Goal: Task Accomplishment & Management: Manage account settings

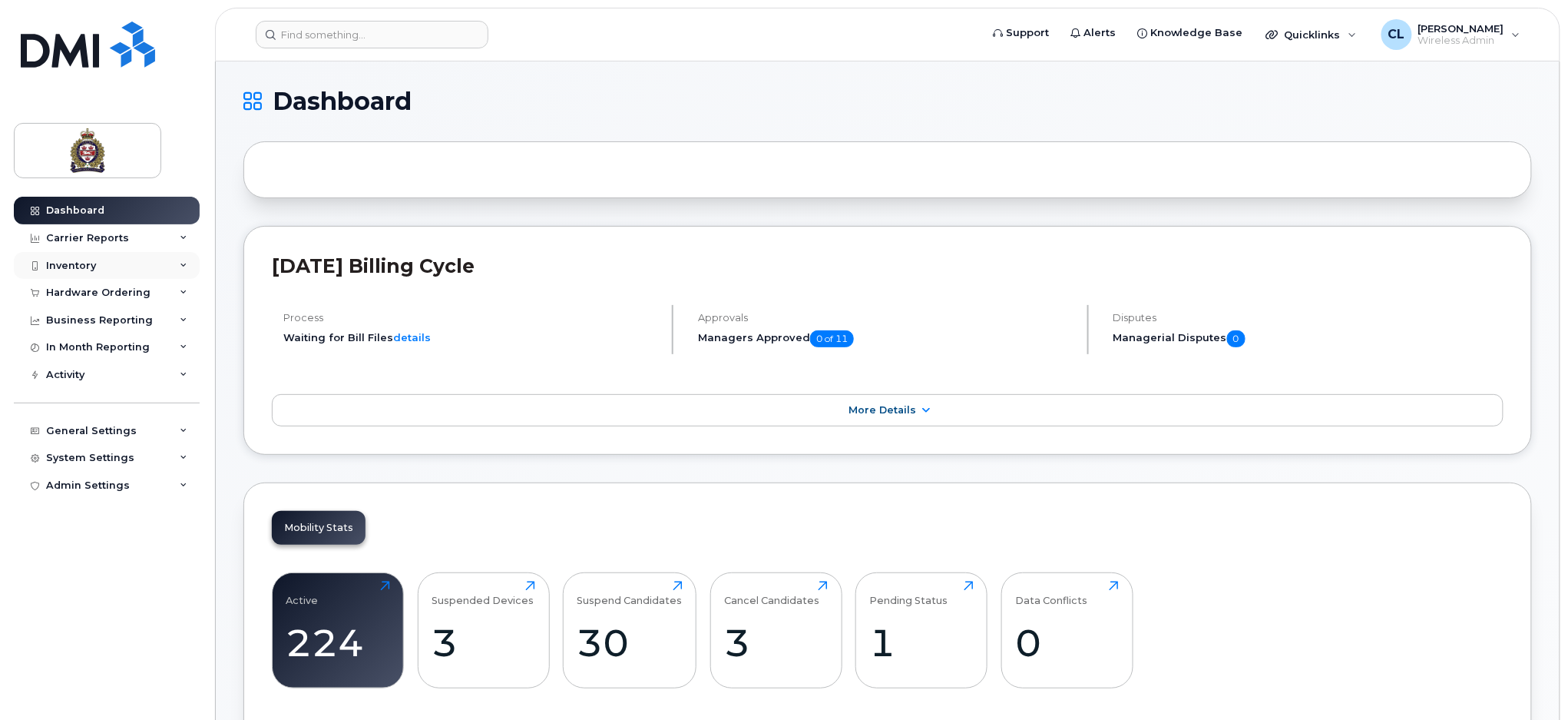
click at [67, 270] on div "Inventory" at bounding box center [71, 265] width 50 height 12
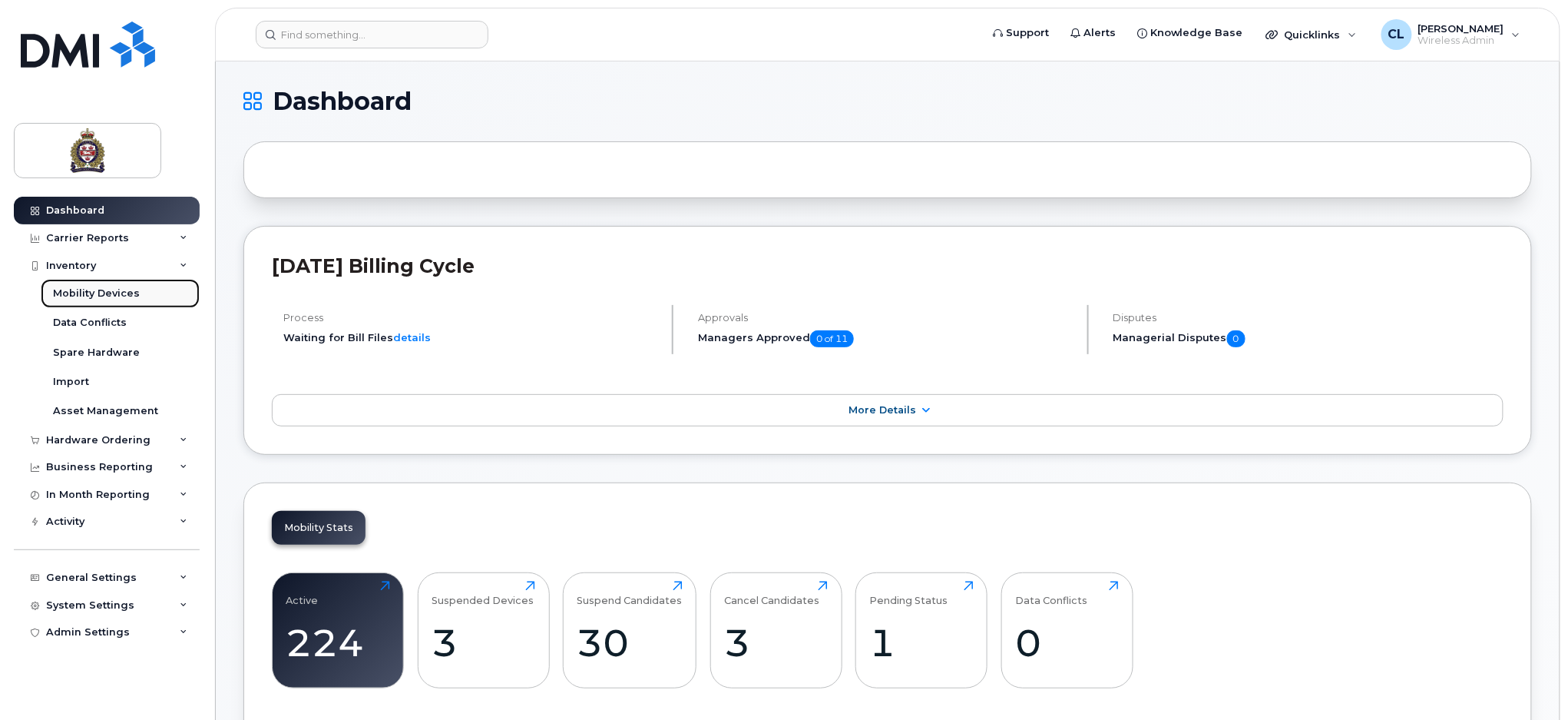
click at [88, 292] on div "Mobility Devices" at bounding box center [96, 293] width 87 height 14
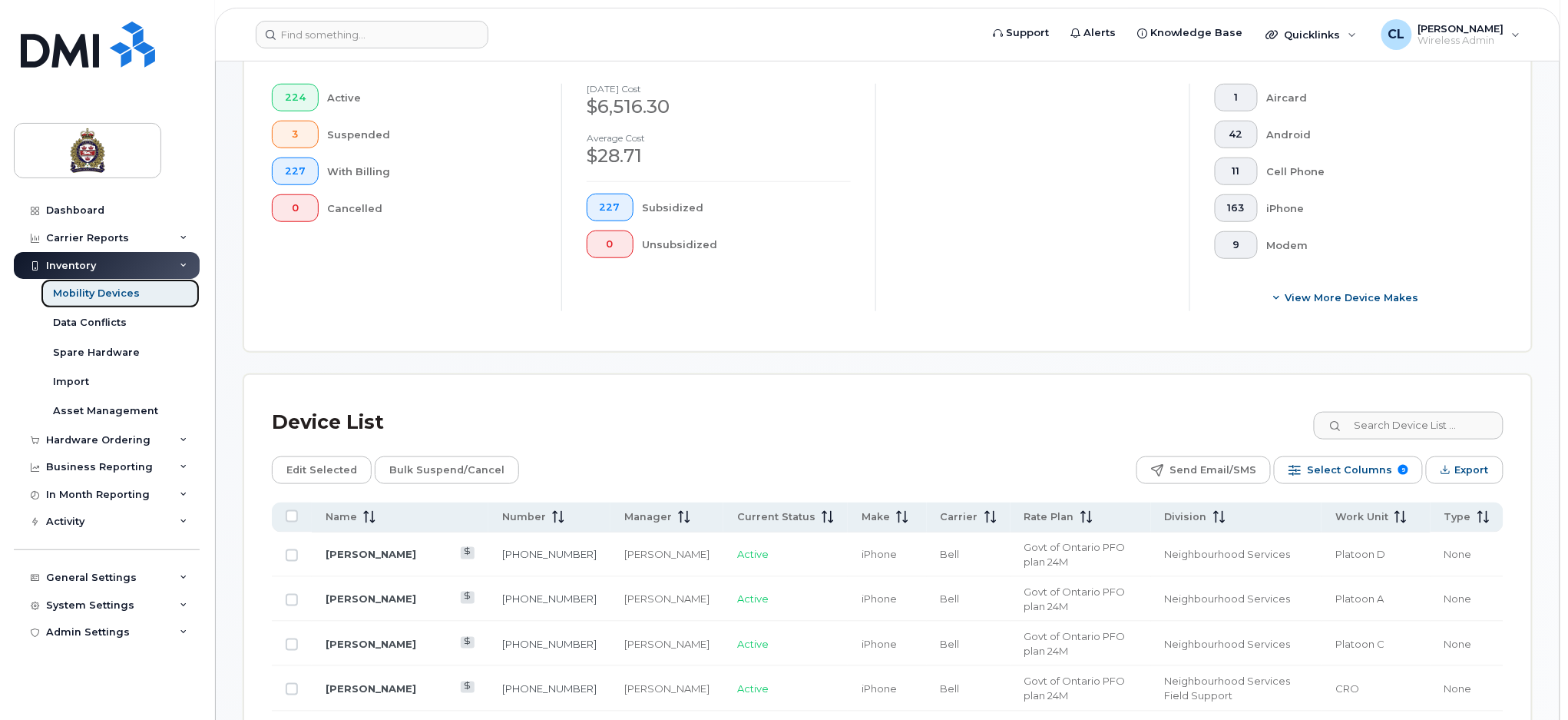
scroll to position [541, 0]
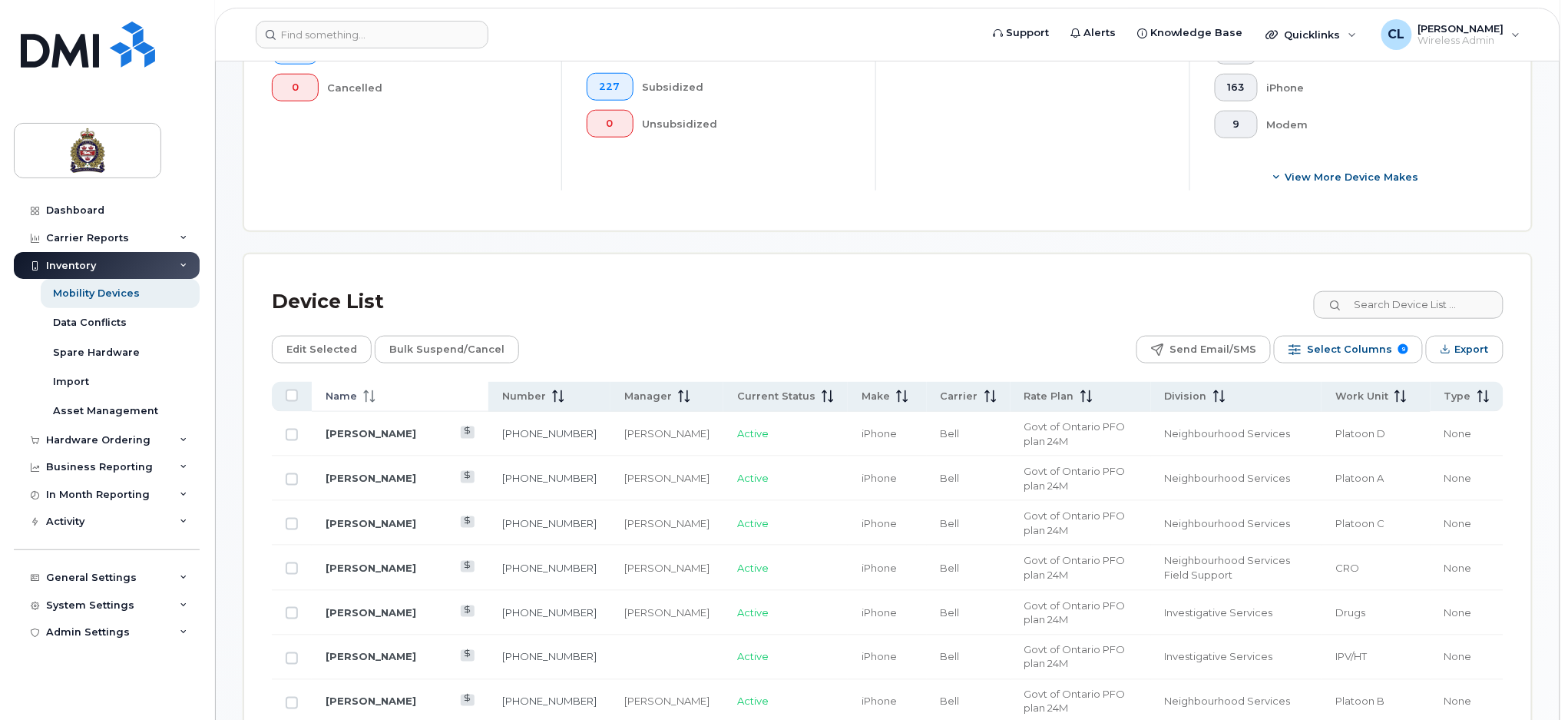
drag, startPoint x: 347, startPoint y: 394, endPoint x: 386, endPoint y: 394, distance: 39.0
click at [348, 394] on span "Name" at bounding box center [341, 396] width 31 height 14
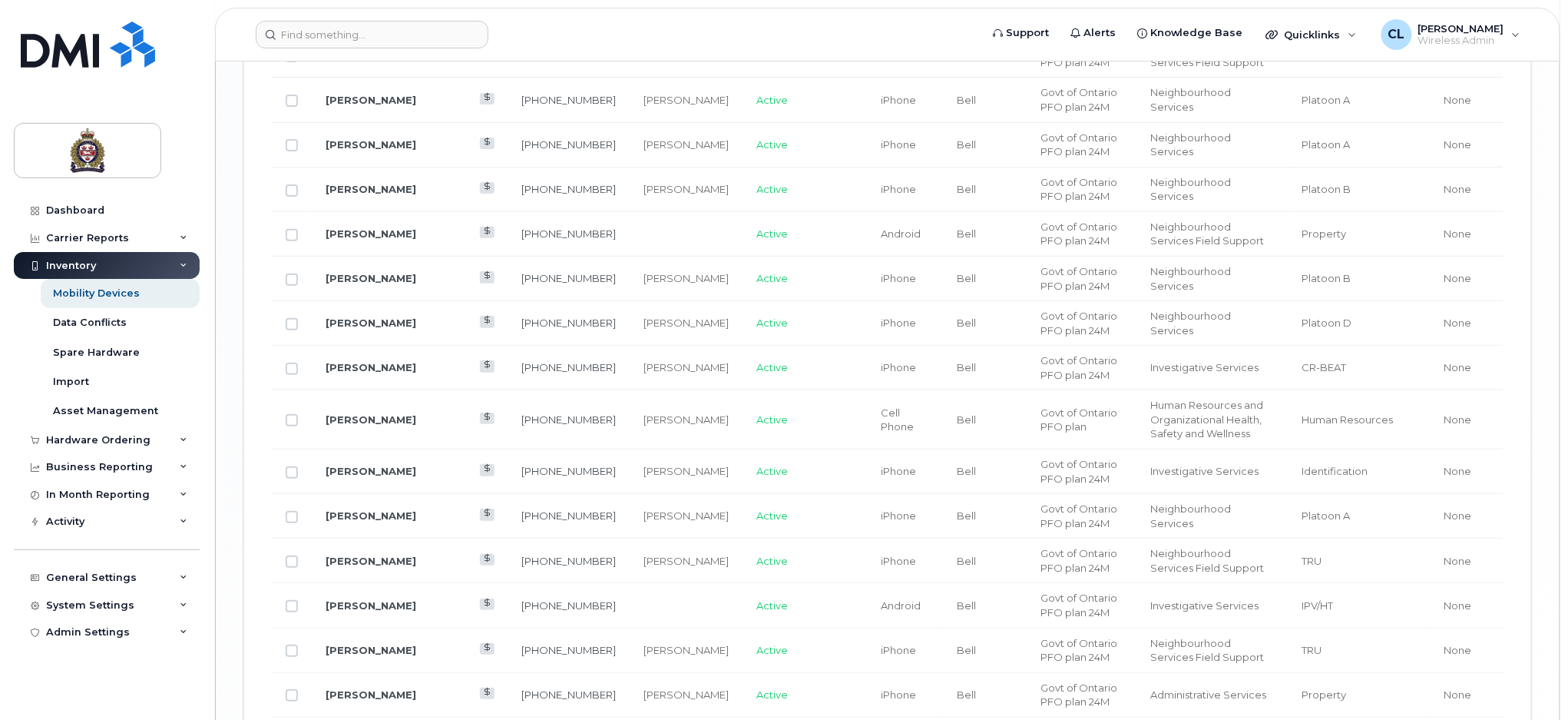
scroll to position [2611, 0]
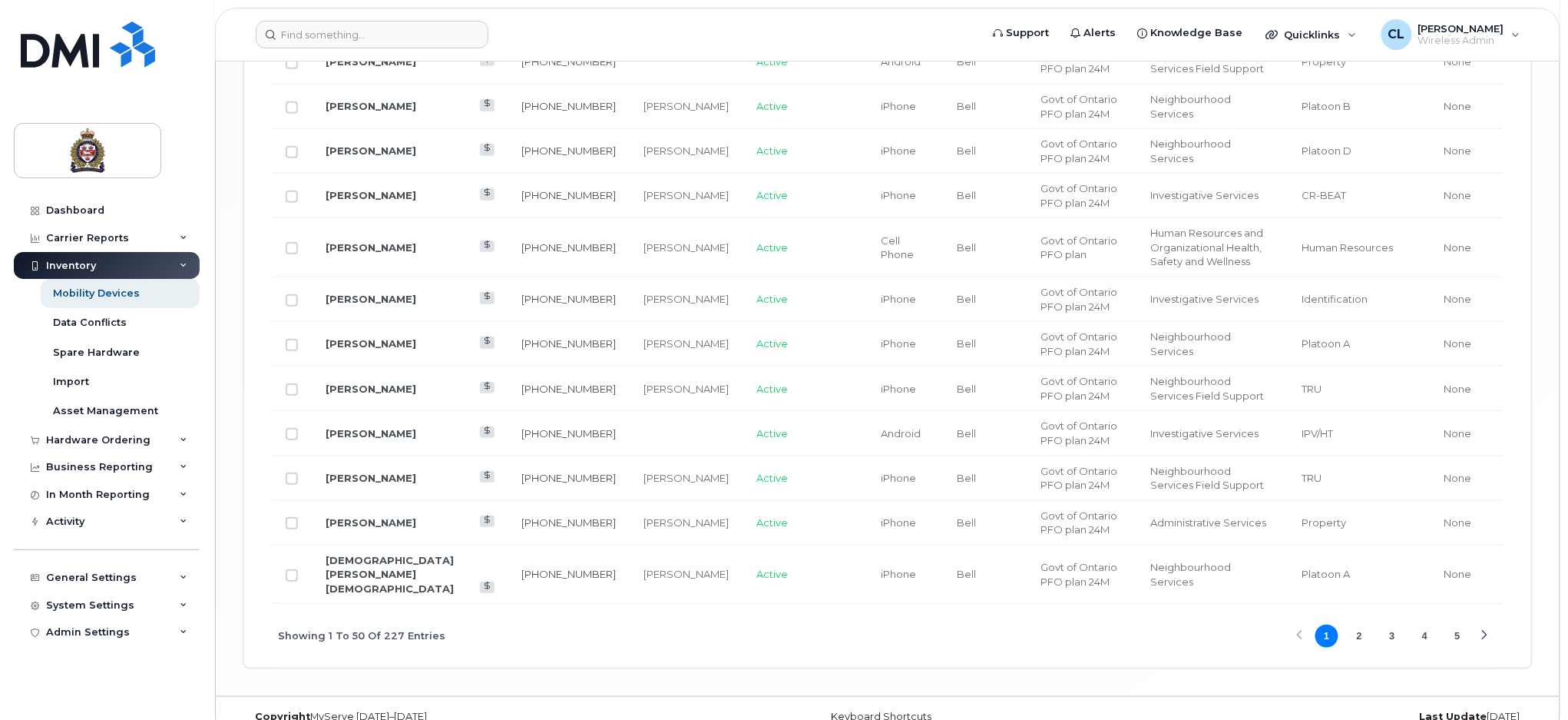
click at [1390, 624] on button "3" at bounding box center [1392, 636] width 23 height 23
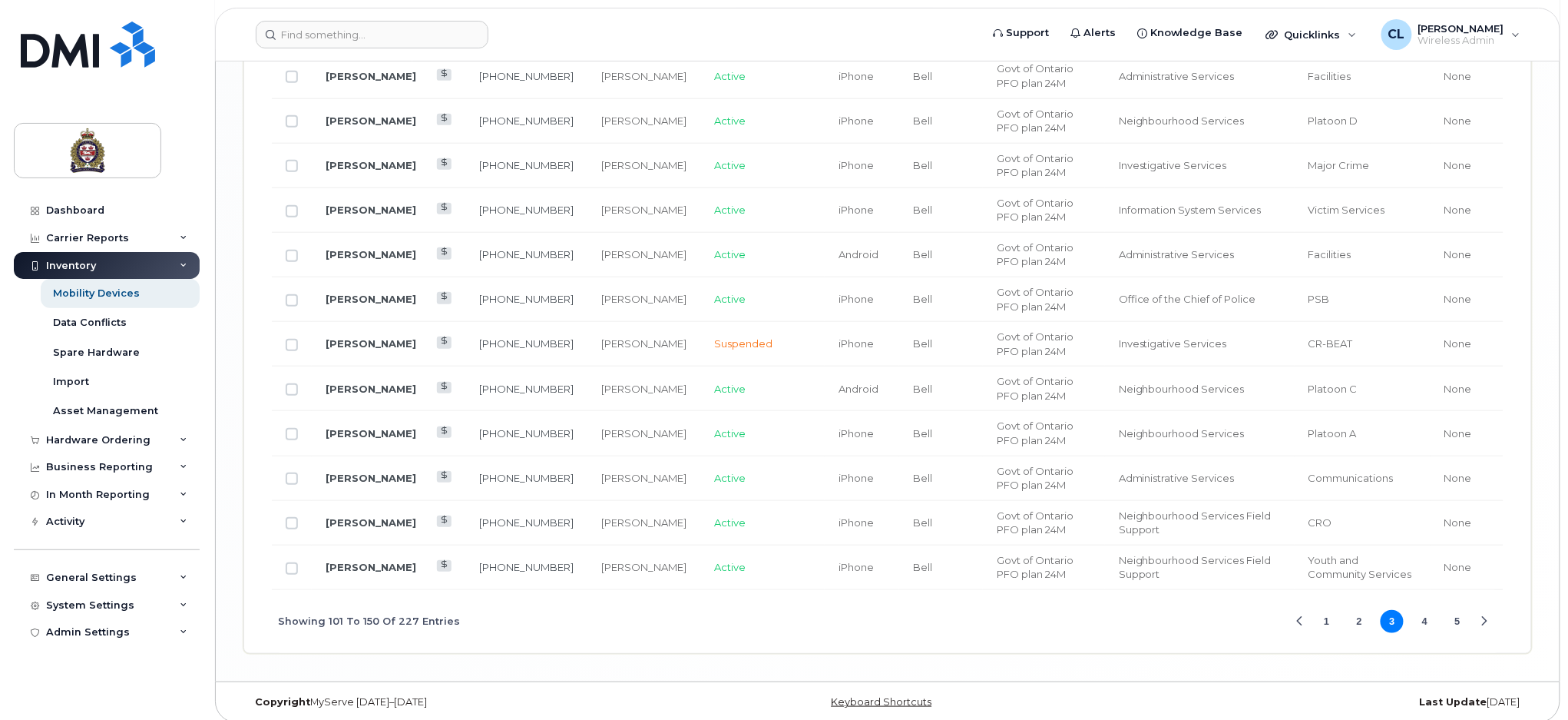
click at [1427, 611] on button "4" at bounding box center [1425, 621] width 23 height 23
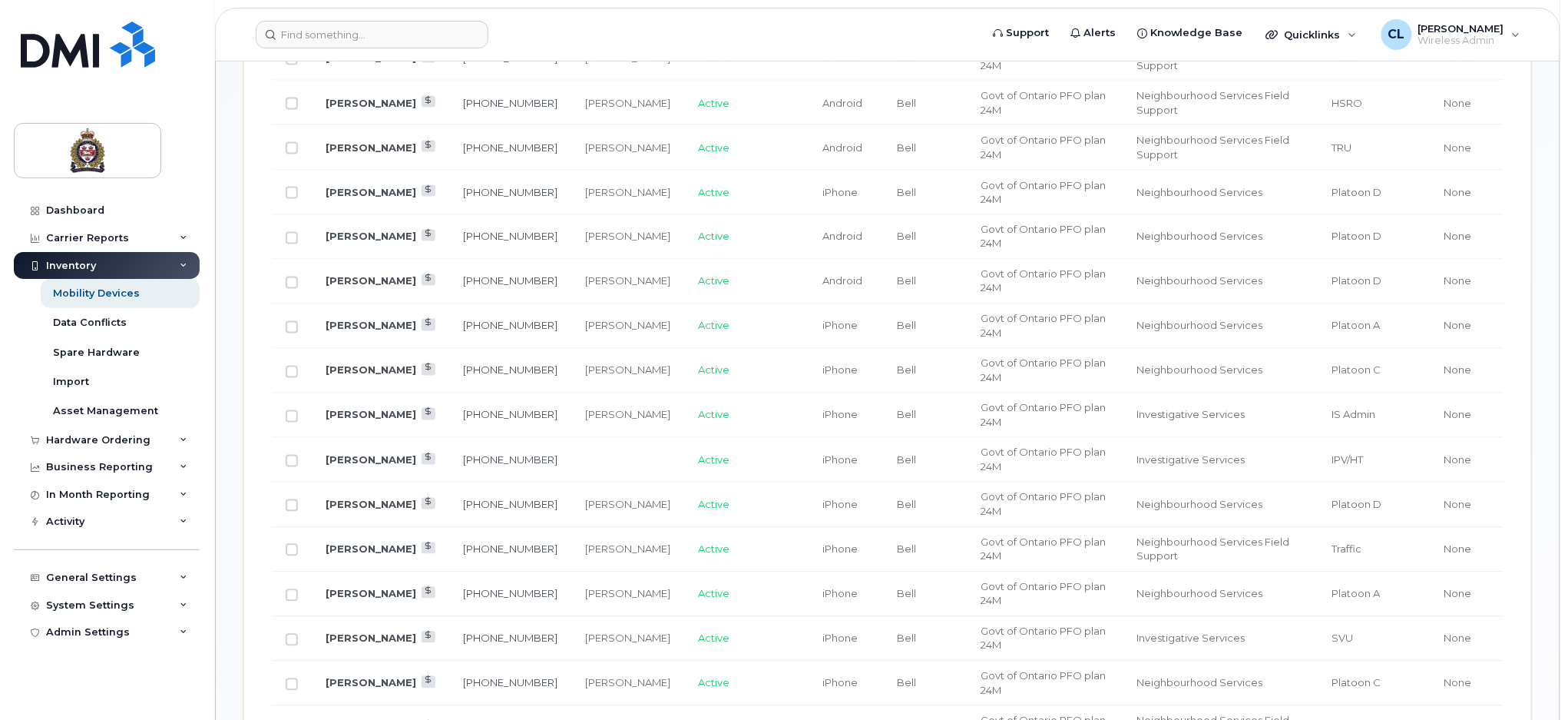
scroll to position [1176, 0]
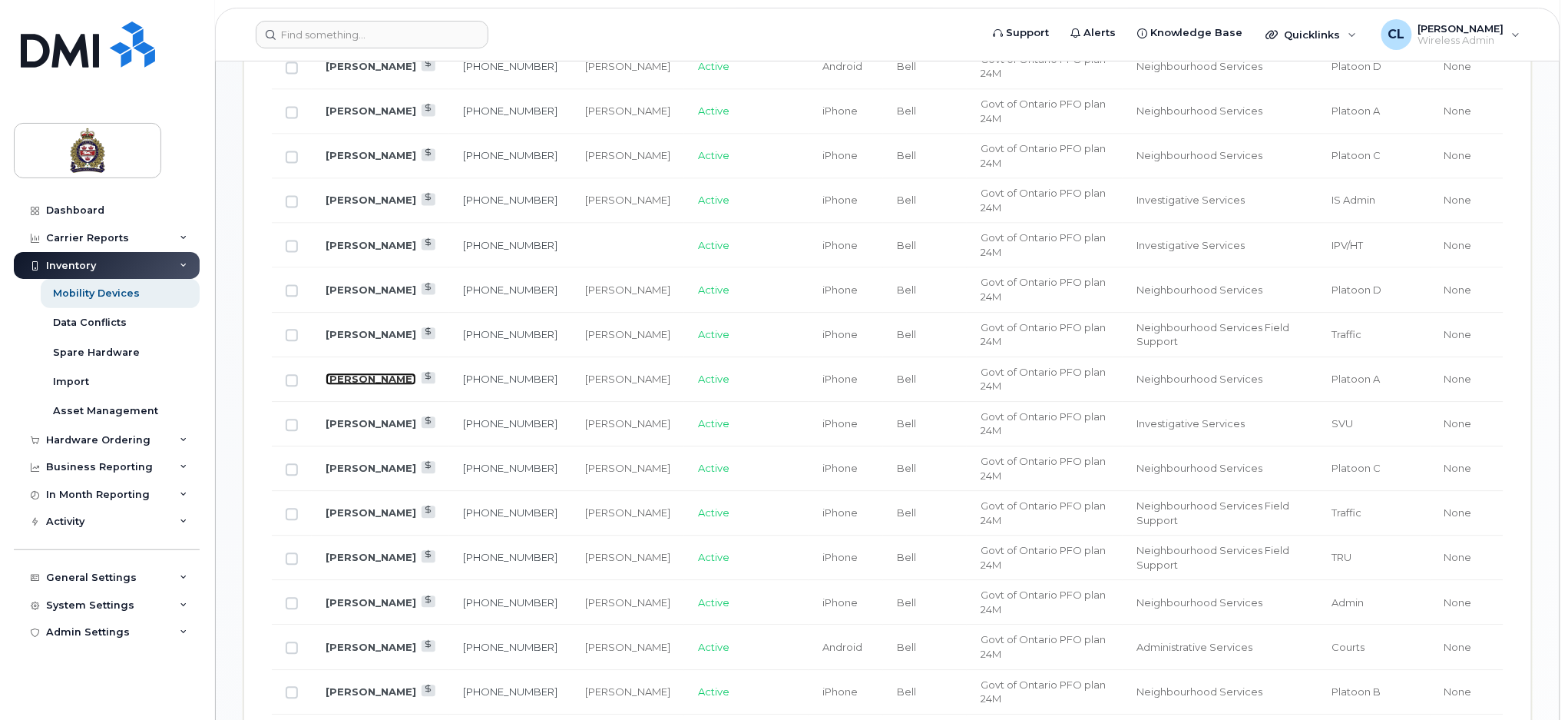
click at [378, 379] on link "Michael Doehn" at bounding box center [371, 379] width 91 height 12
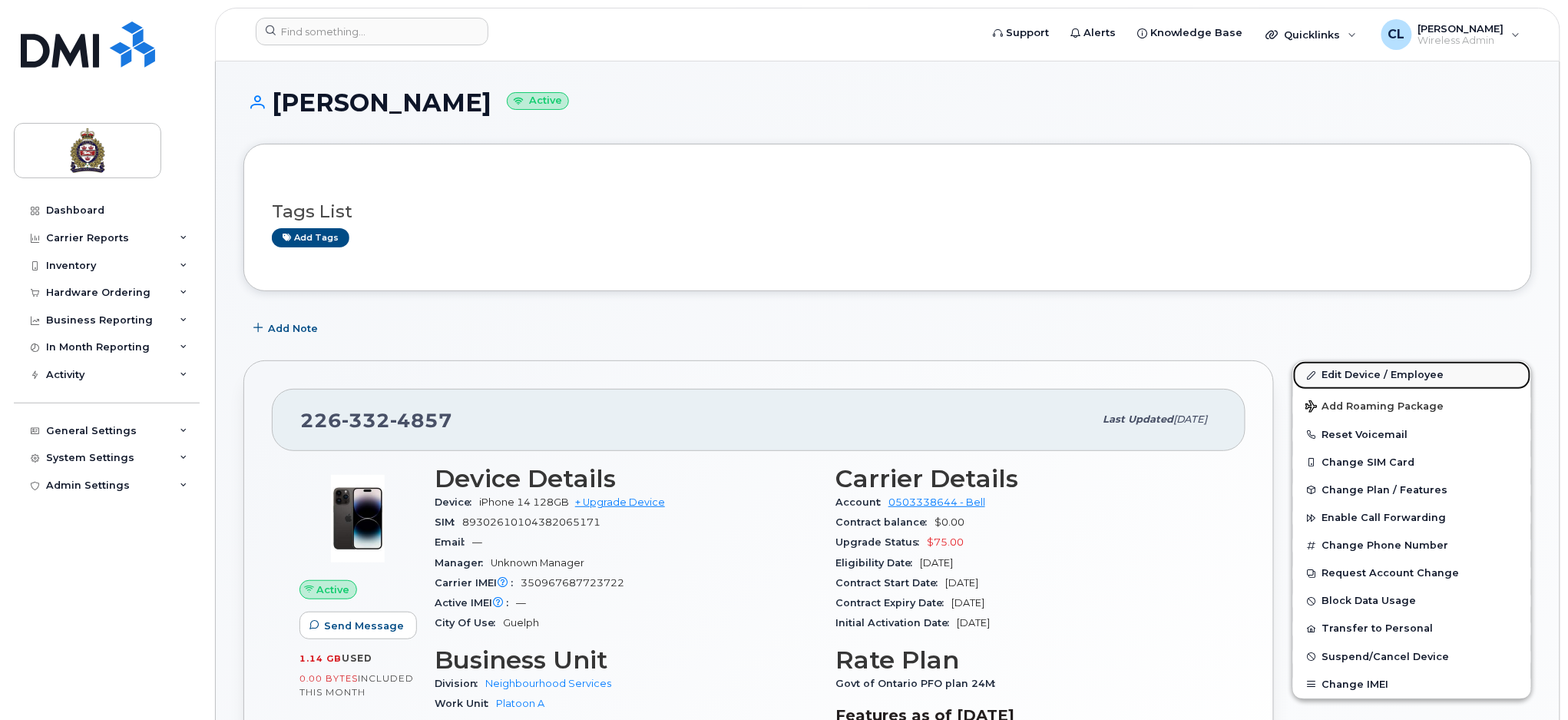
click at [1364, 362] on link "Edit Device / Employee" at bounding box center [1412, 375] width 238 height 27
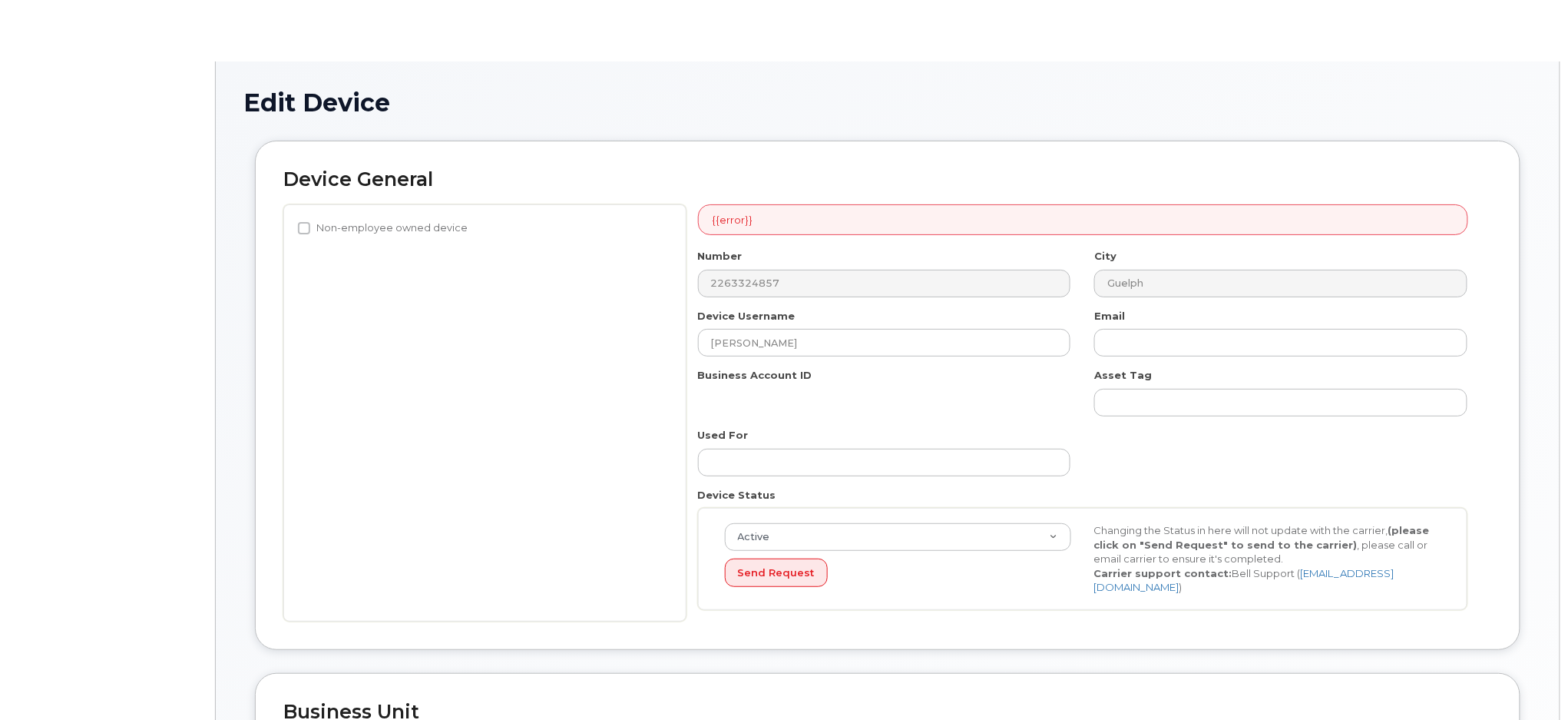
select select "159064"
select select "159098"
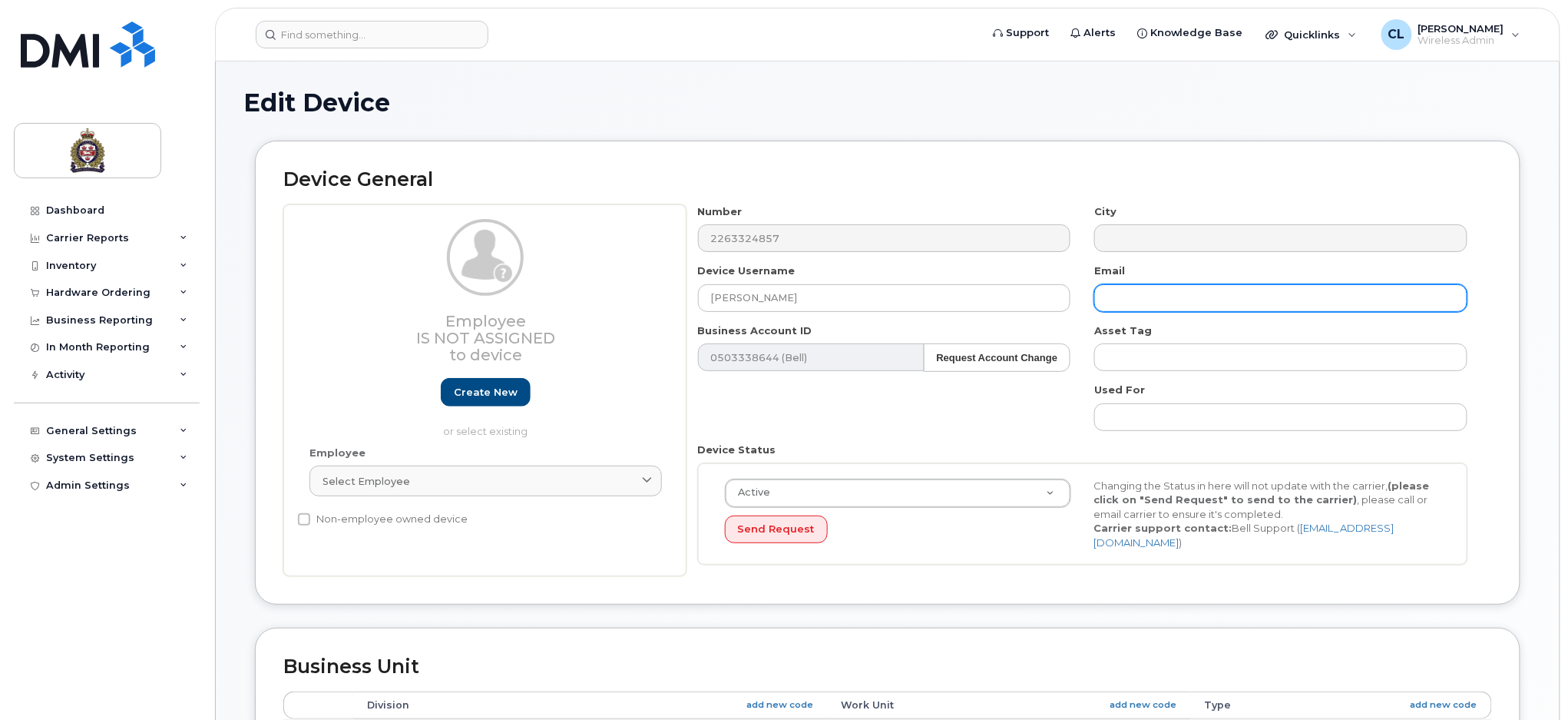
click at [1176, 296] on input "text" at bounding box center [1281, 298] width 373 height 27
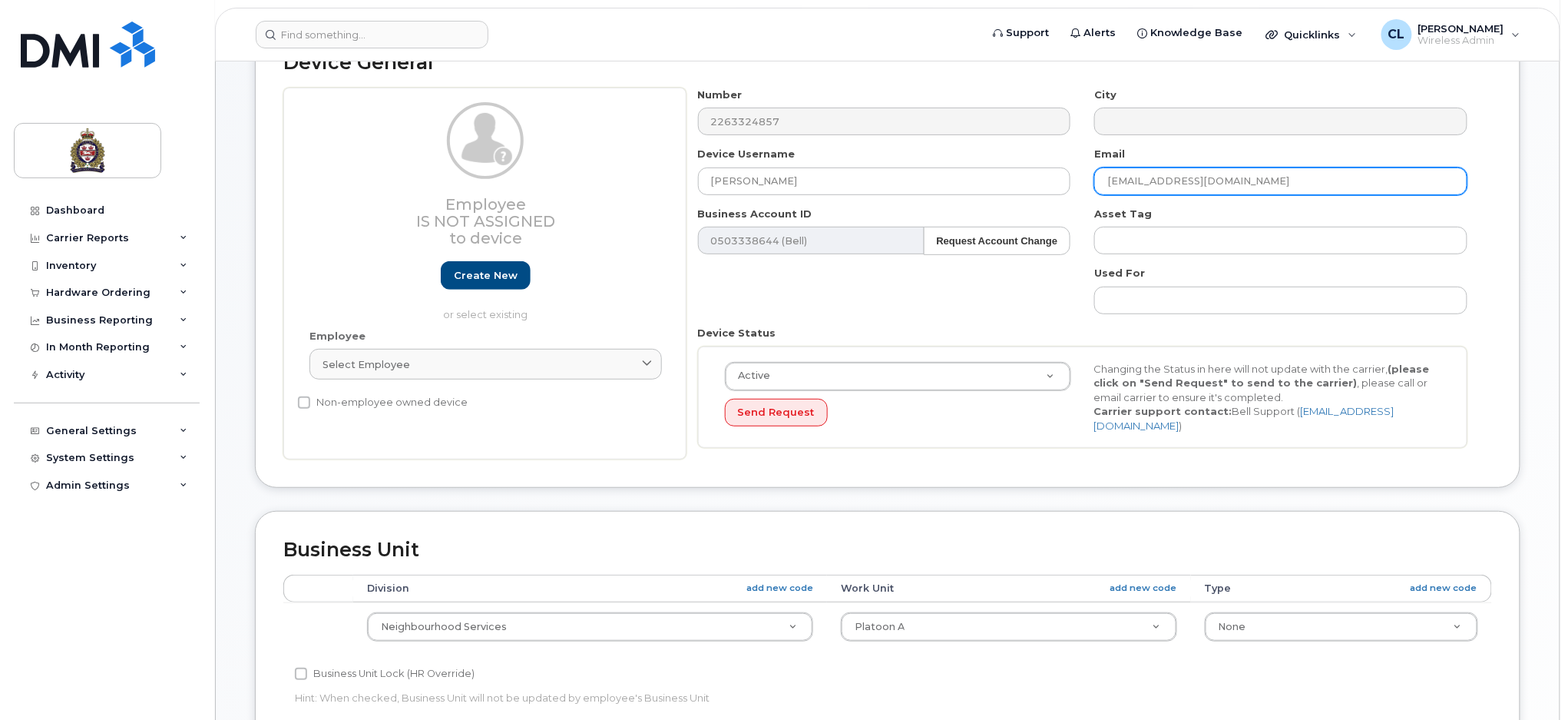
scroll to position [204, 0]
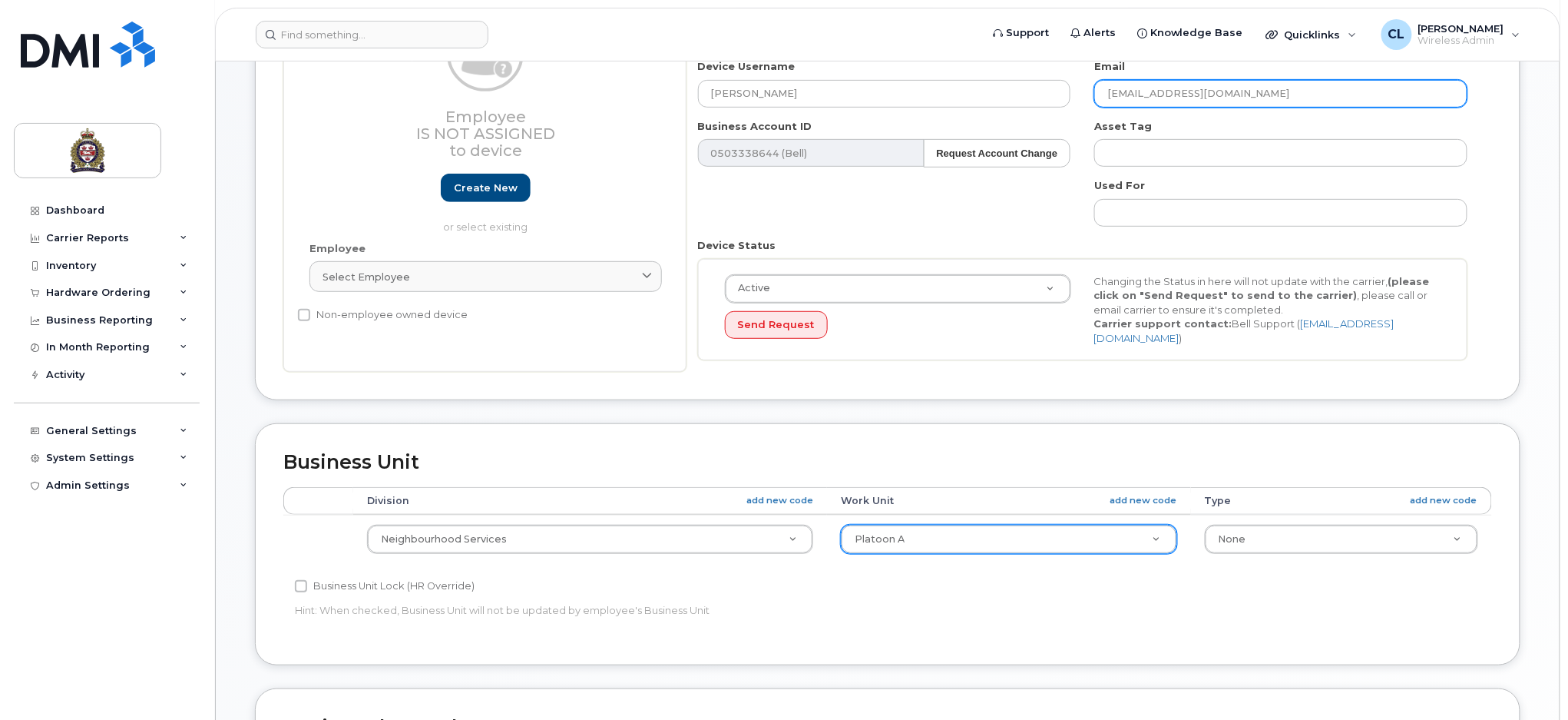
type input "mdoehn@guelphpolice.ca"
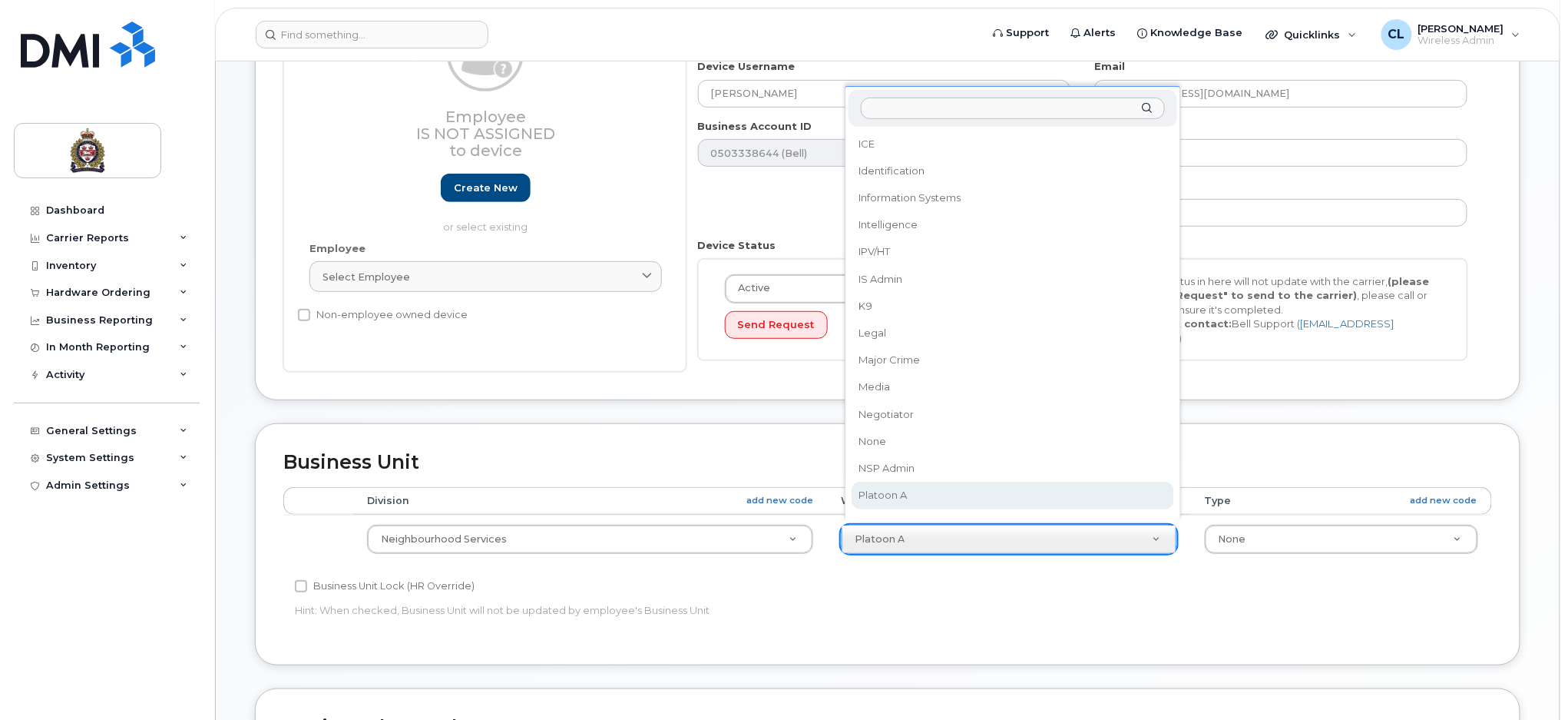
scroll to position [684, 0]
select select "159081"
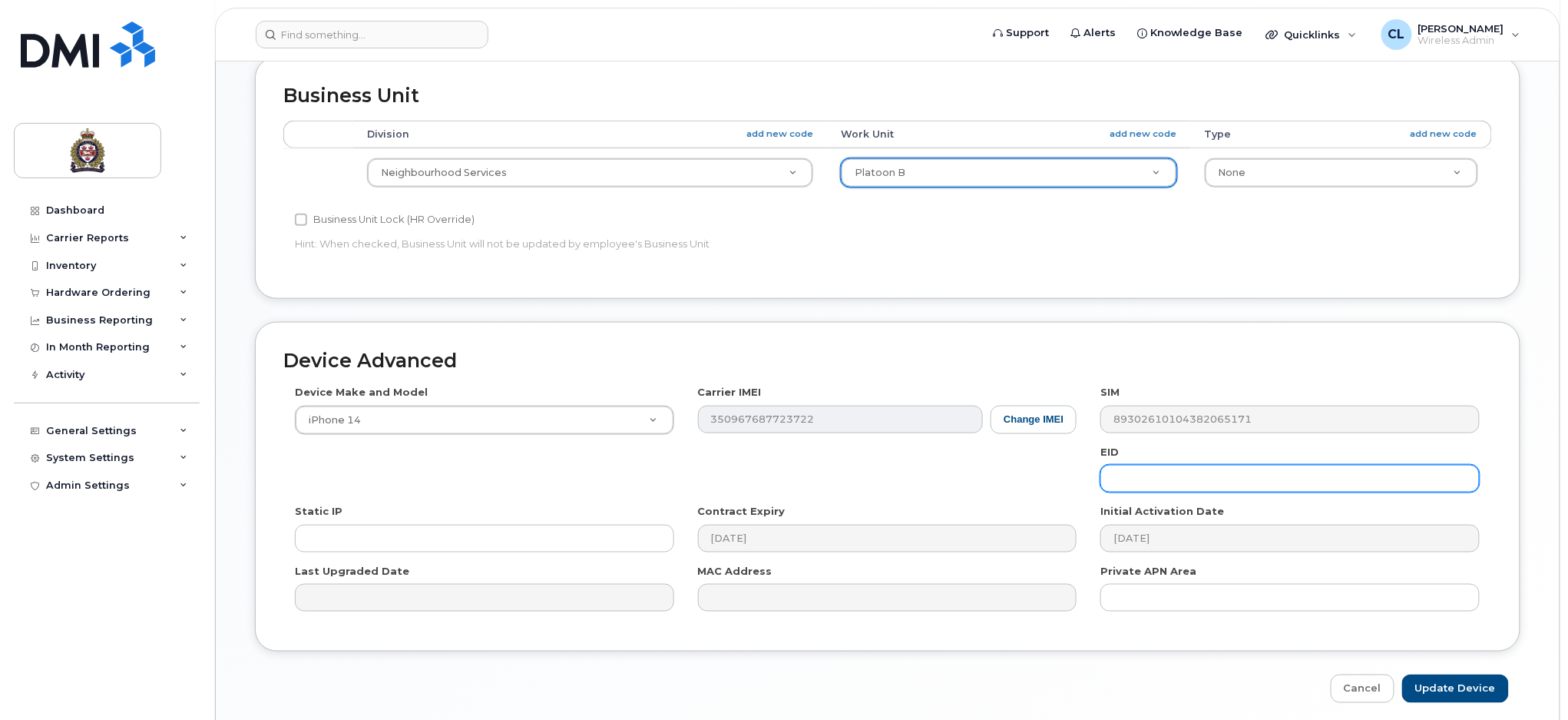
scroll to position [625, 0]
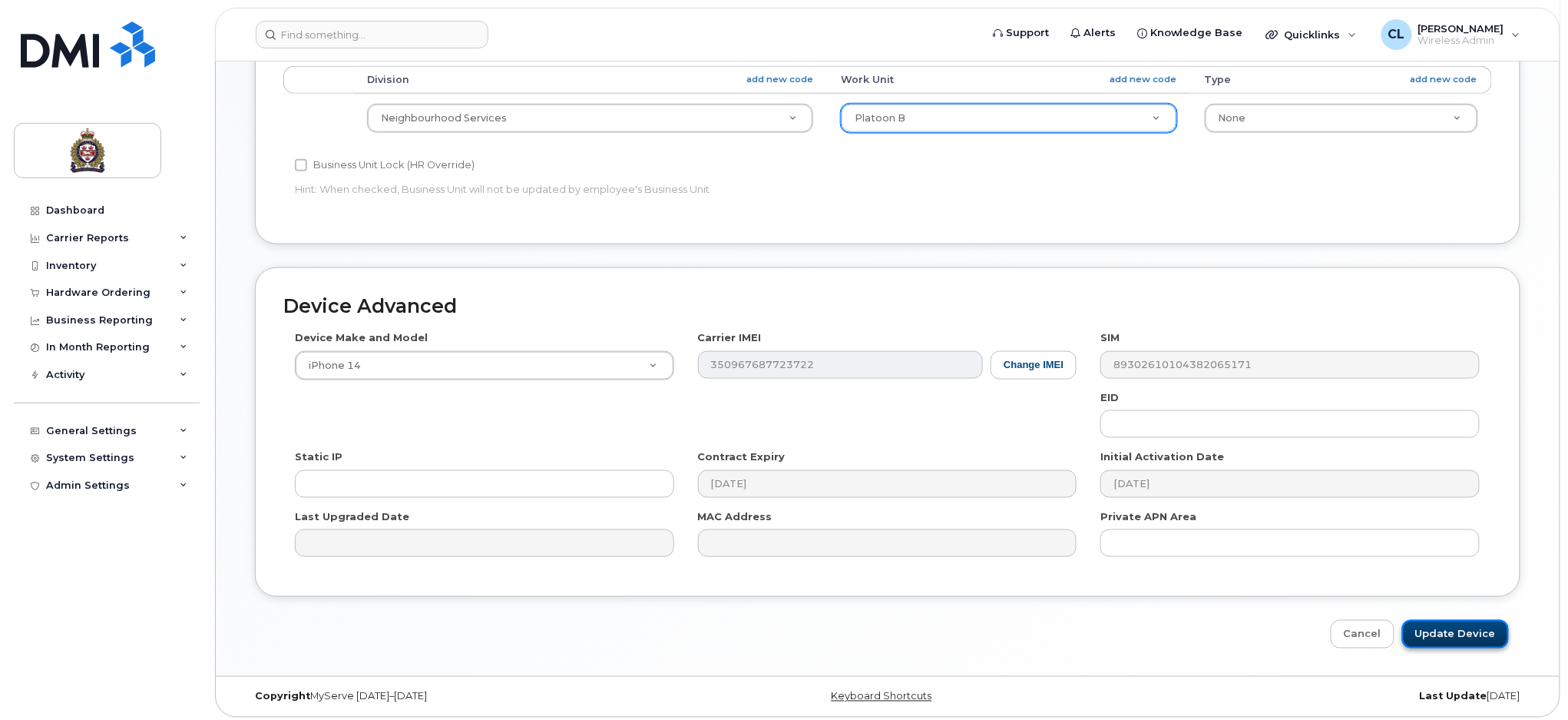
click at [1455, 635] on input "Update Device" at bounding box center [1455, 634] width 107 height 28
type input "Saving..."
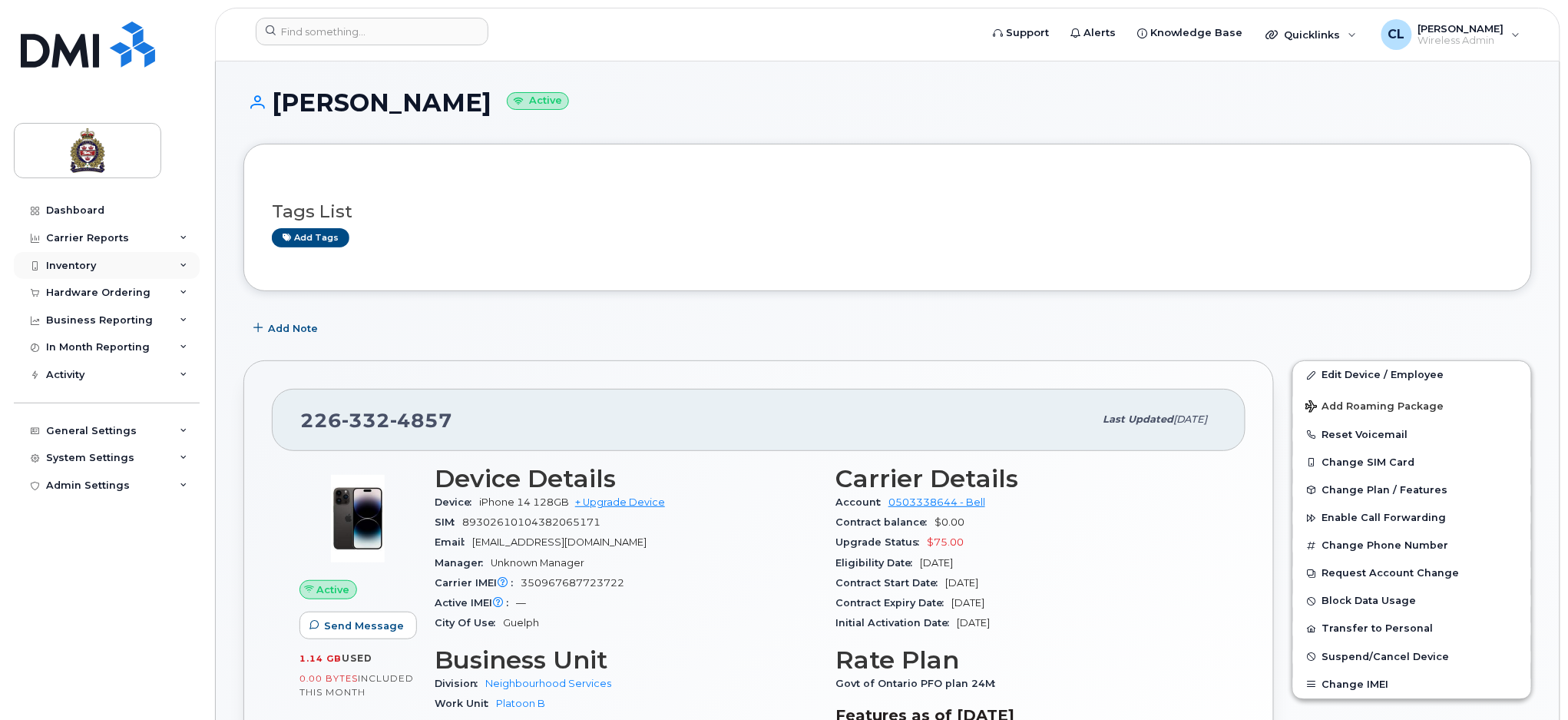
click at [72, 262] on div "Inventory" at bounding box center [71, 265] width 50 height 12
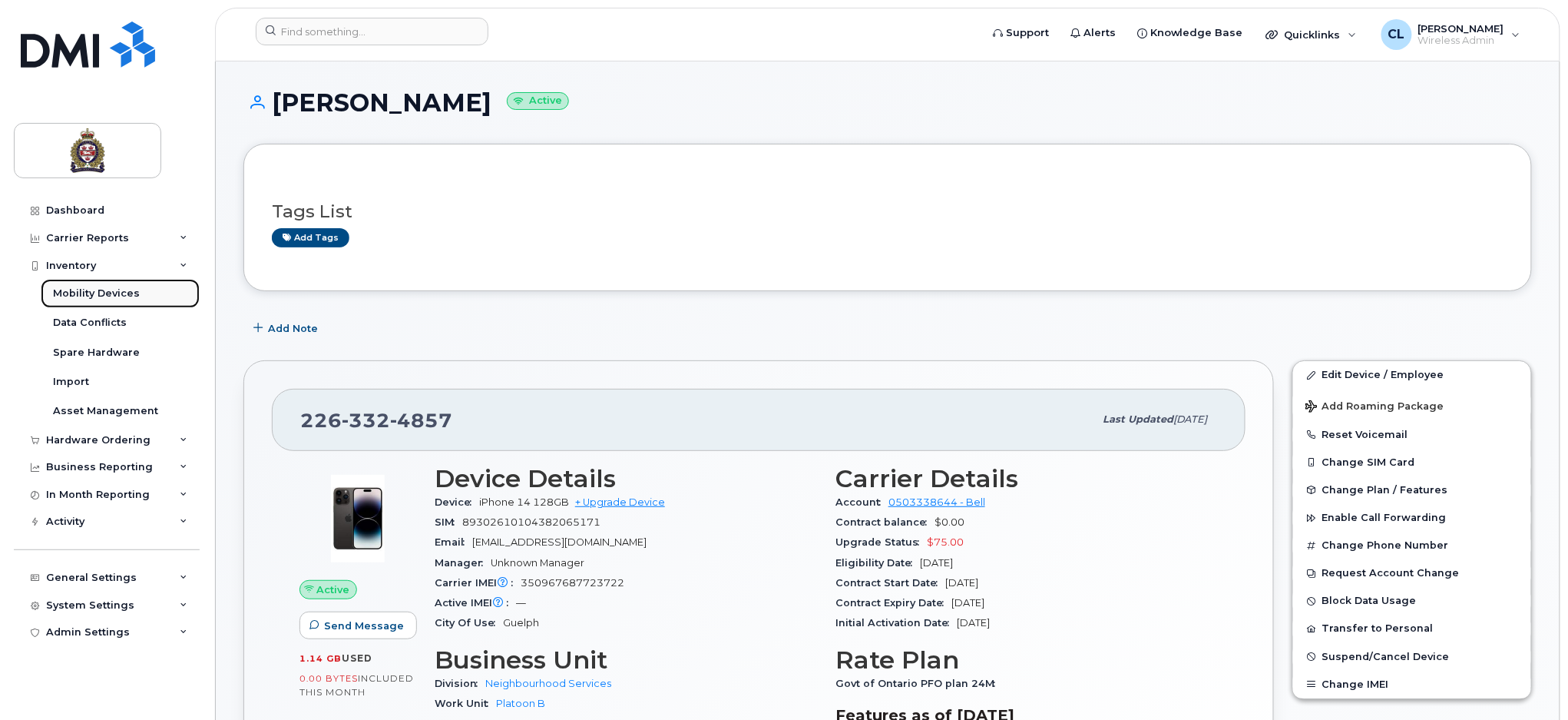
click at [88, 295] on div "Mobility Devices" at bounding box center [96, 293] width 87 height 14
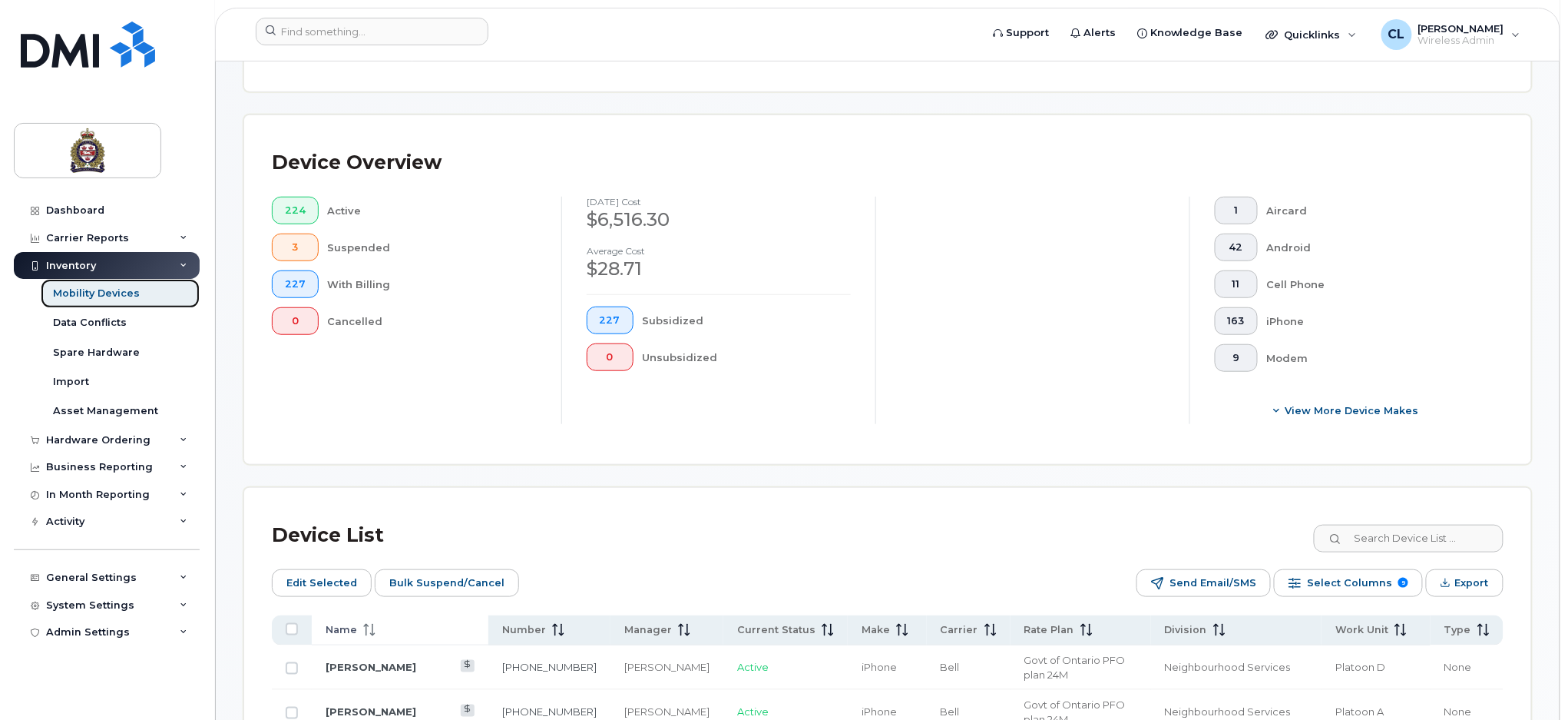
scroll to position [409, 0]
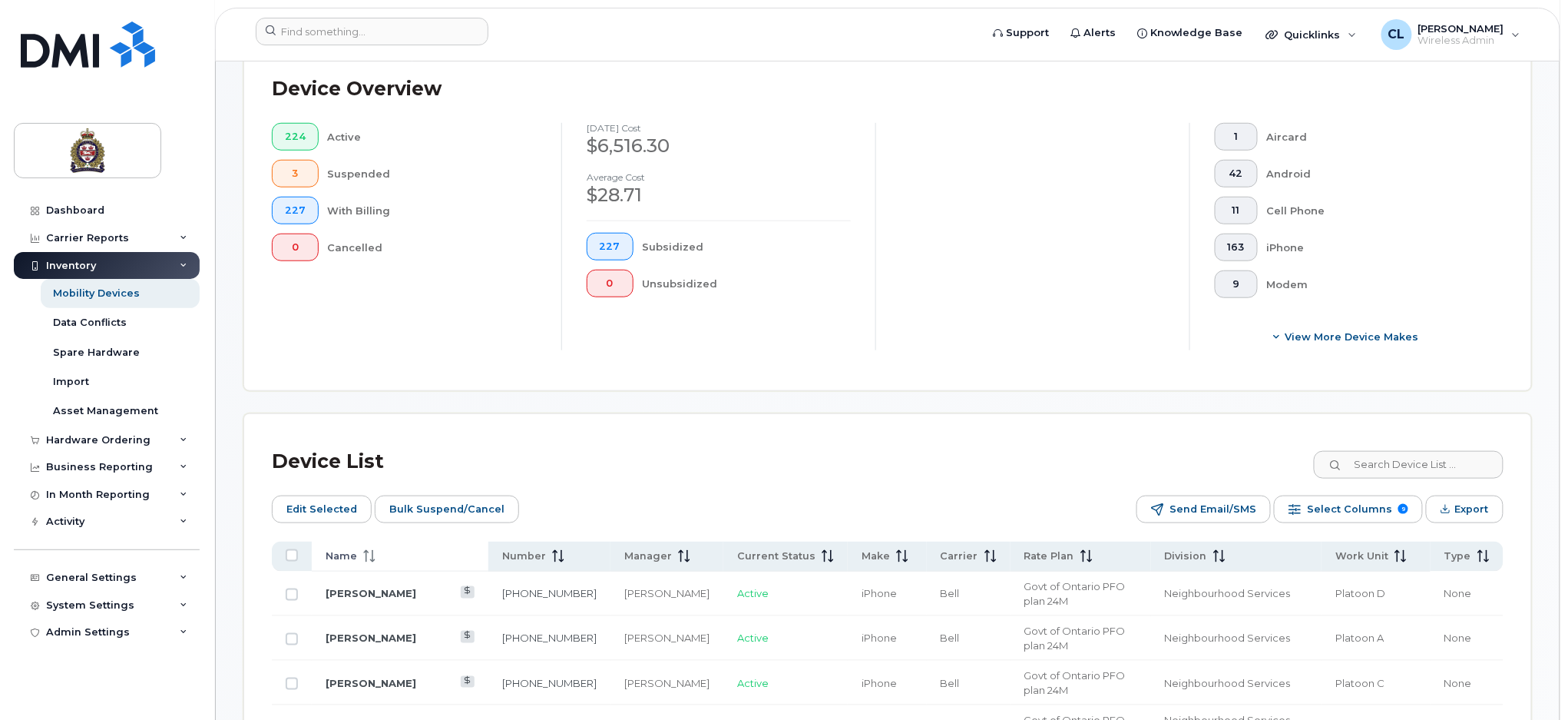
click at [343, 553] on span "Name" at bounding box center [341, 556] width 31 height 14
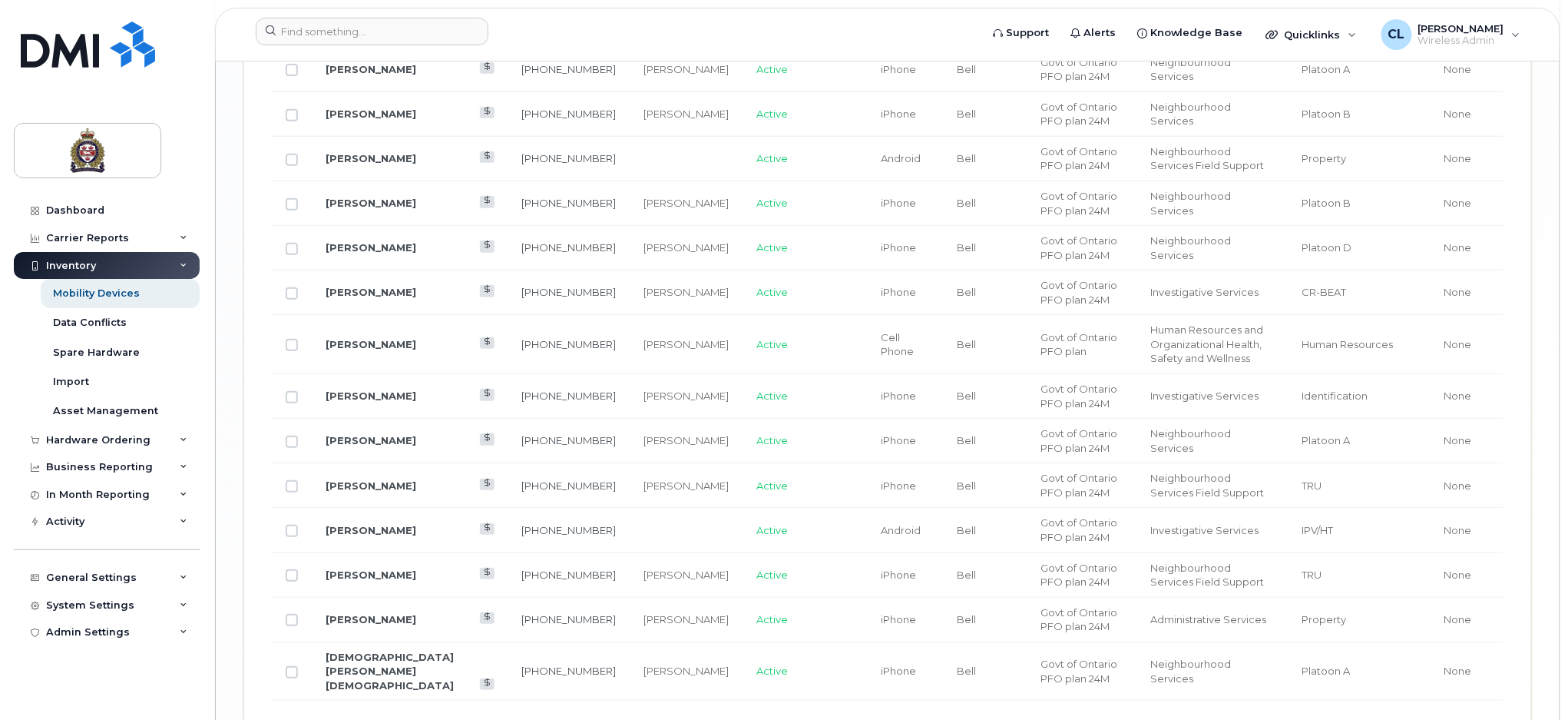
scroll to position [2638, 0]
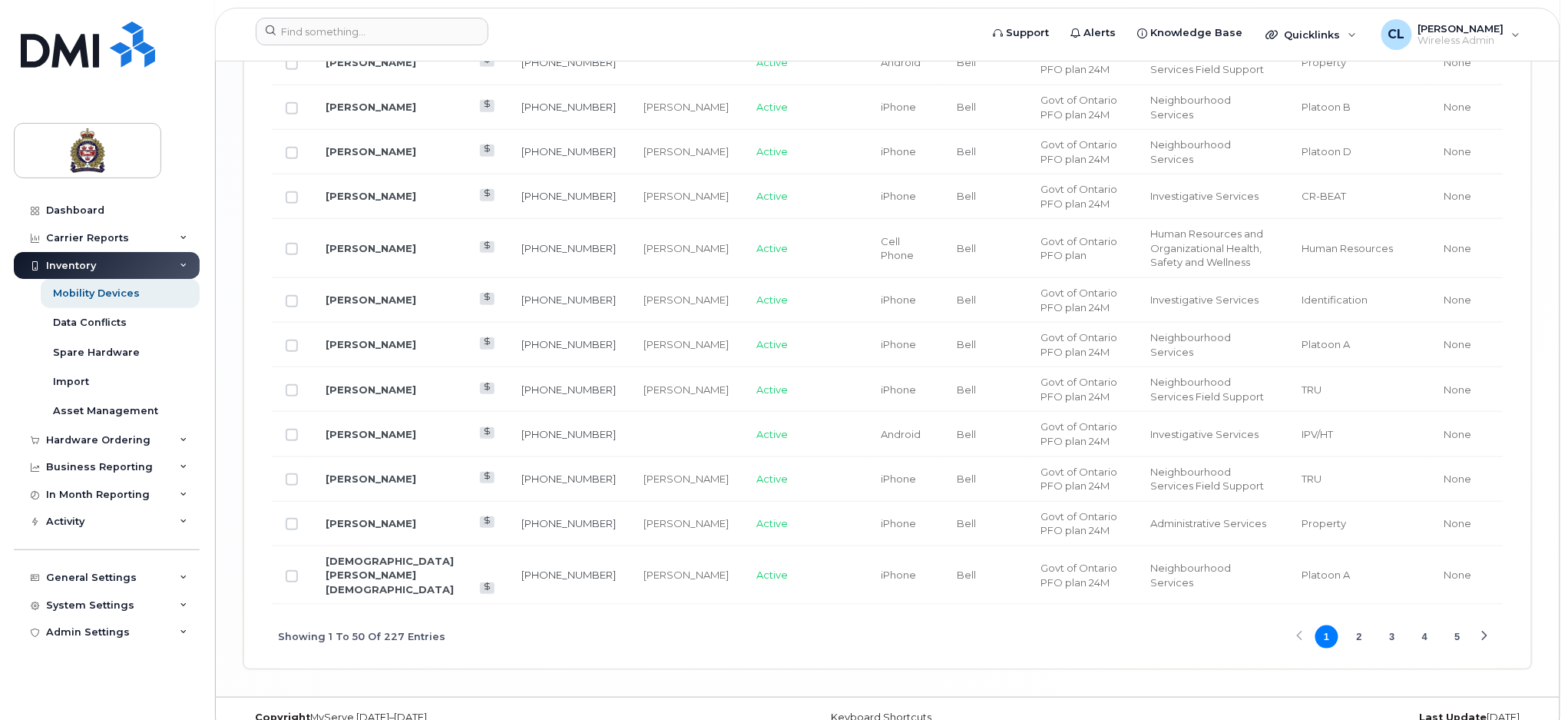
click at [1380, 623] on span "1 2 3 4 5" at bounding box center [1393, 636] width 158 height 27
click at [1390, 625] on button "3" at bounding box center [1392, 636] width 23 height 23
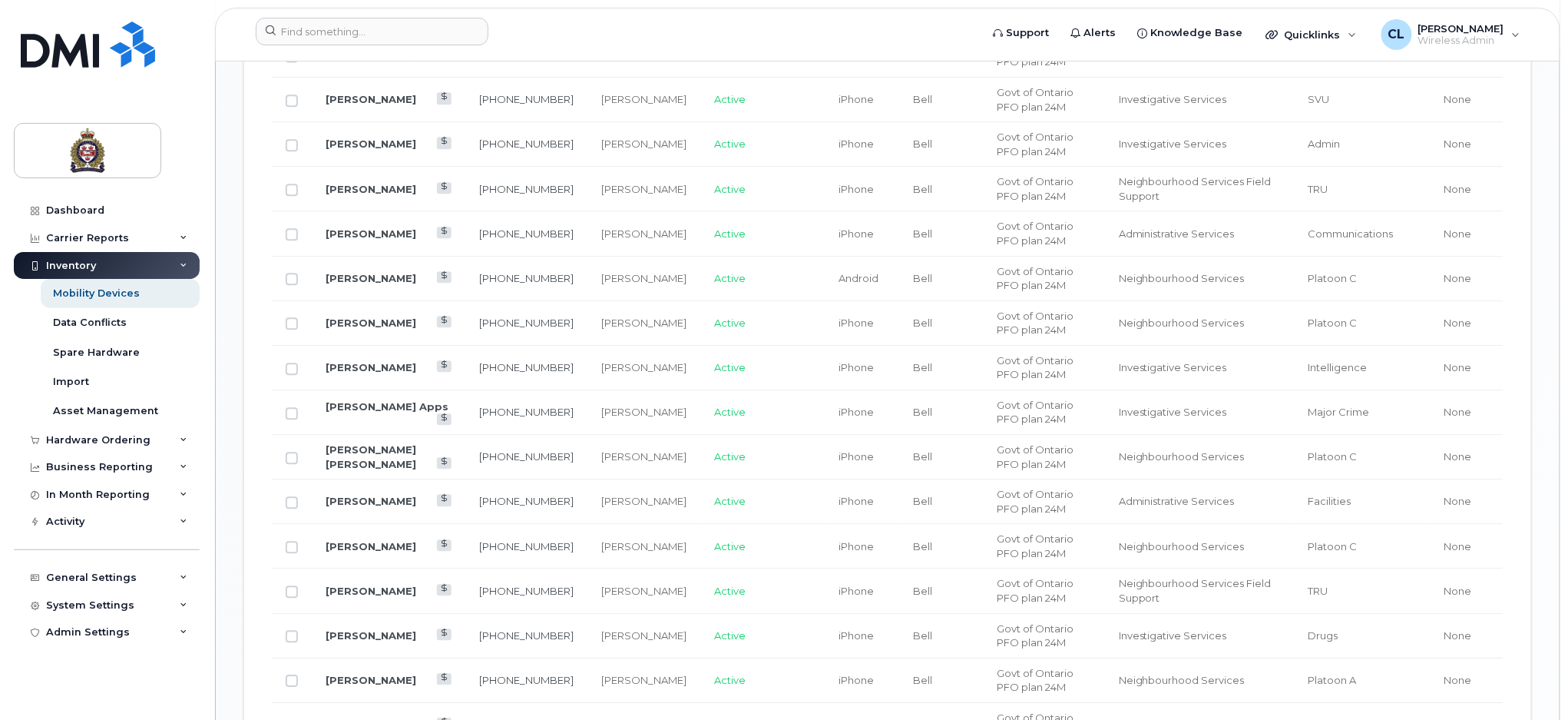
scroll to position [1409, 0]
click at [400, 273] on link "[PERSON_NAME]" at bounding box center [371, 278] width 91 height 12
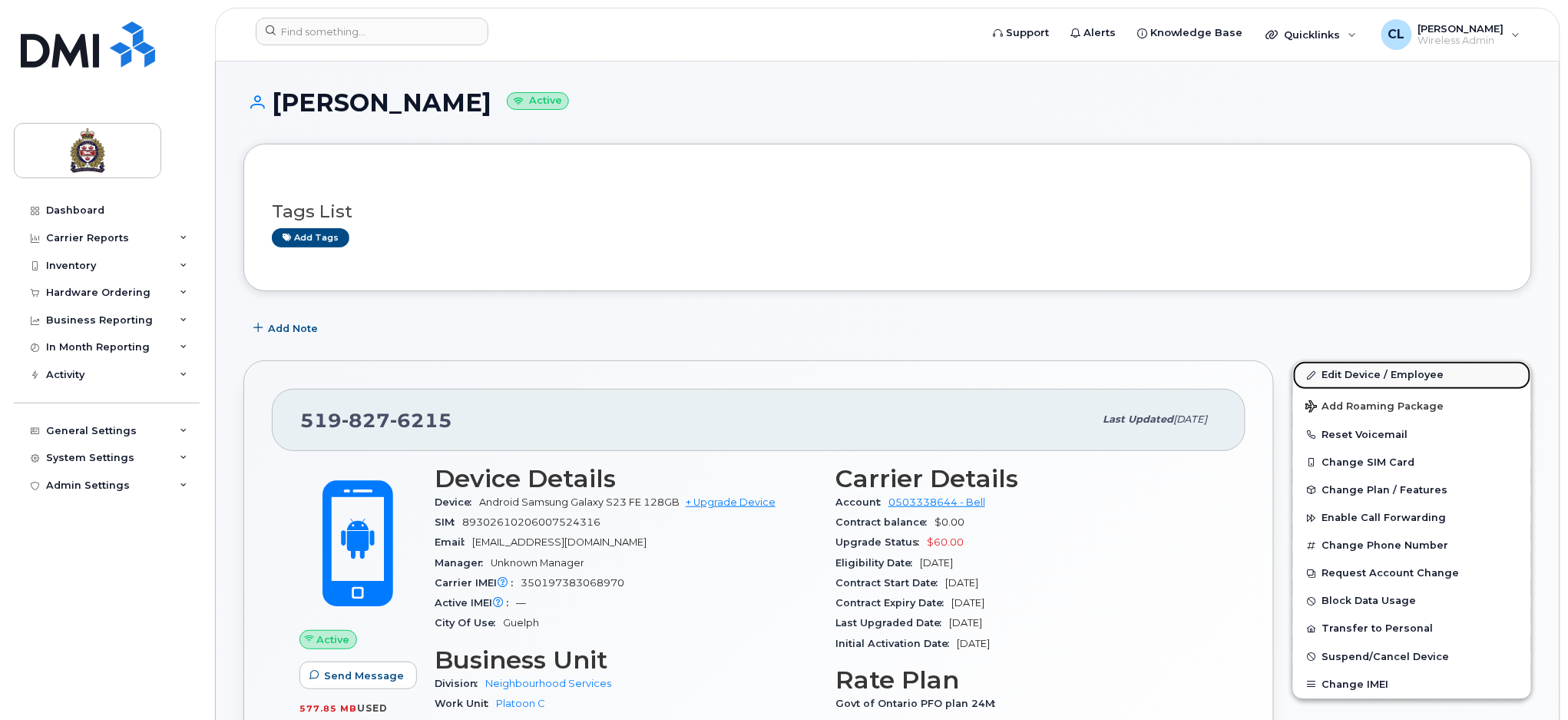
click at [1354, 372] on link "Edit Device / Employee" at bounding box center [1412, 375] width 238 height 27
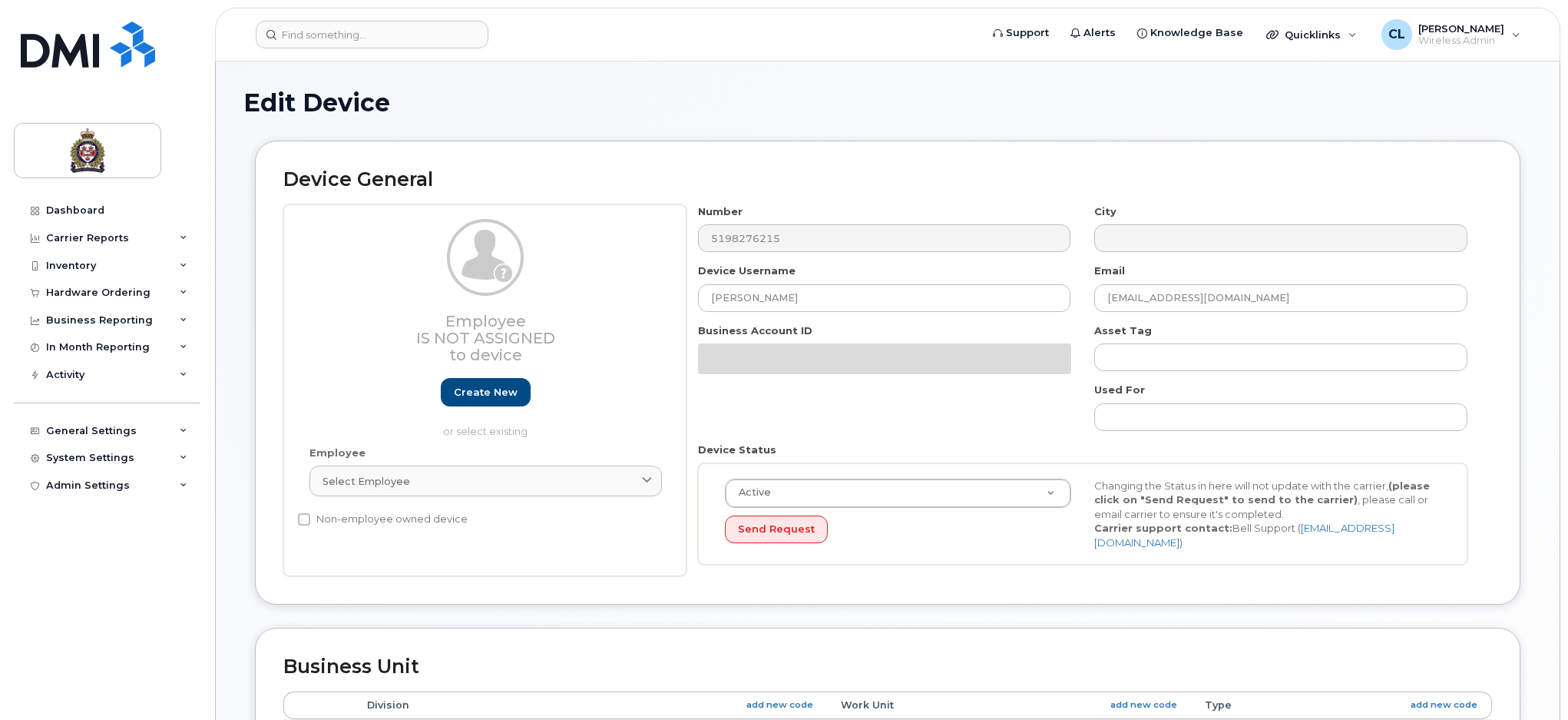
select select "159064"
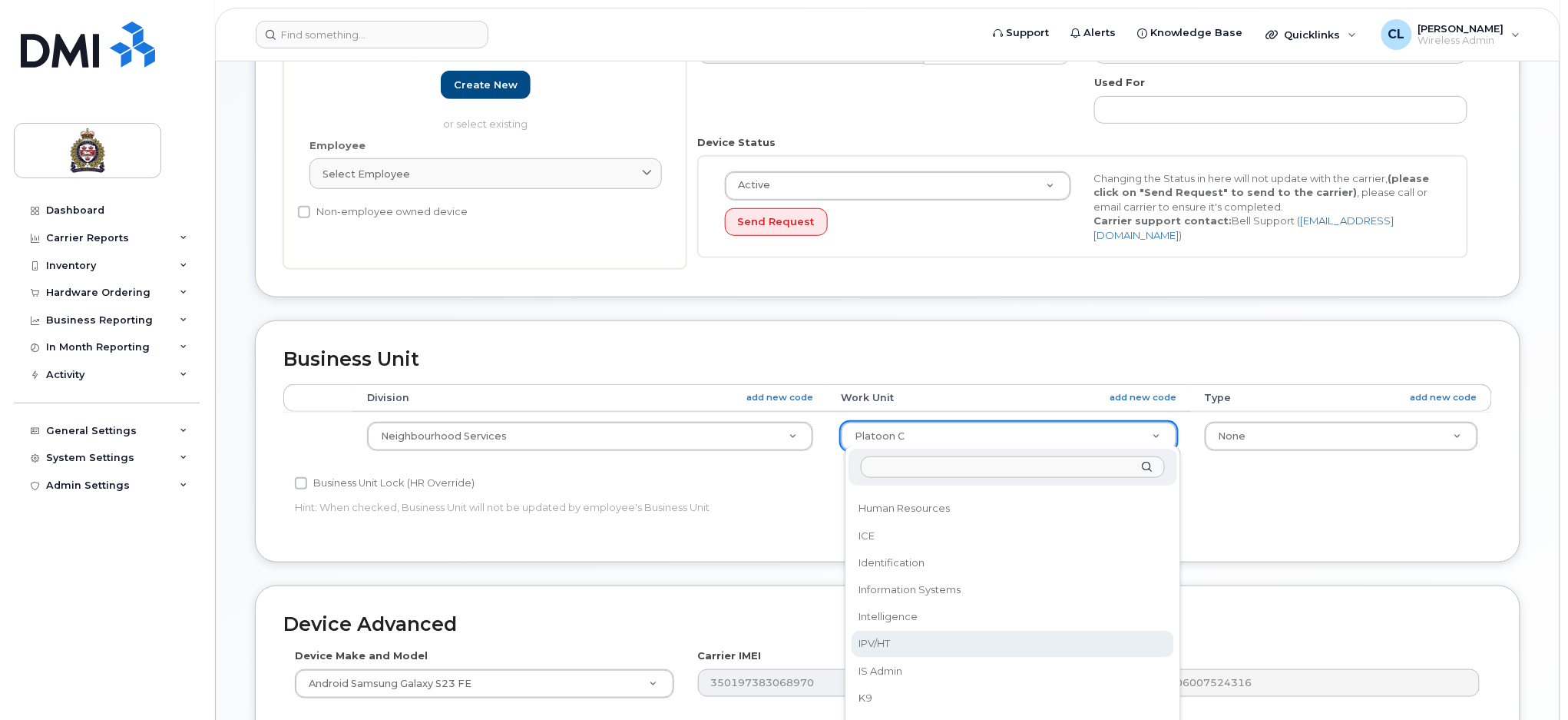
scroll to position [820, 0]
select select "159090"
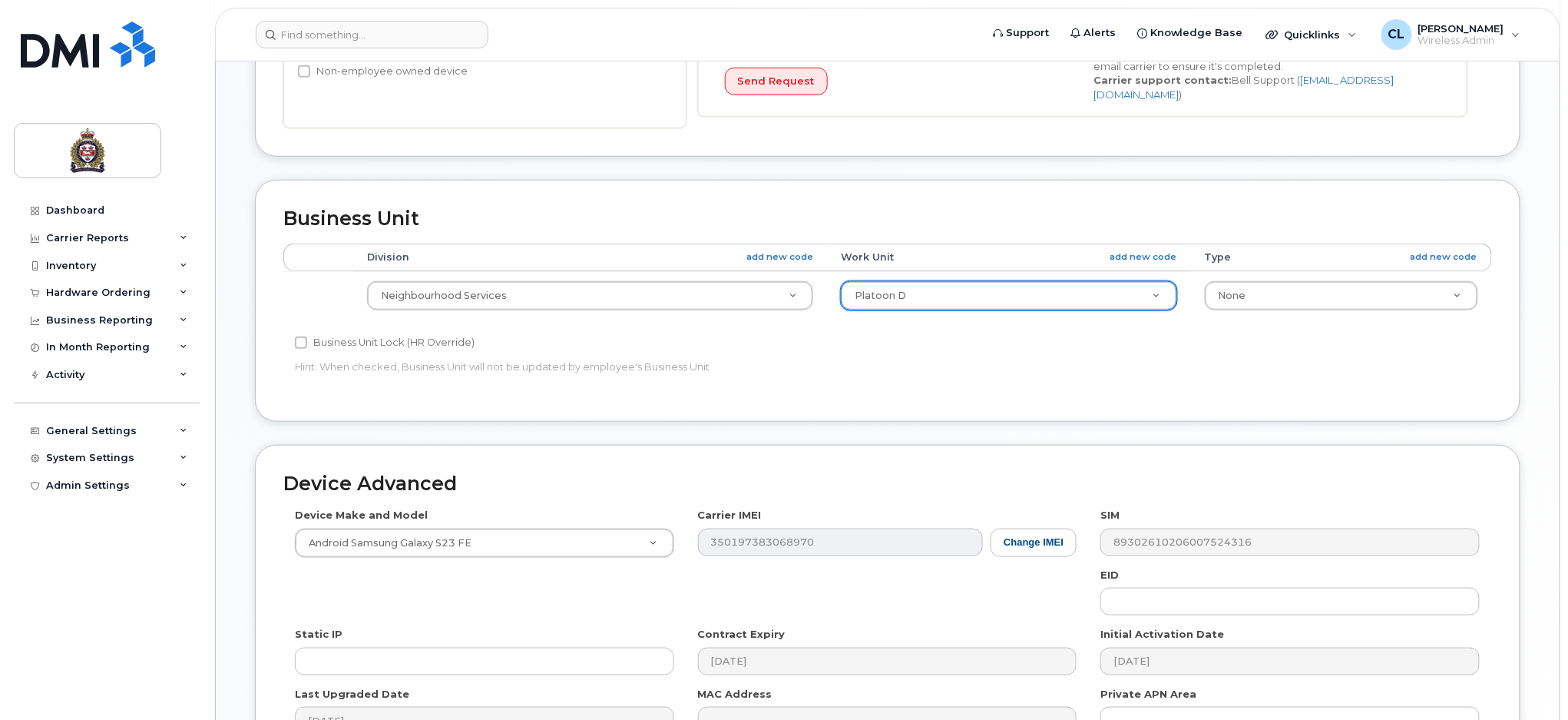
scroll to position [625, 0]
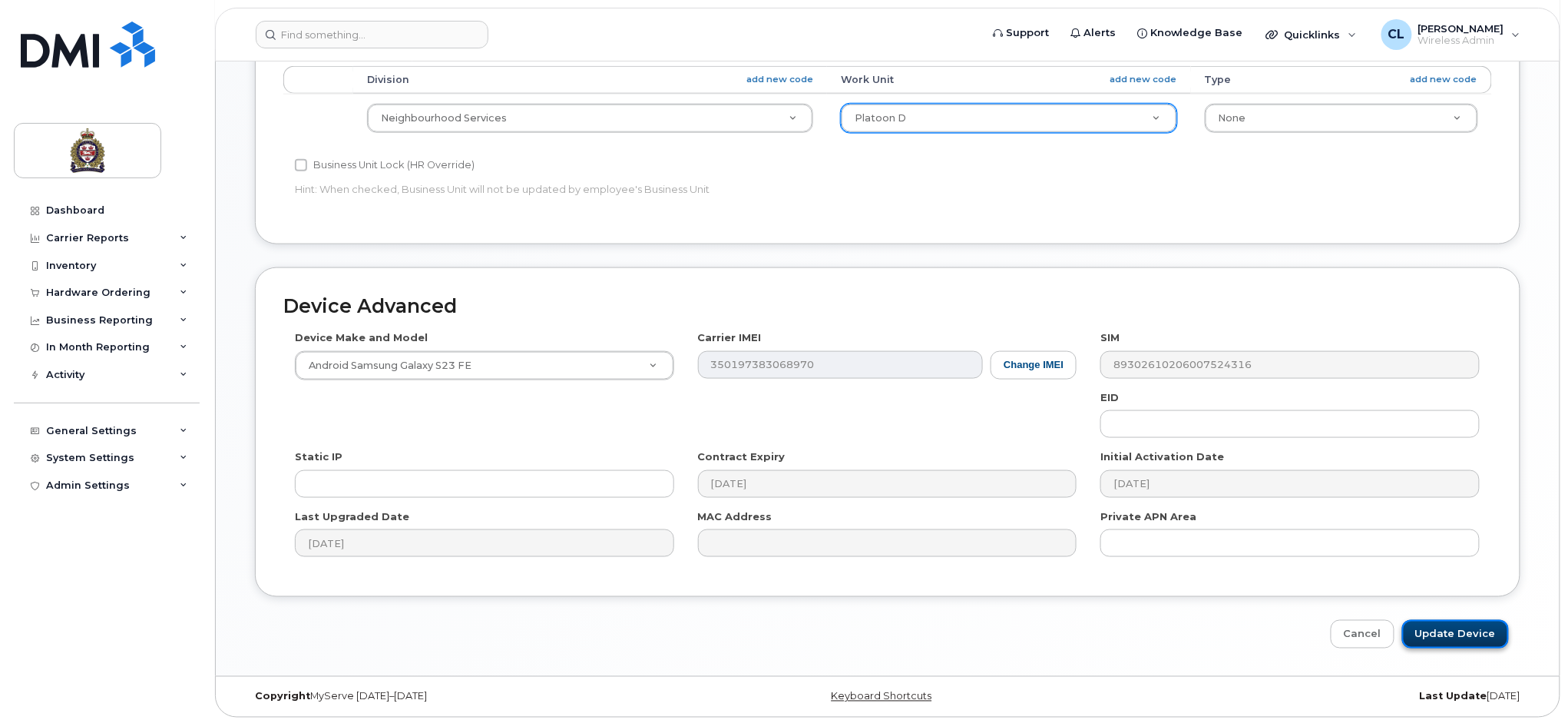
click at [1471, 636] on input "Update Device" at bounding box center [1455, 634] width 107 height 28
type input "Saving..."
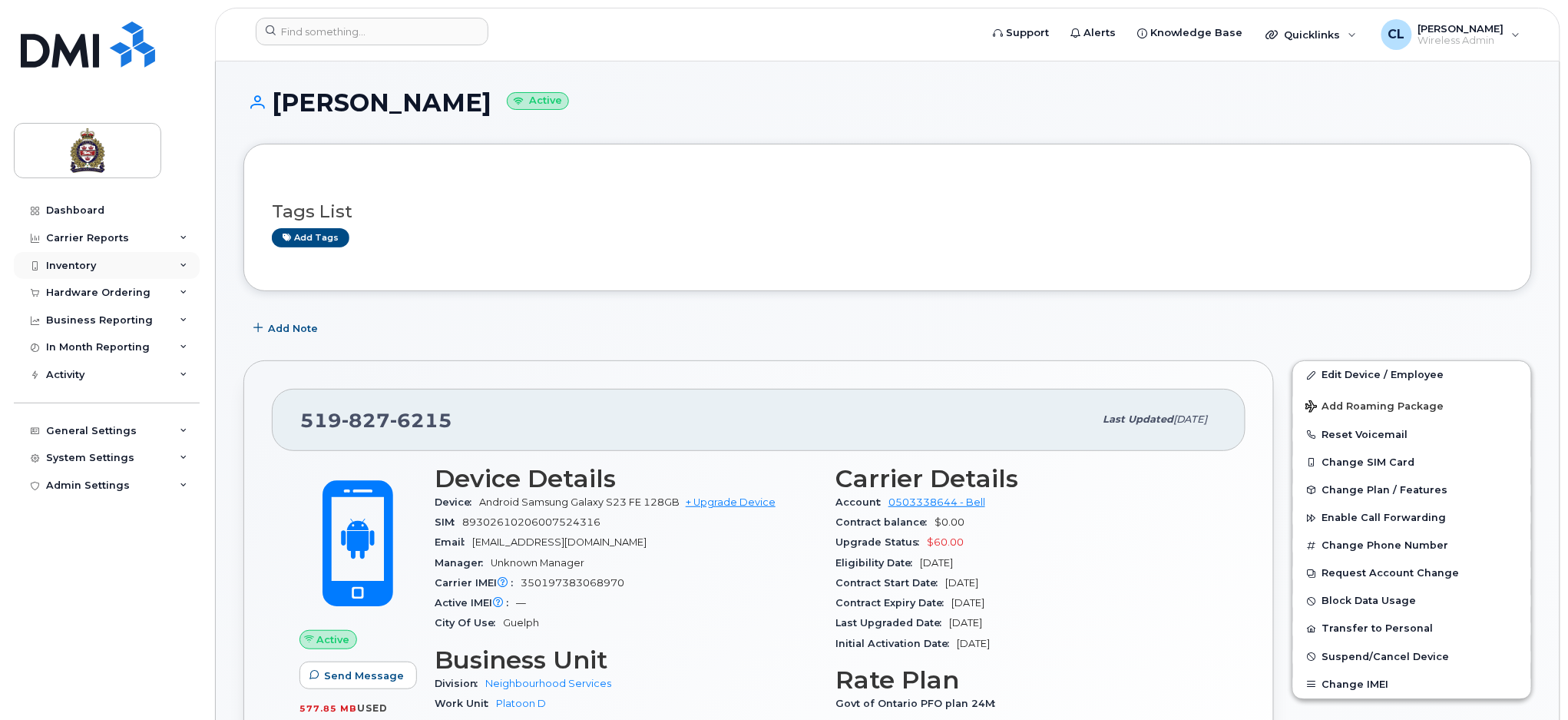
click at [71, 260] on div "Inventory" at bounding box center [71, 265] width 50 height 12
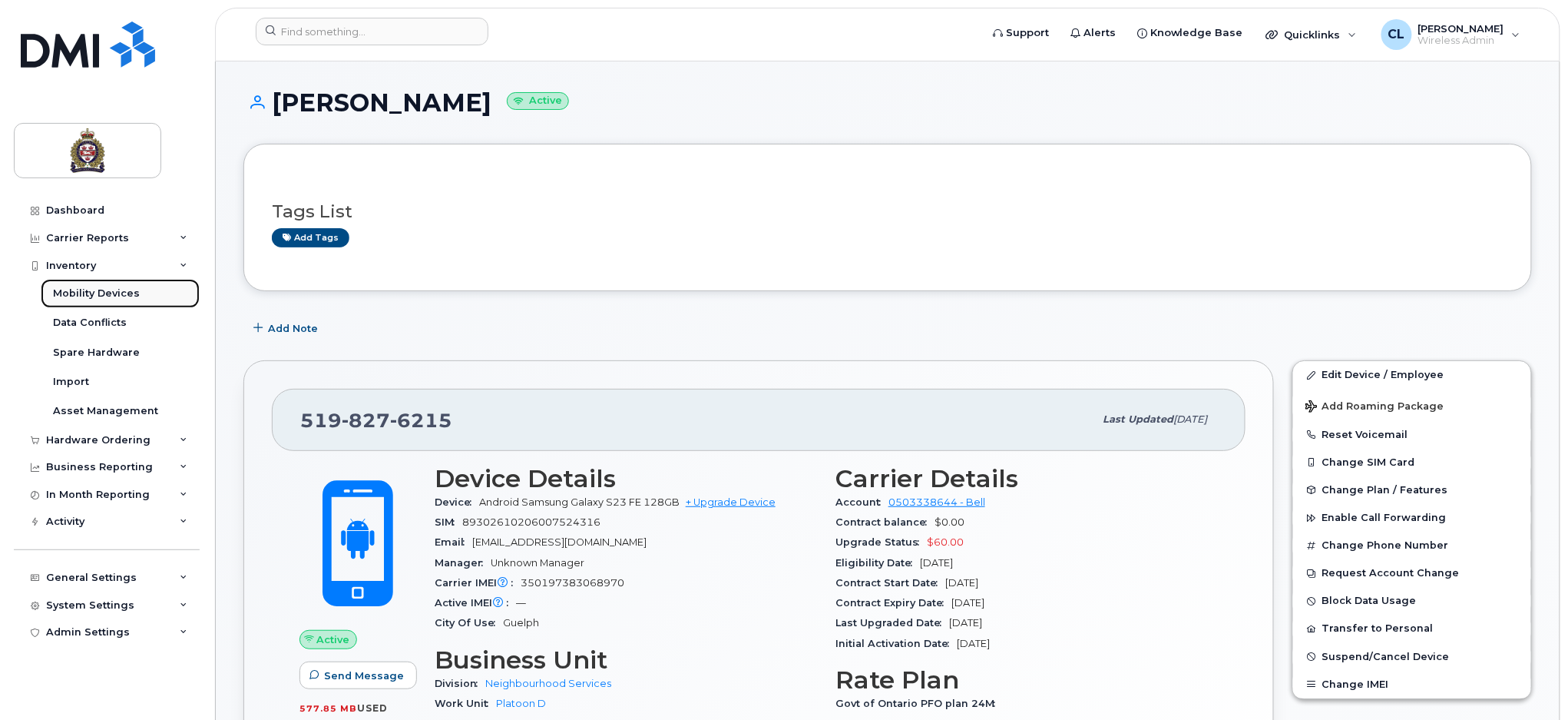
click at [102, 290] on div "Mobility Devices" at bounding box center [96, 293] width 87 height 14
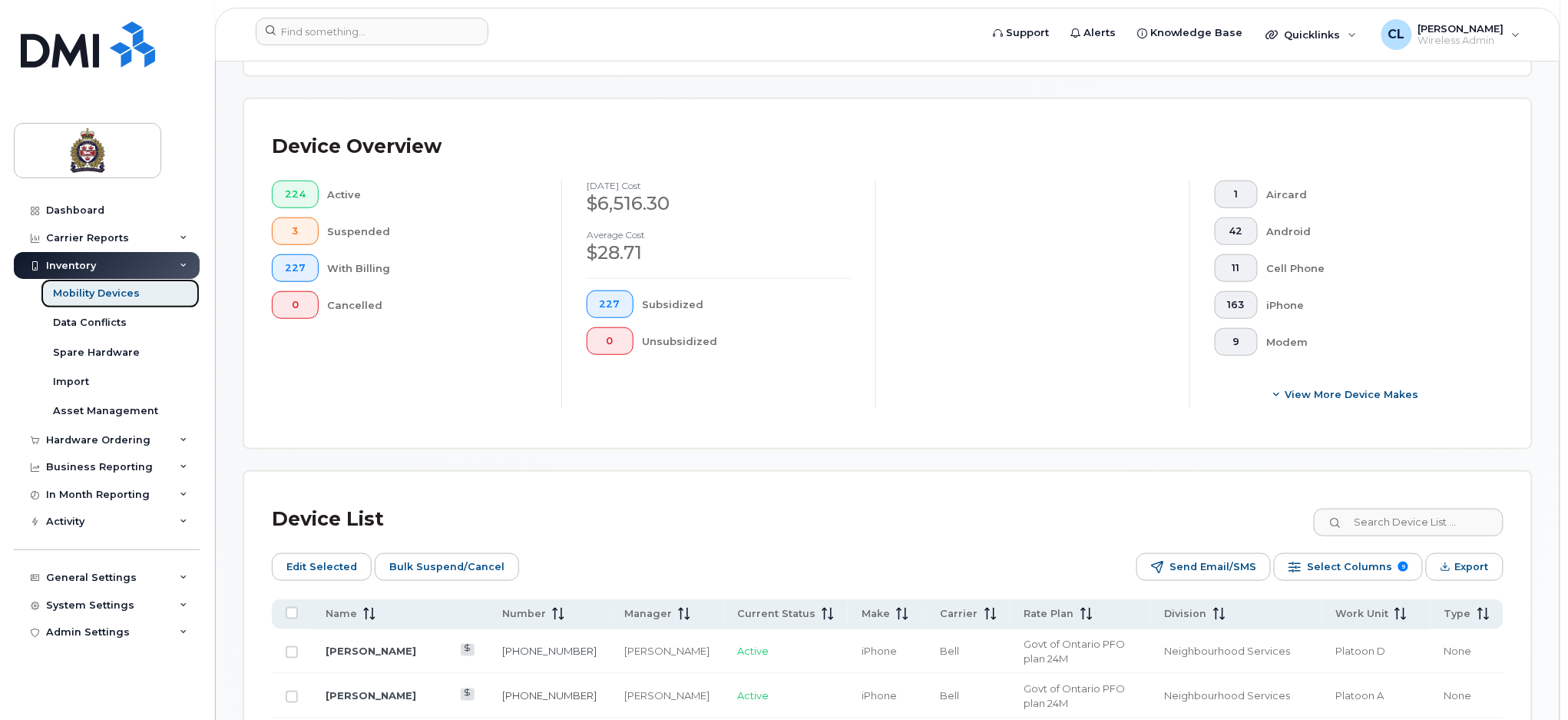
scroll to position [615, 0]
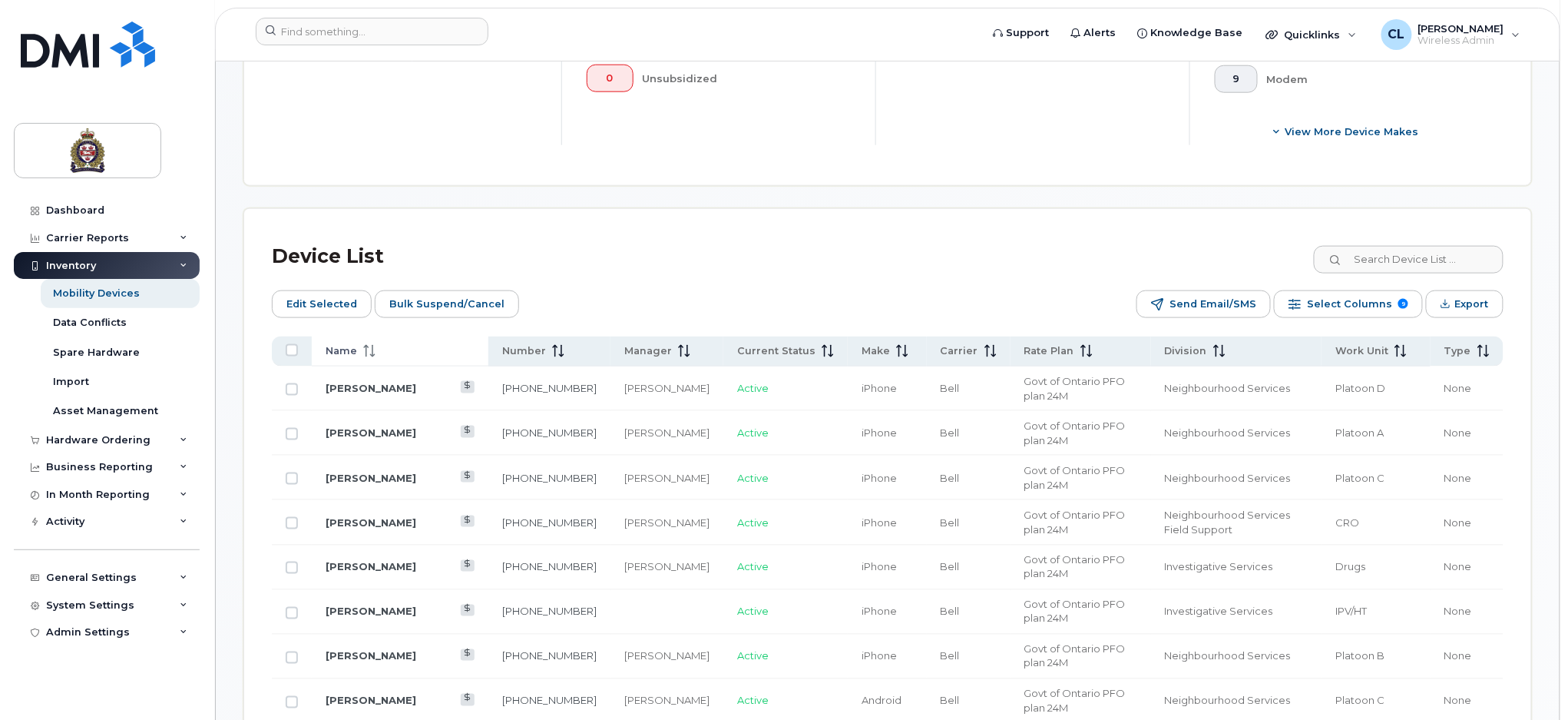
click at [345, 348] on span "Name" at bounding box center [341, 351] width 31 height 14
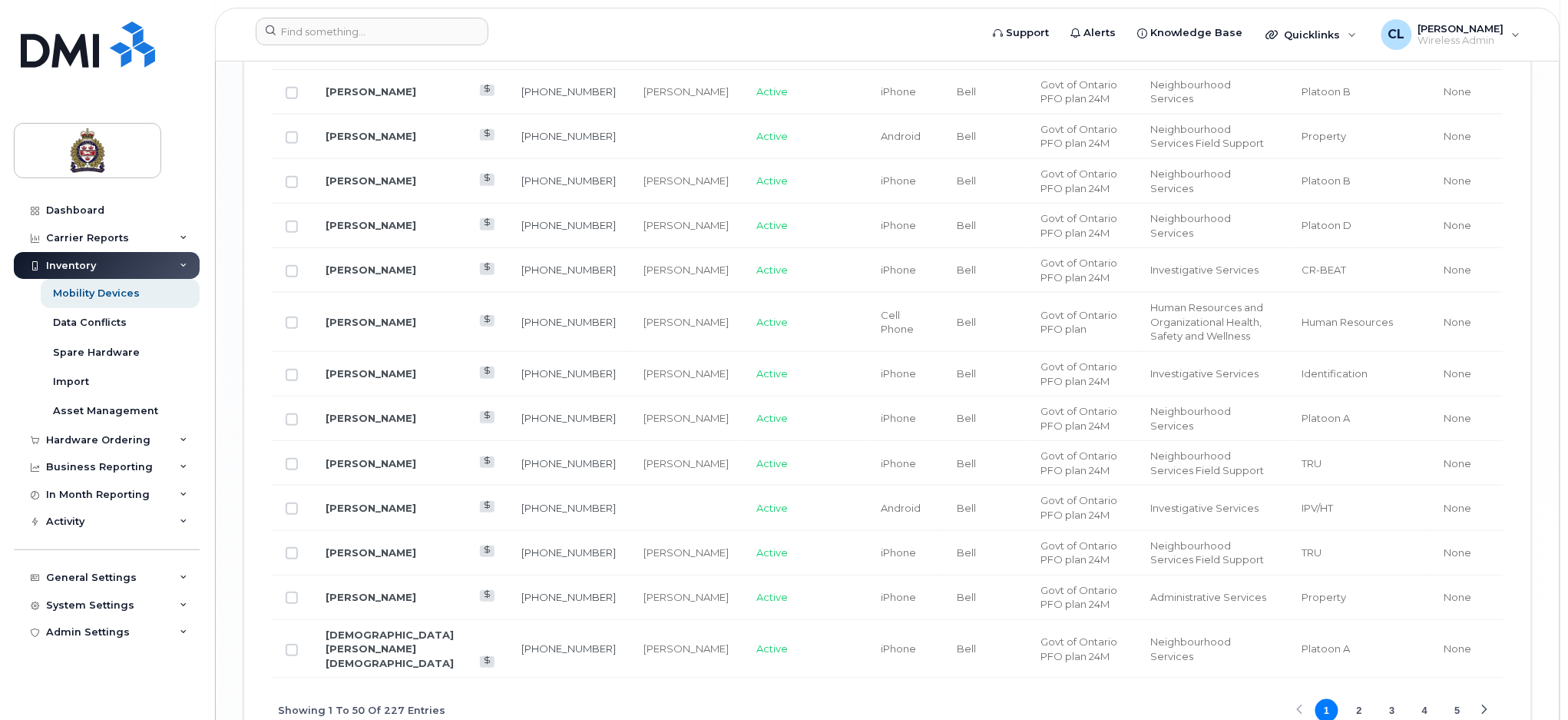
scroll to position [2638, 0]
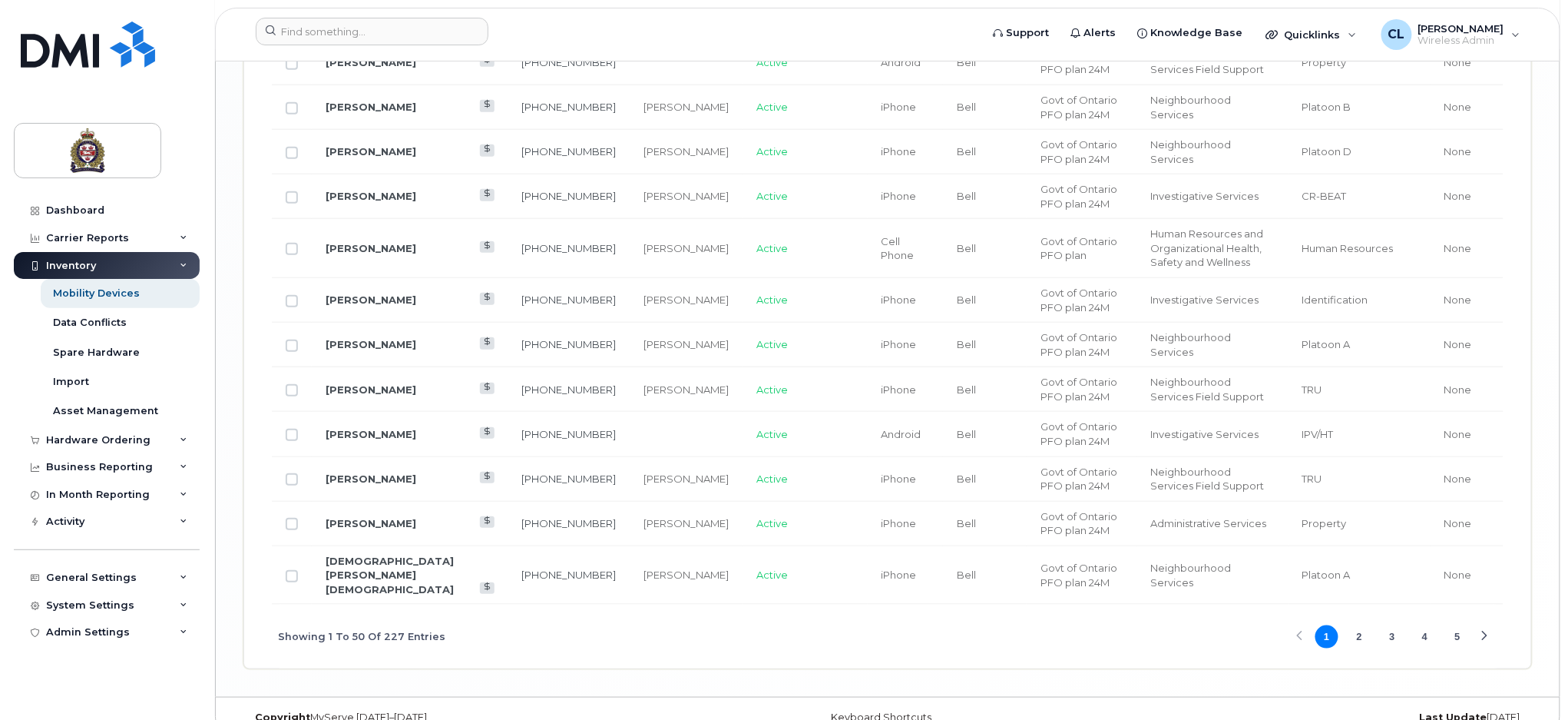
click at [1389, 605] on div "Showing 1 To 50 Of 227 Entries 1 2 3 4 5" at bounding box center [888, 636] width 1232 height 64
click at [1391, 625] on button "3" at bounding box center [1392, 636] width 23 height 23
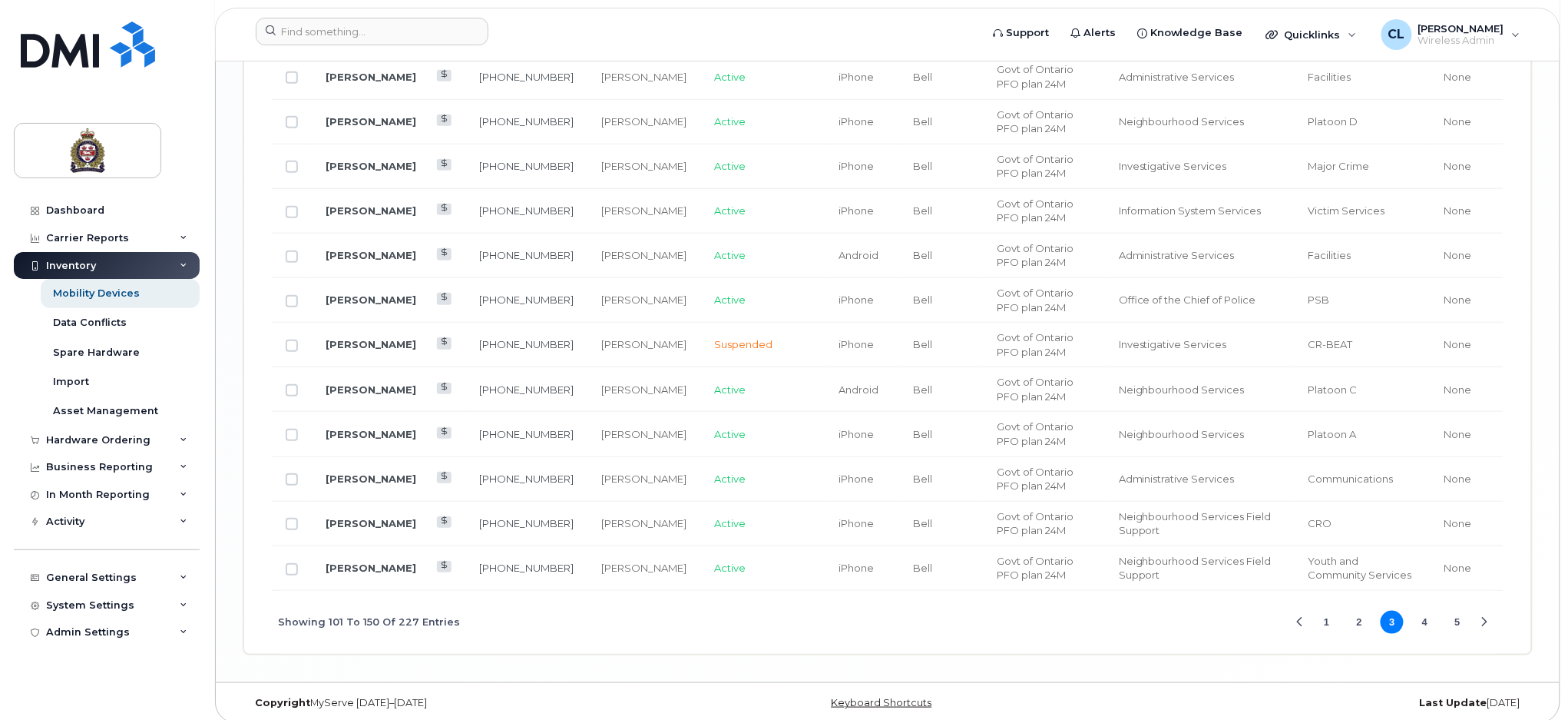
click at [1428, 611] on button "4" at bounding box center [1425, 622] width 23 height 23
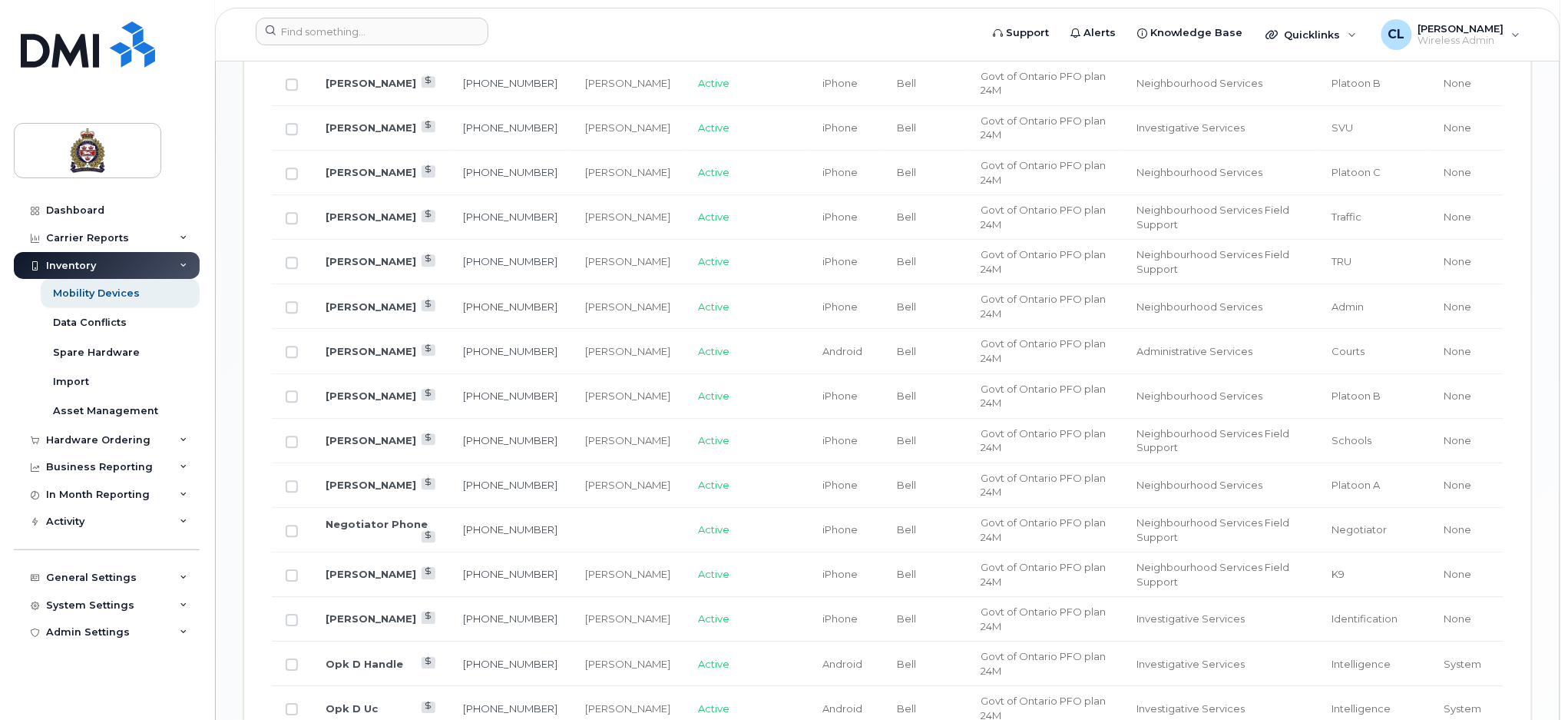
scroll to position [1203, 0]
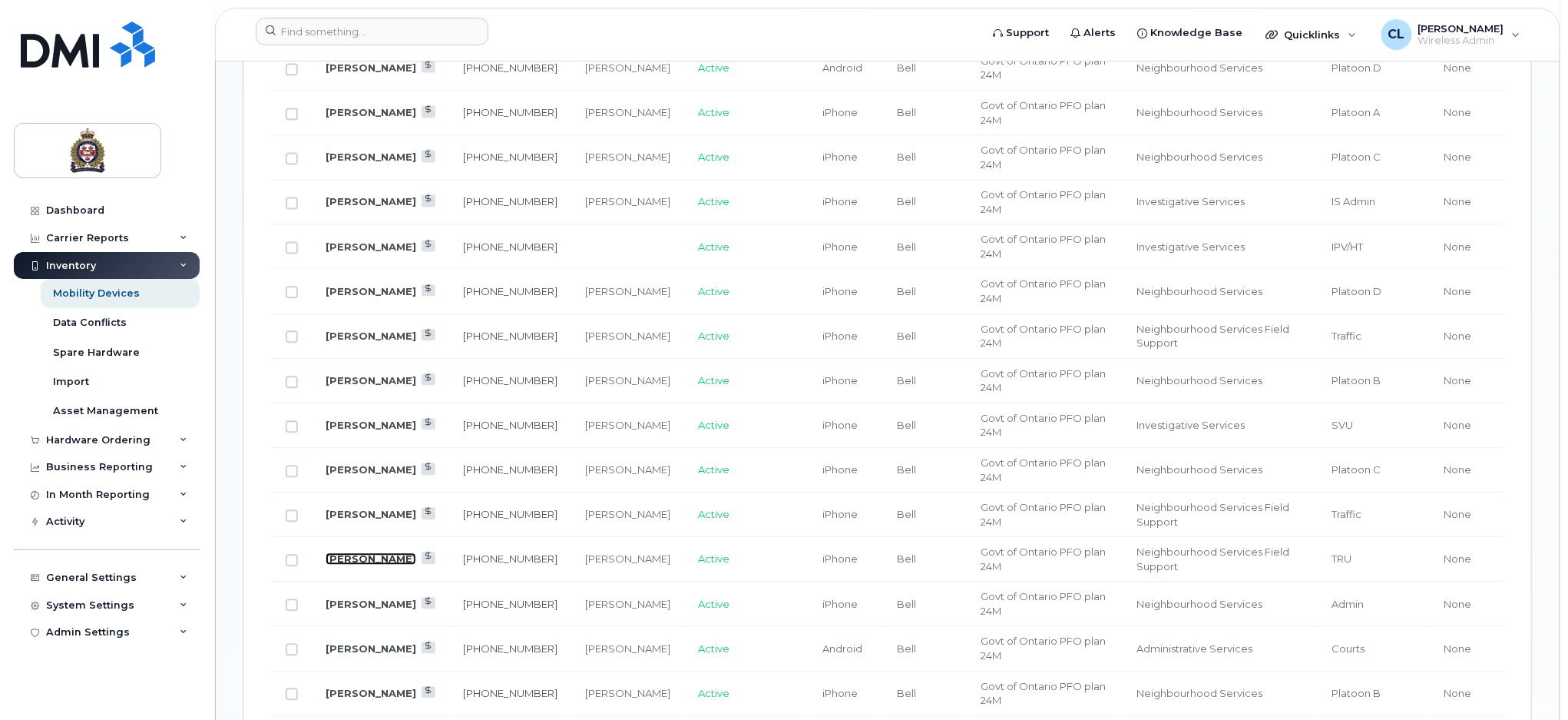
click at [367, 557] on link "Michel Alarie" at bounding box center [371, 558] width 91 height 12
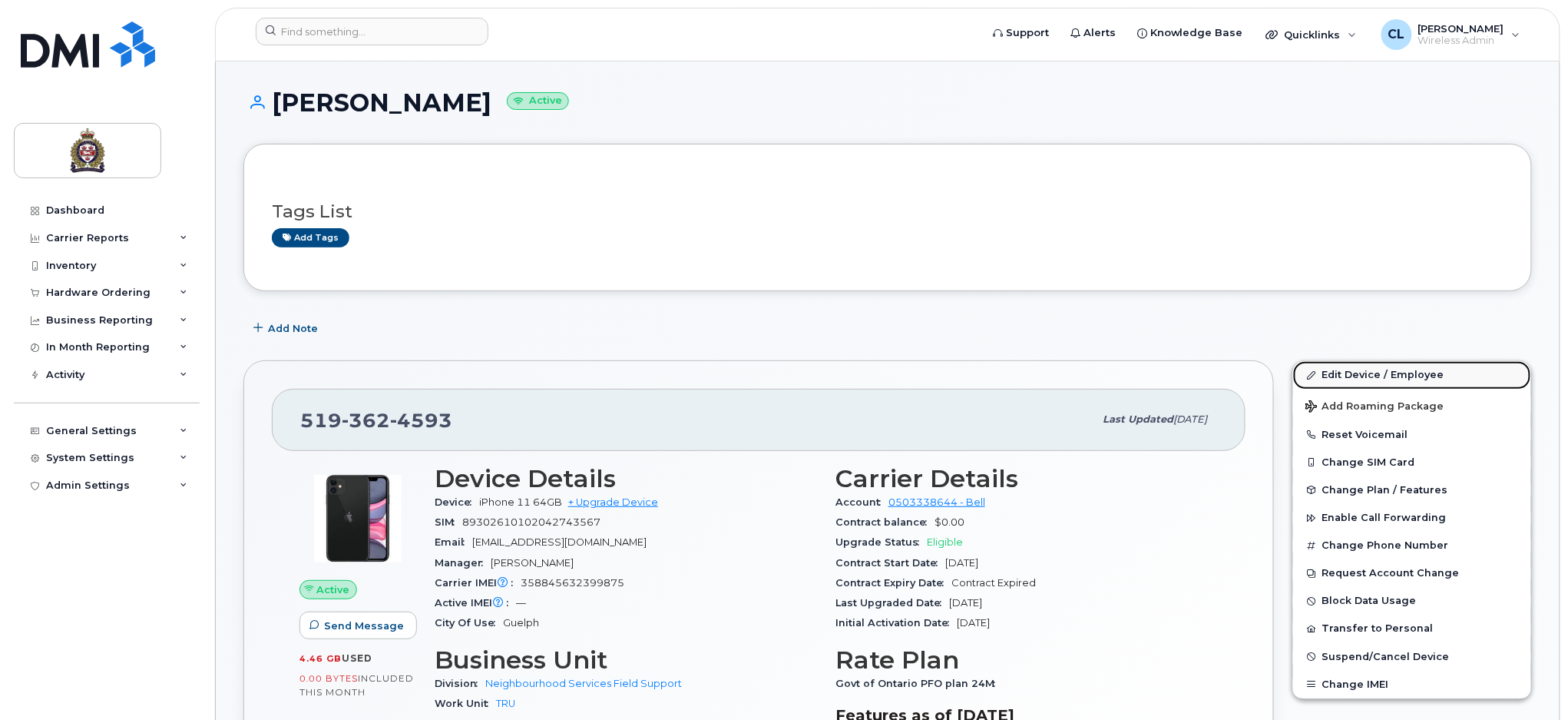
click at [1384, 362] on link "Edit Device / Employee" at bounding box center [1412, 375] width 238 height 27
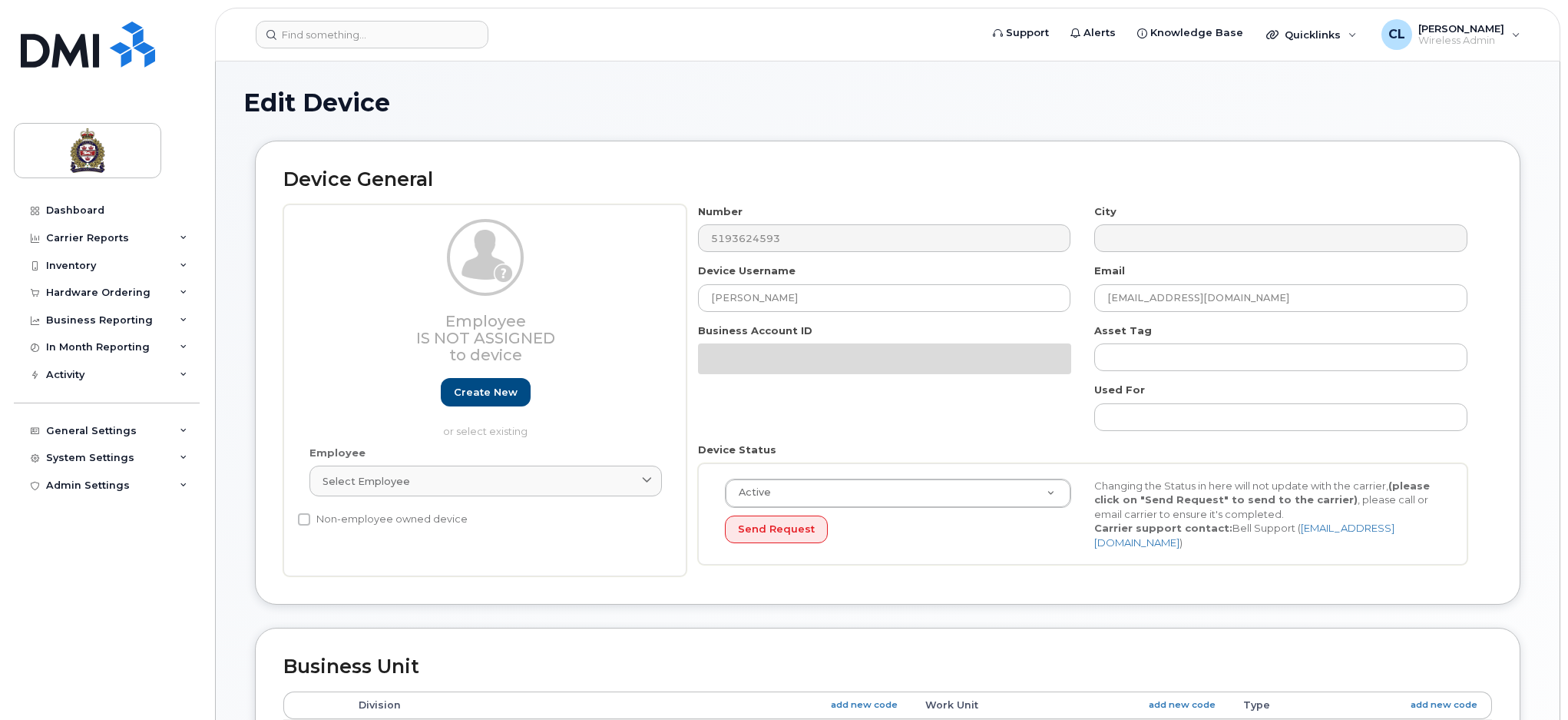
select select "159065"
select select "159075"
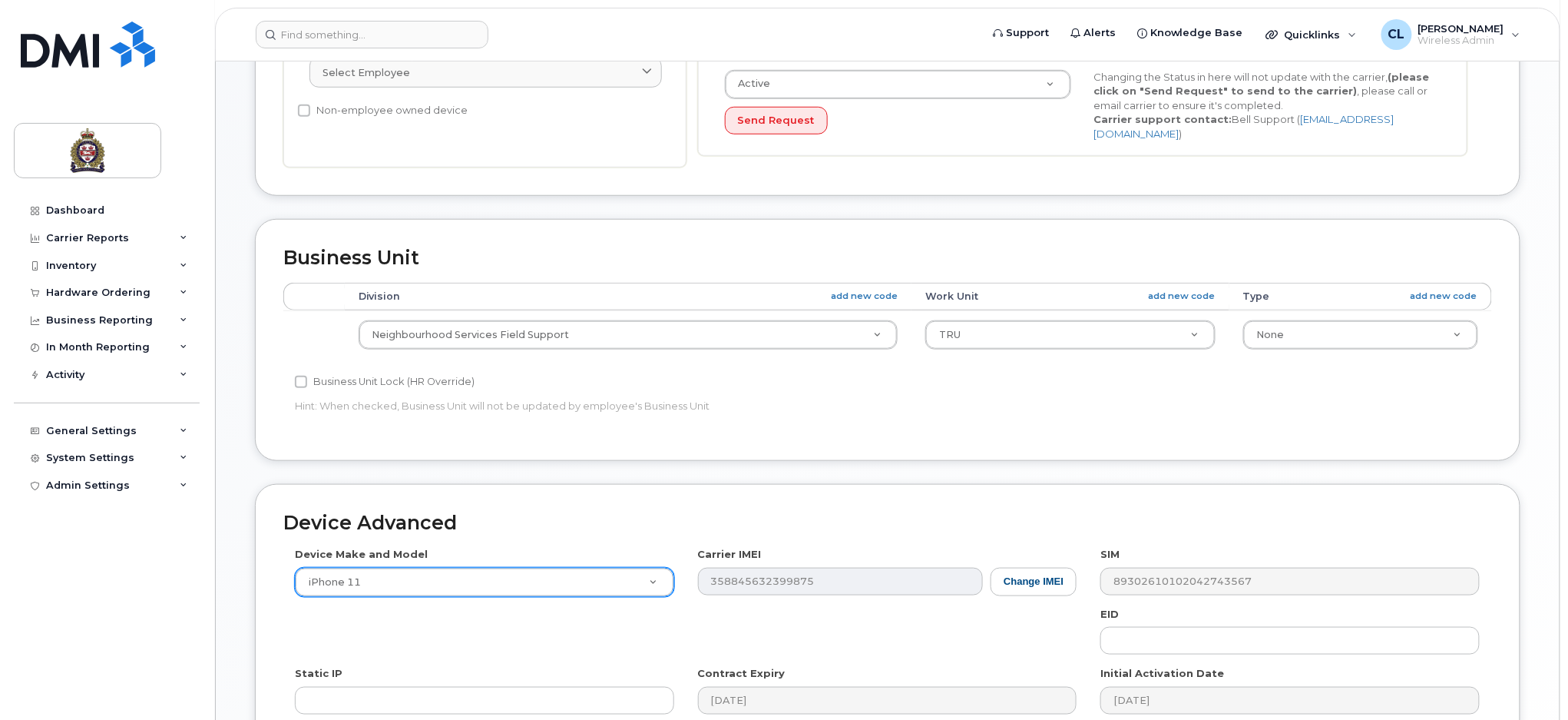
scroll to position [409, 0]
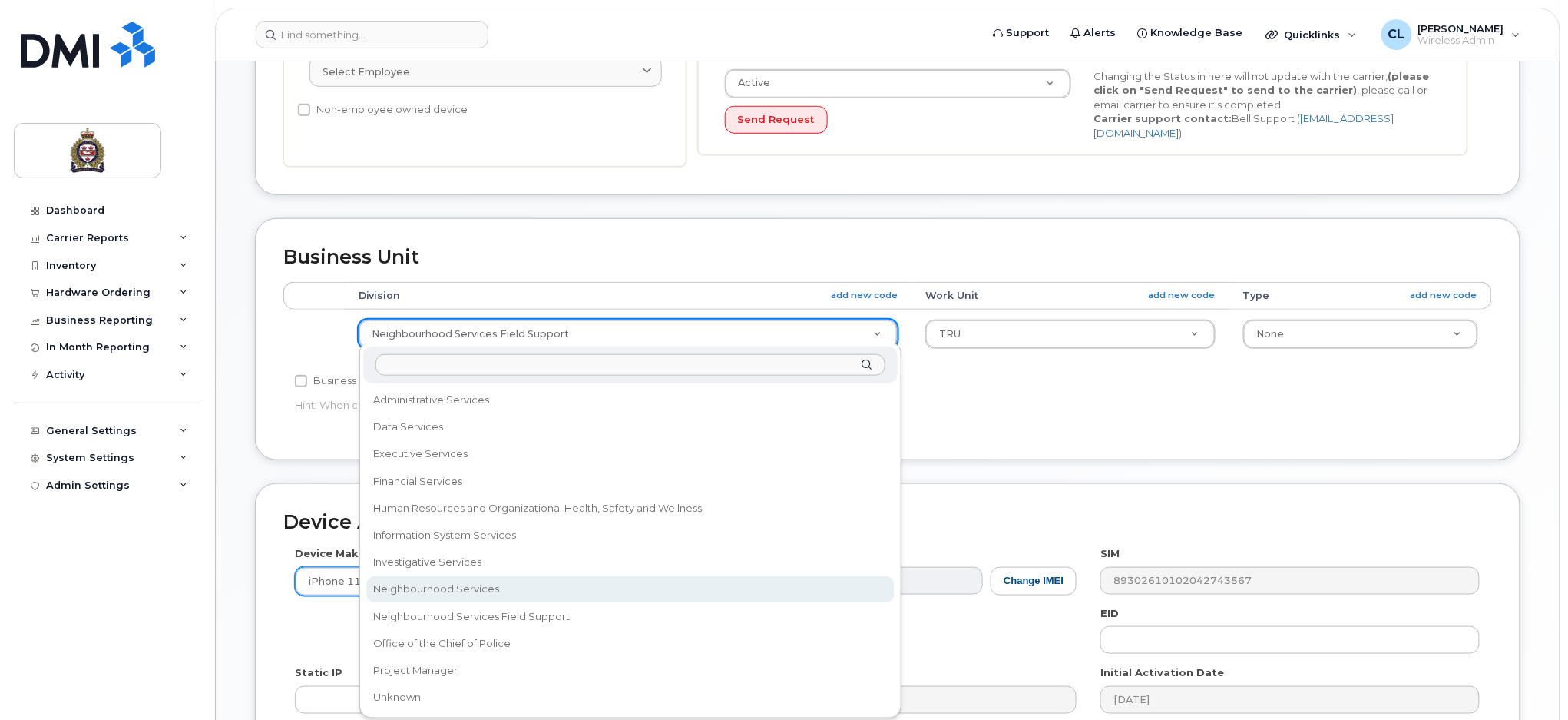
select select "159064"
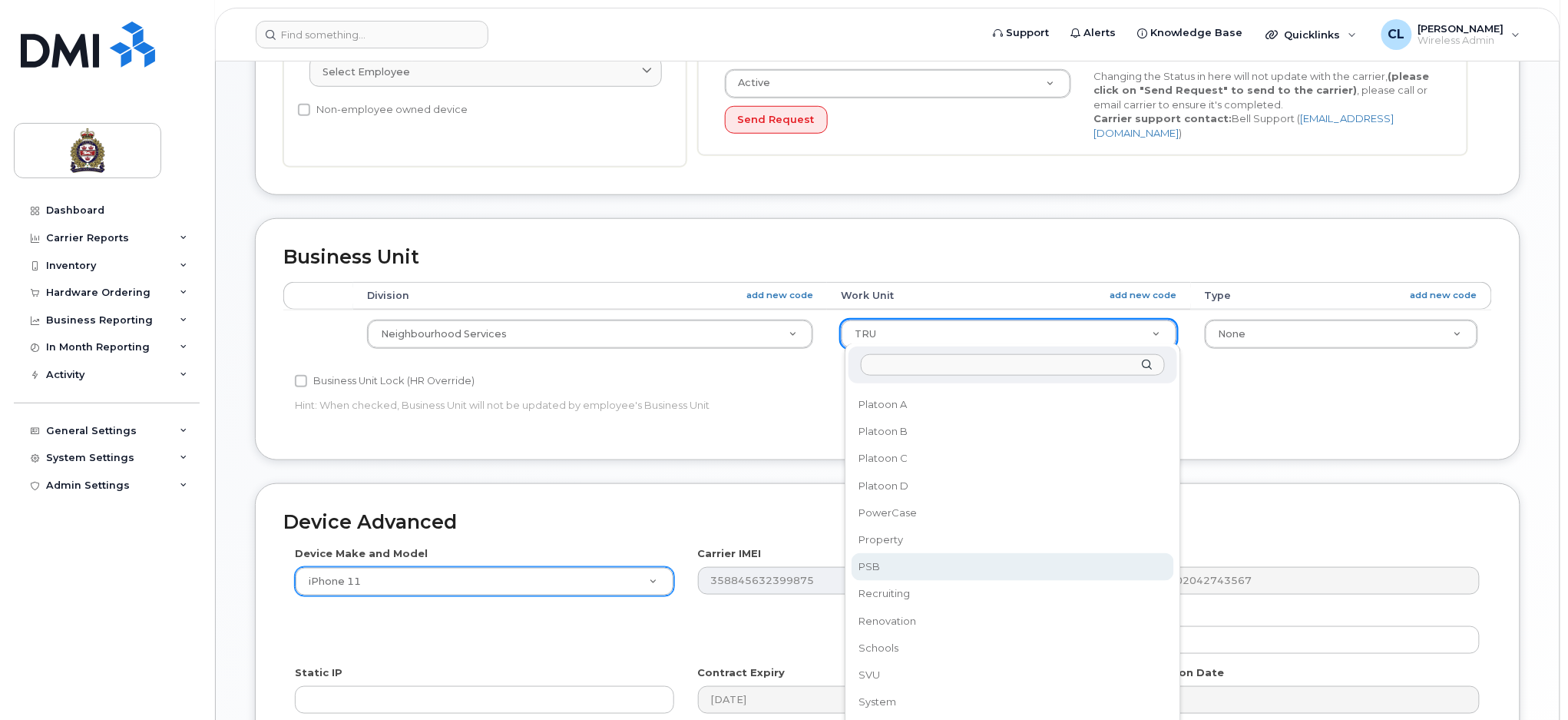
scroll to position [973, 0]
select select "159084"
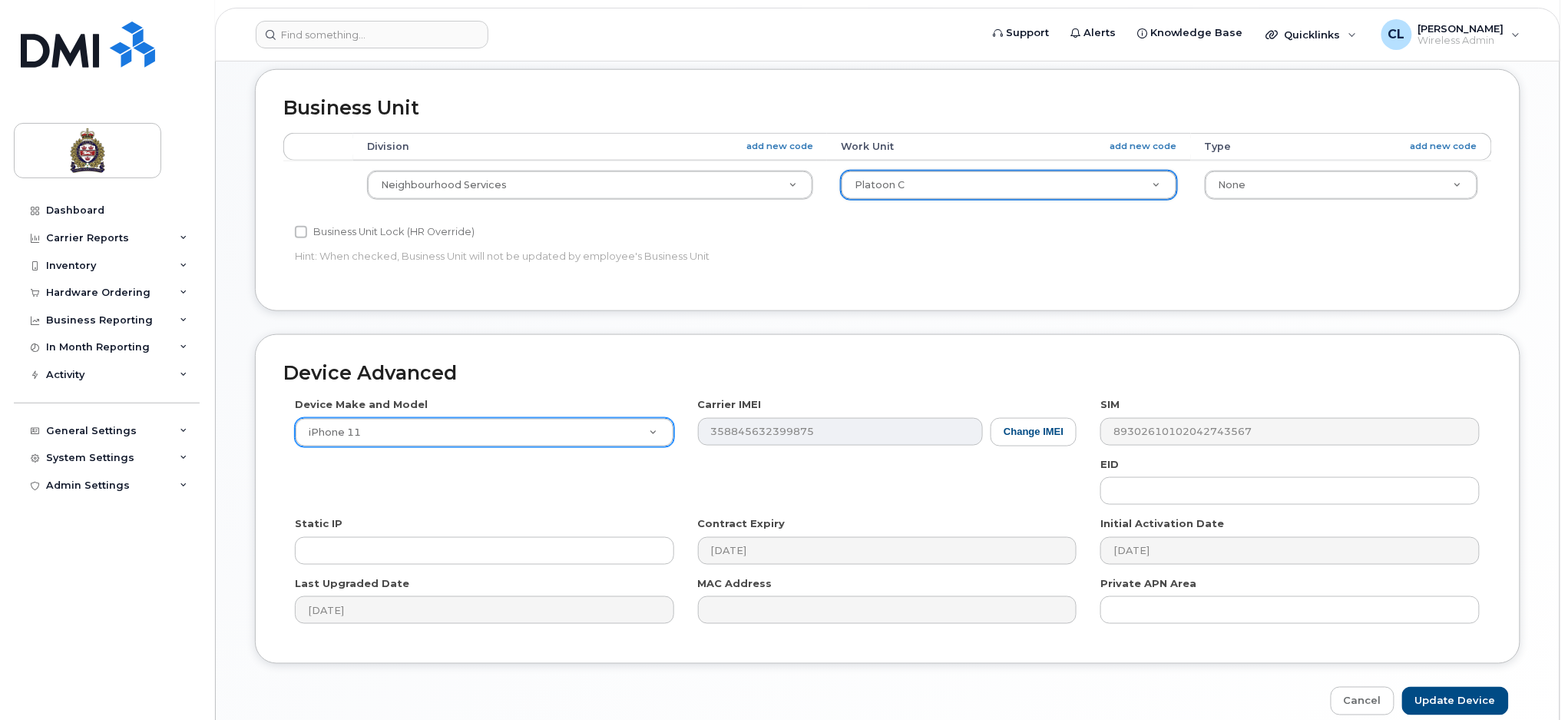
scroll to position [625, 0]
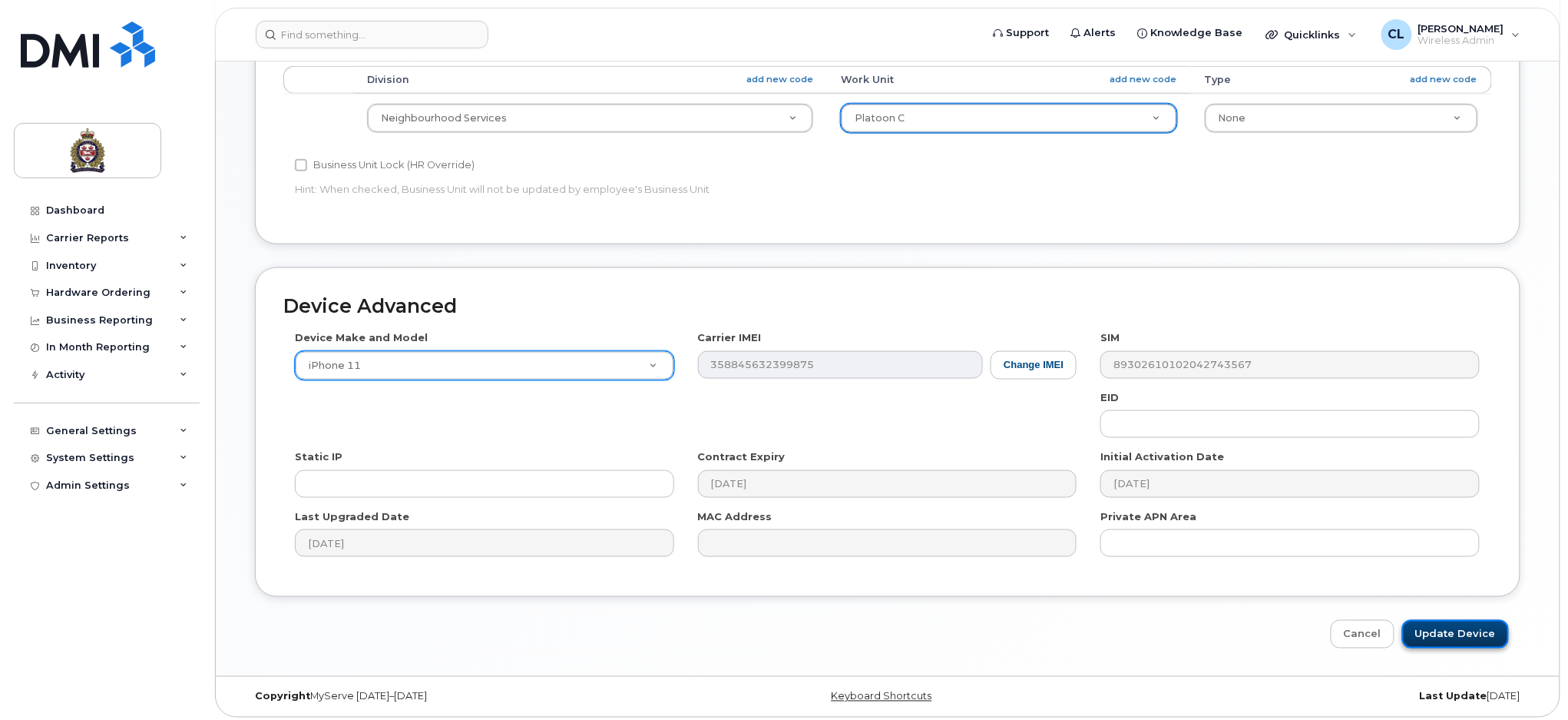
click at [1433, 626] on input "Update Device" at bounding box center [1455, 634] width 107 height 28
type input "Saving..."
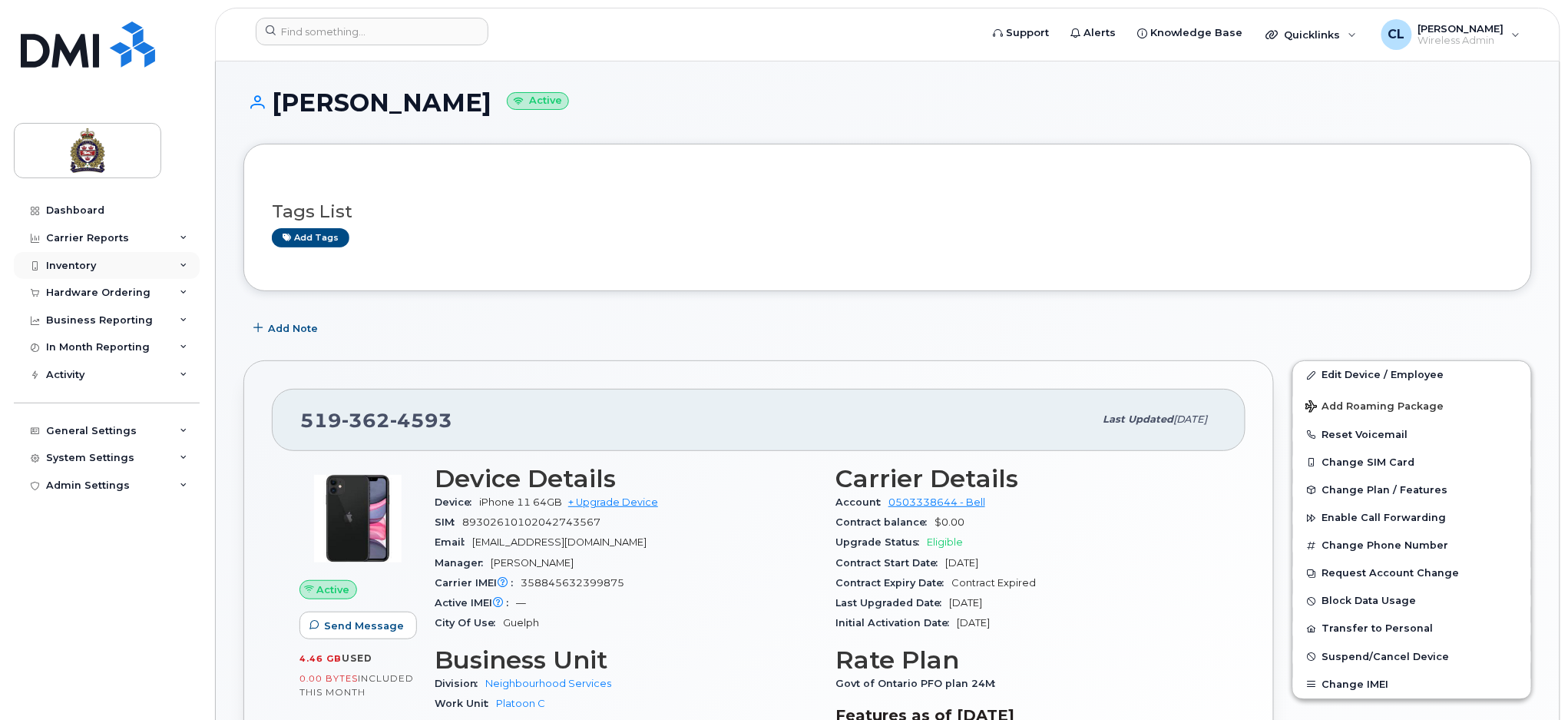
click at [72, 265] on div "Inventory" at bounding box center [71, 265] width 50 height 12
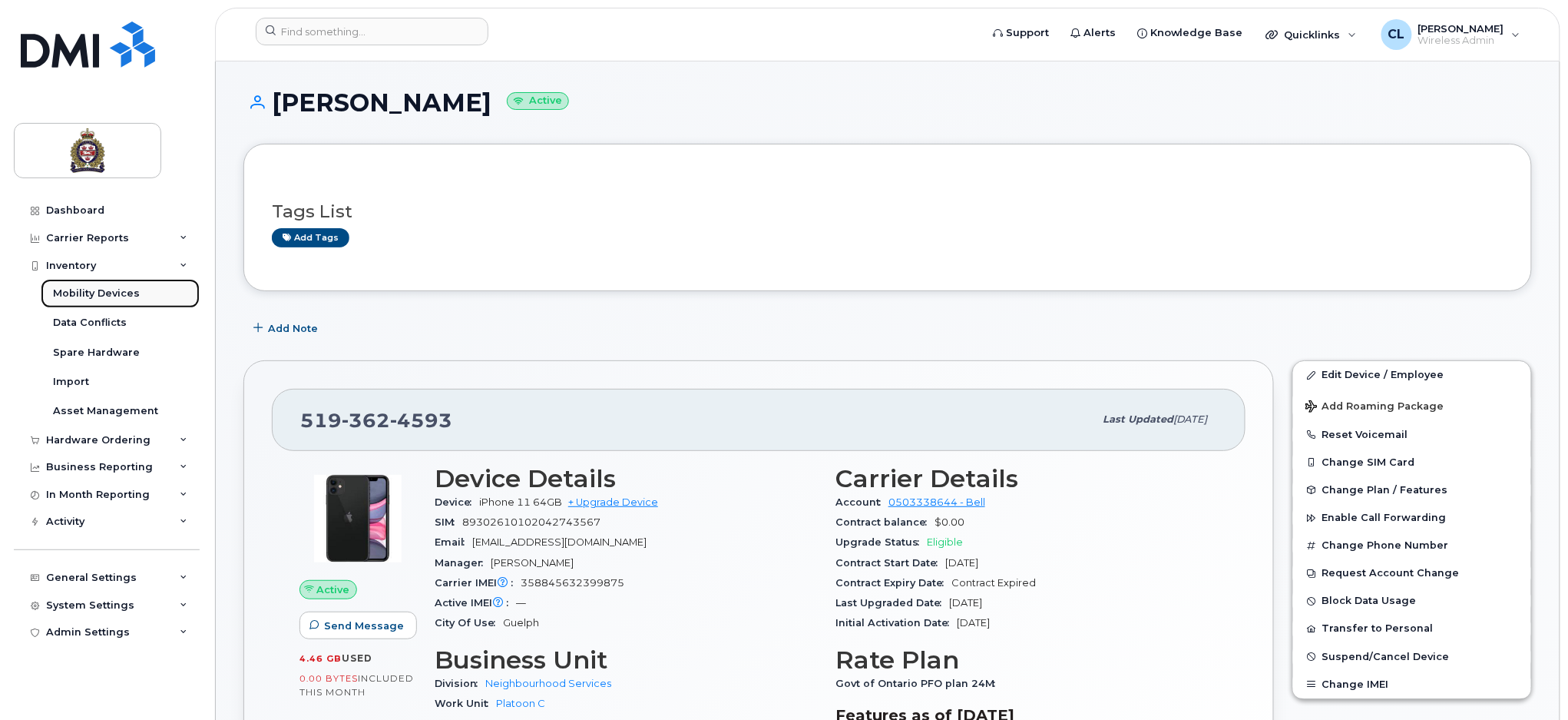
click at [106, 290] on div "Mobility Devices" at bounding box center [96, 293] width 87 height 14
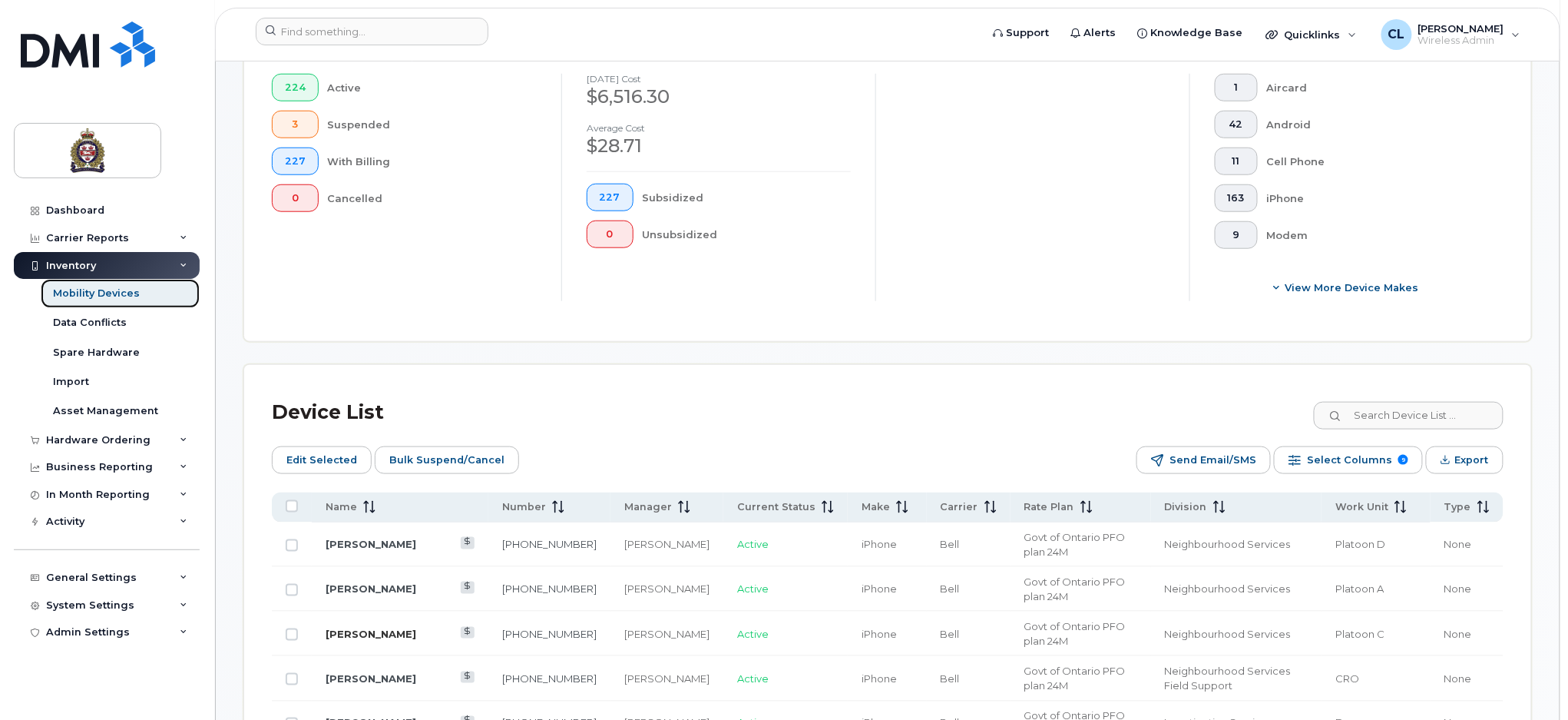
scroll to position [512, 0]
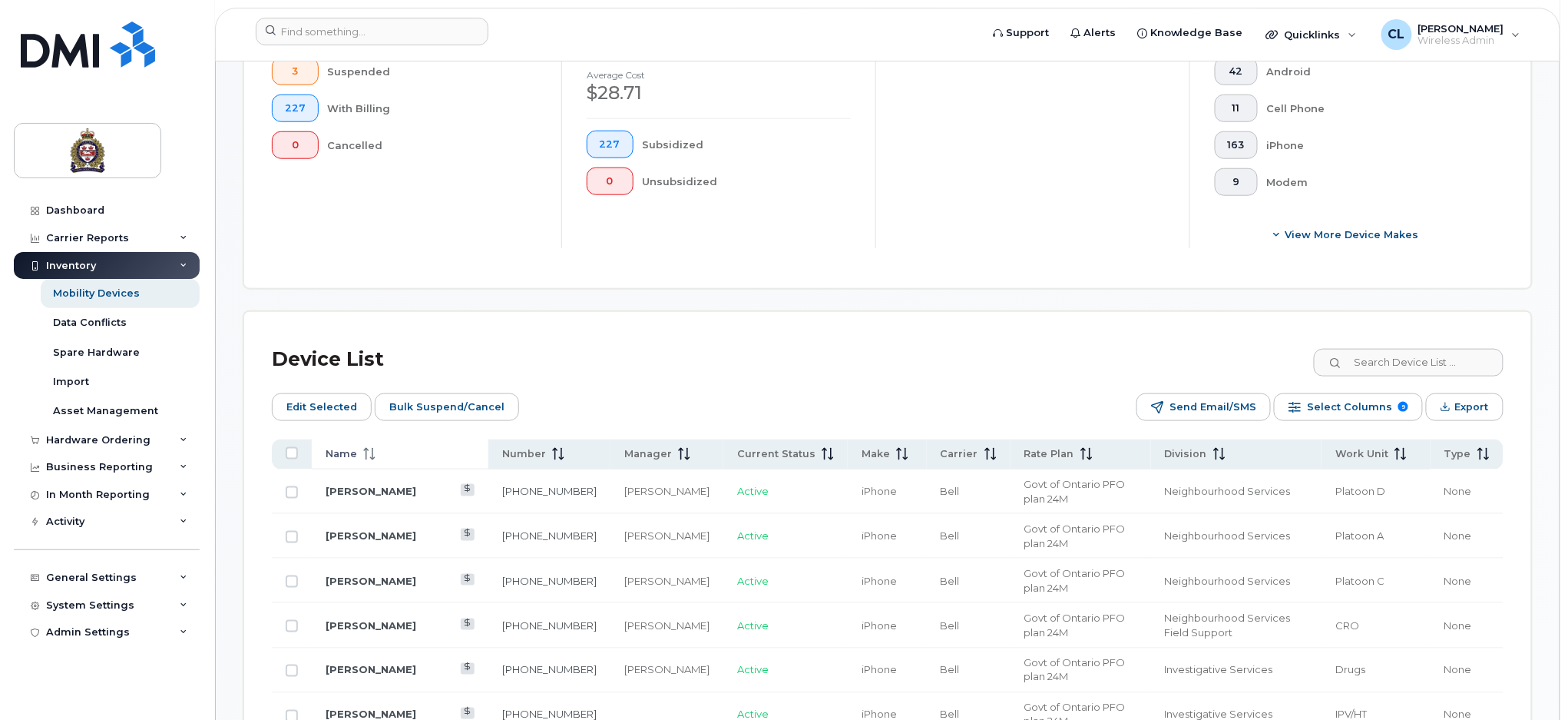
click at [348, 454] on span "Name" at bounding box center [341, 454] width 31 height 14
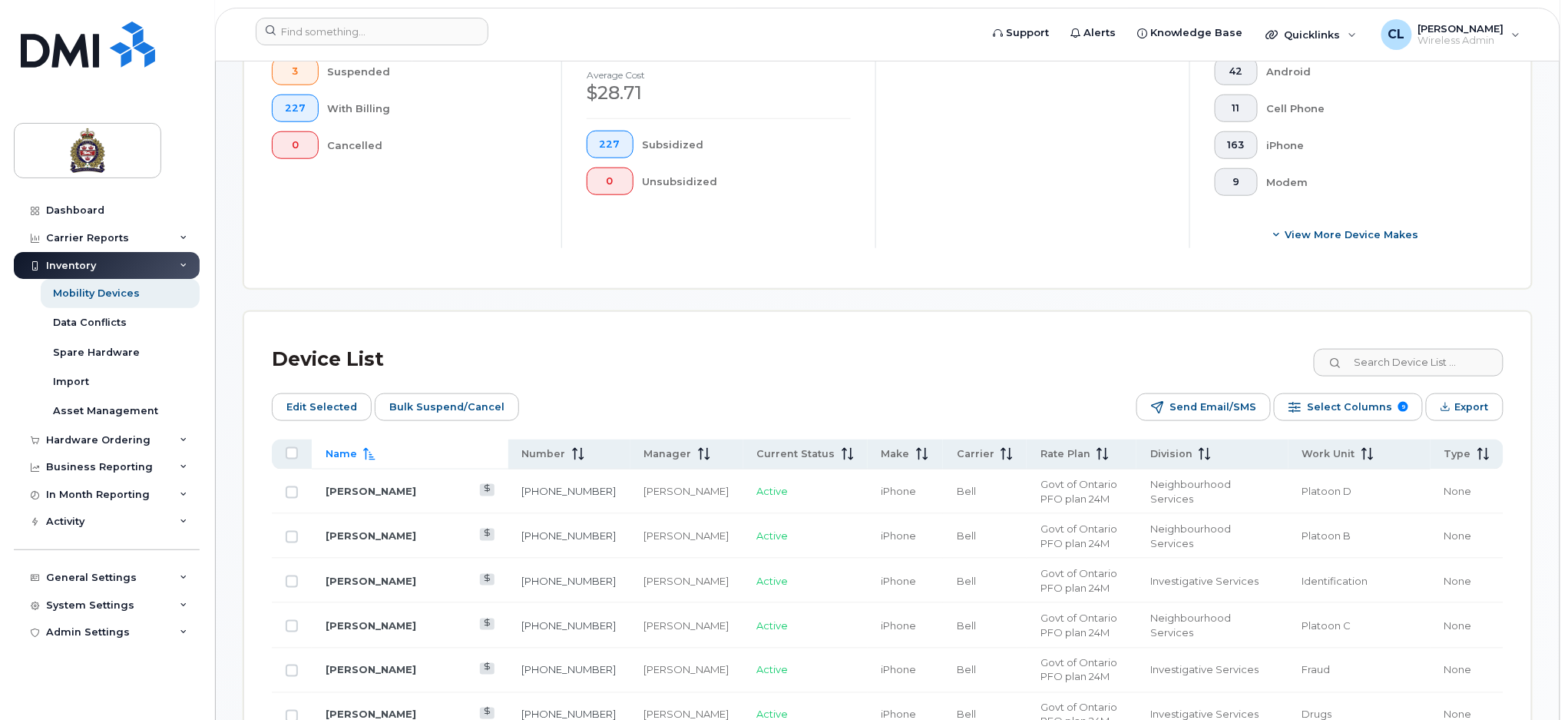
click at [351, 455] on span "Name" at bounding box center [341, 454] width 31 height 14
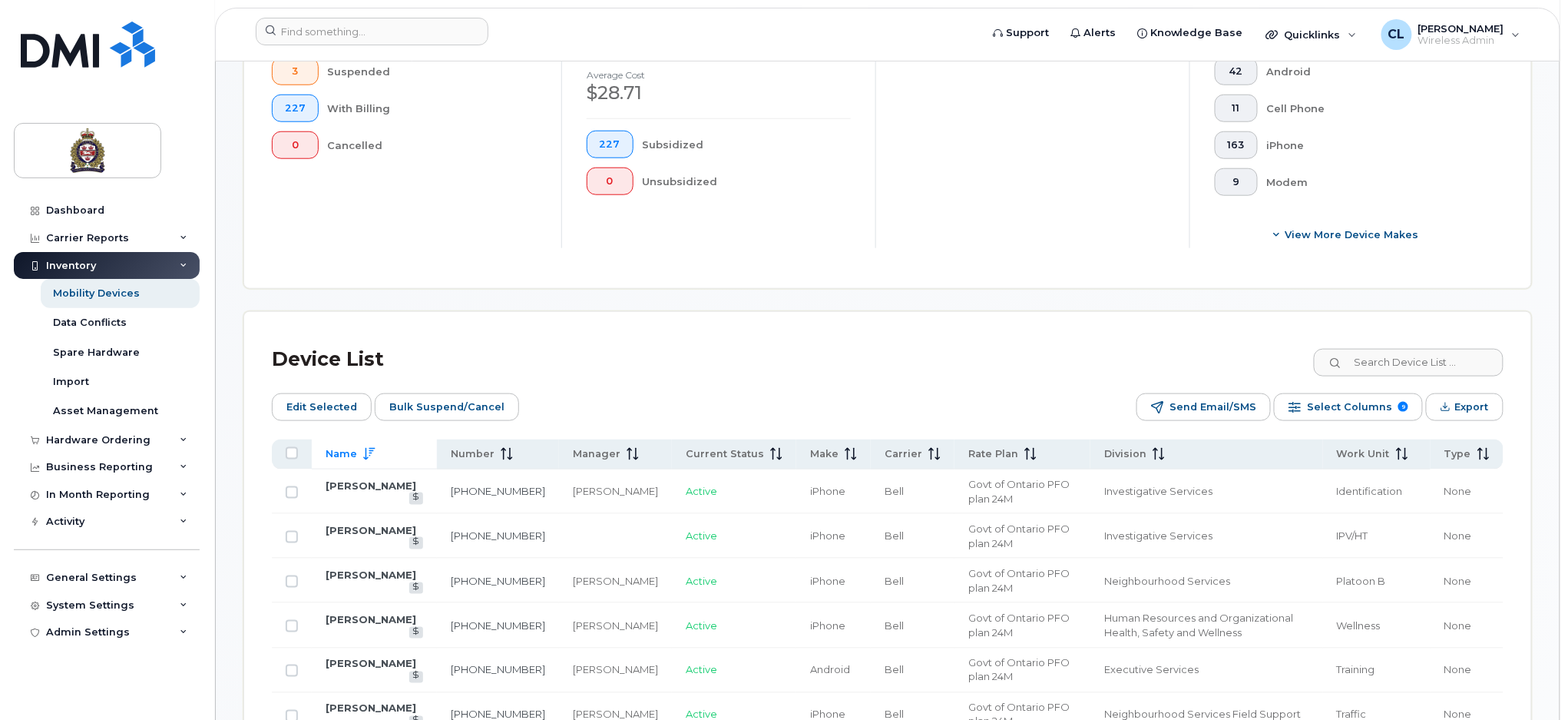
click at [349, 454] on span "Name" at bounding box center [341, 454] width 31 height 14
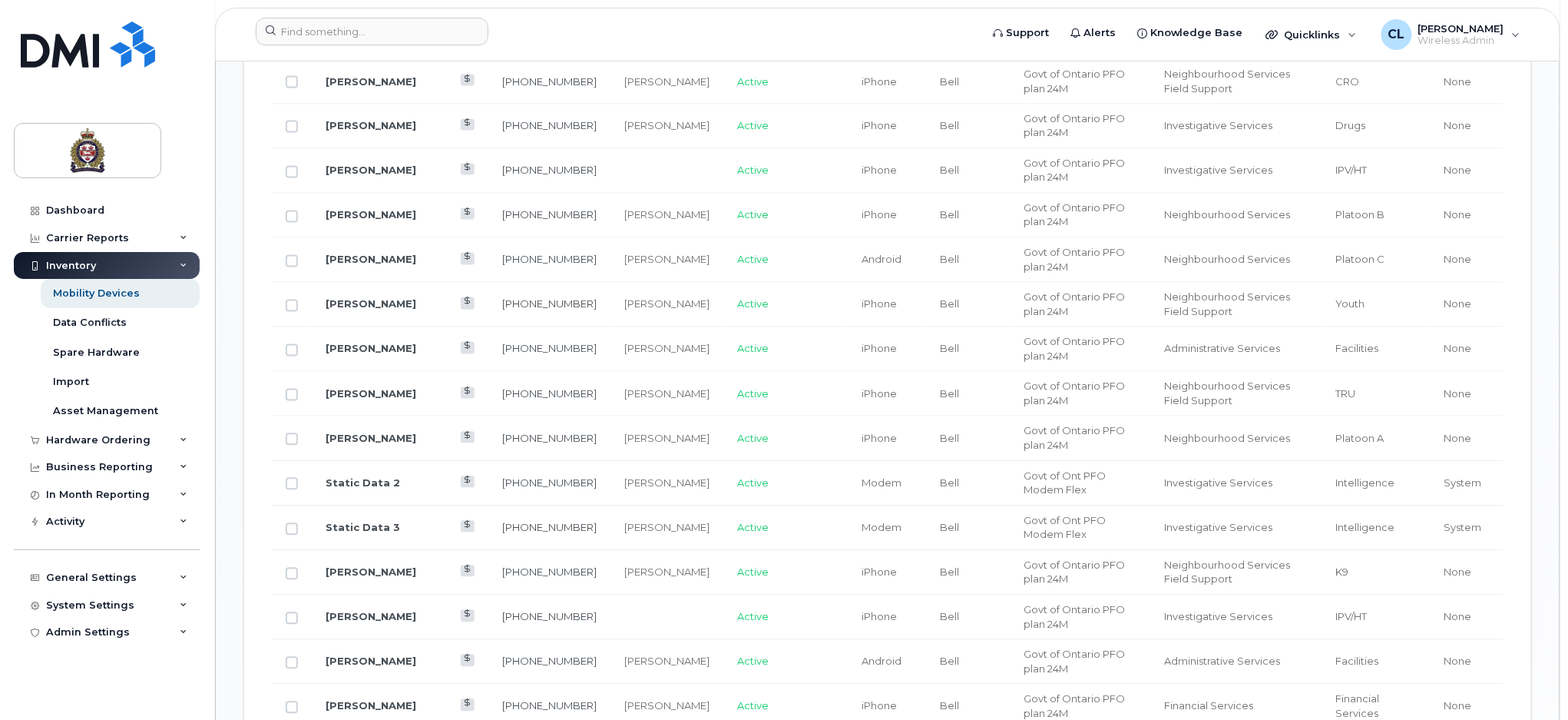
scroll to position [819, 0]
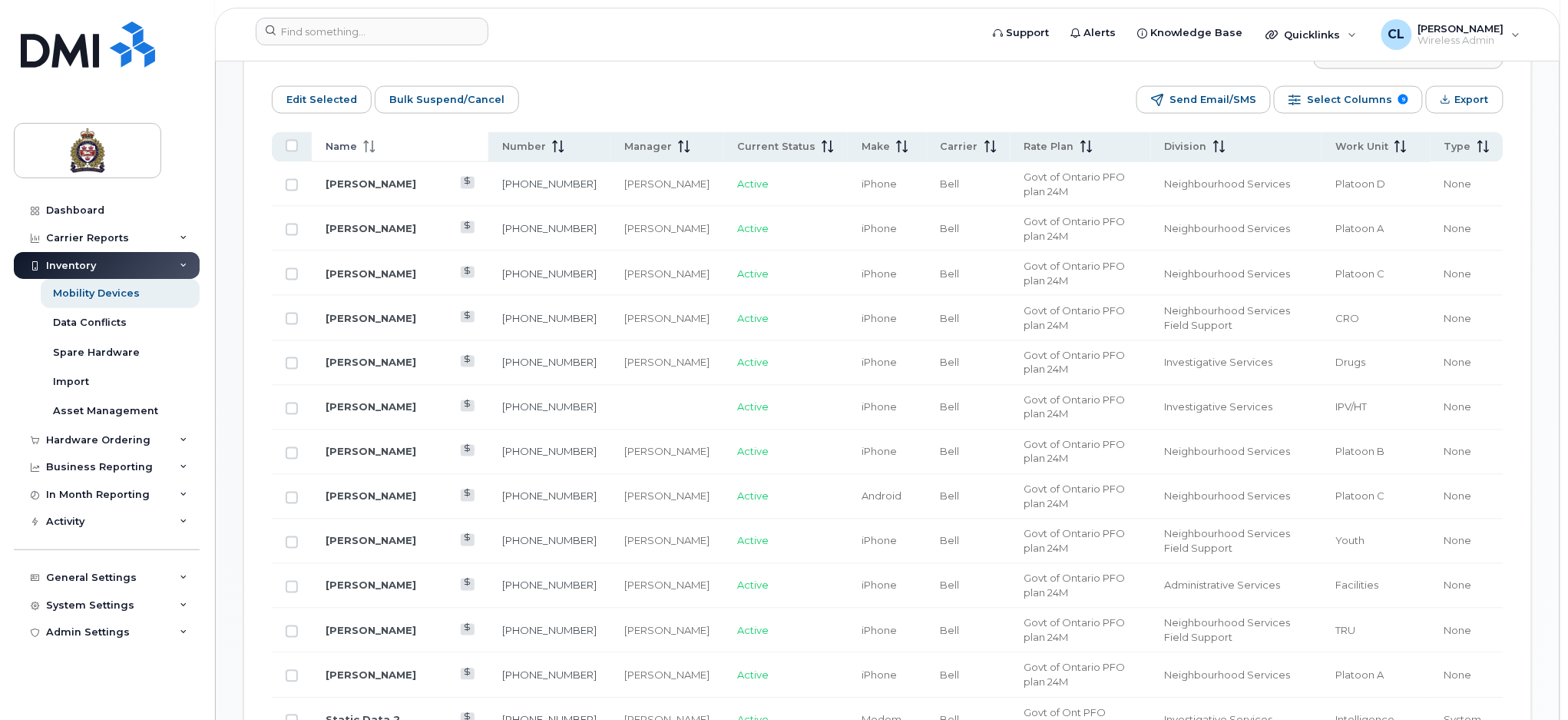
click at [371, 142] on icon at bounding box center [372, 146] width 2 height 12
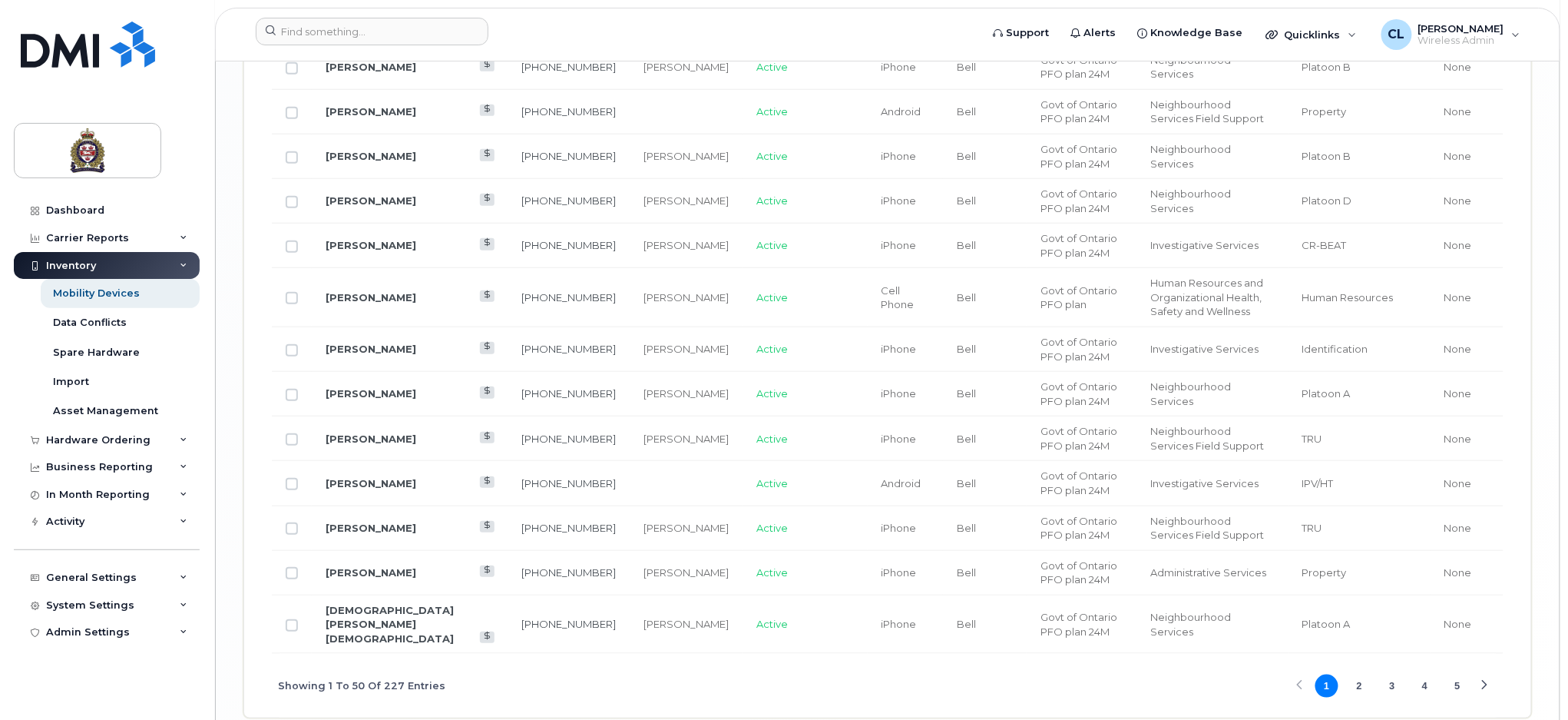
scroll to position [2638, 0]
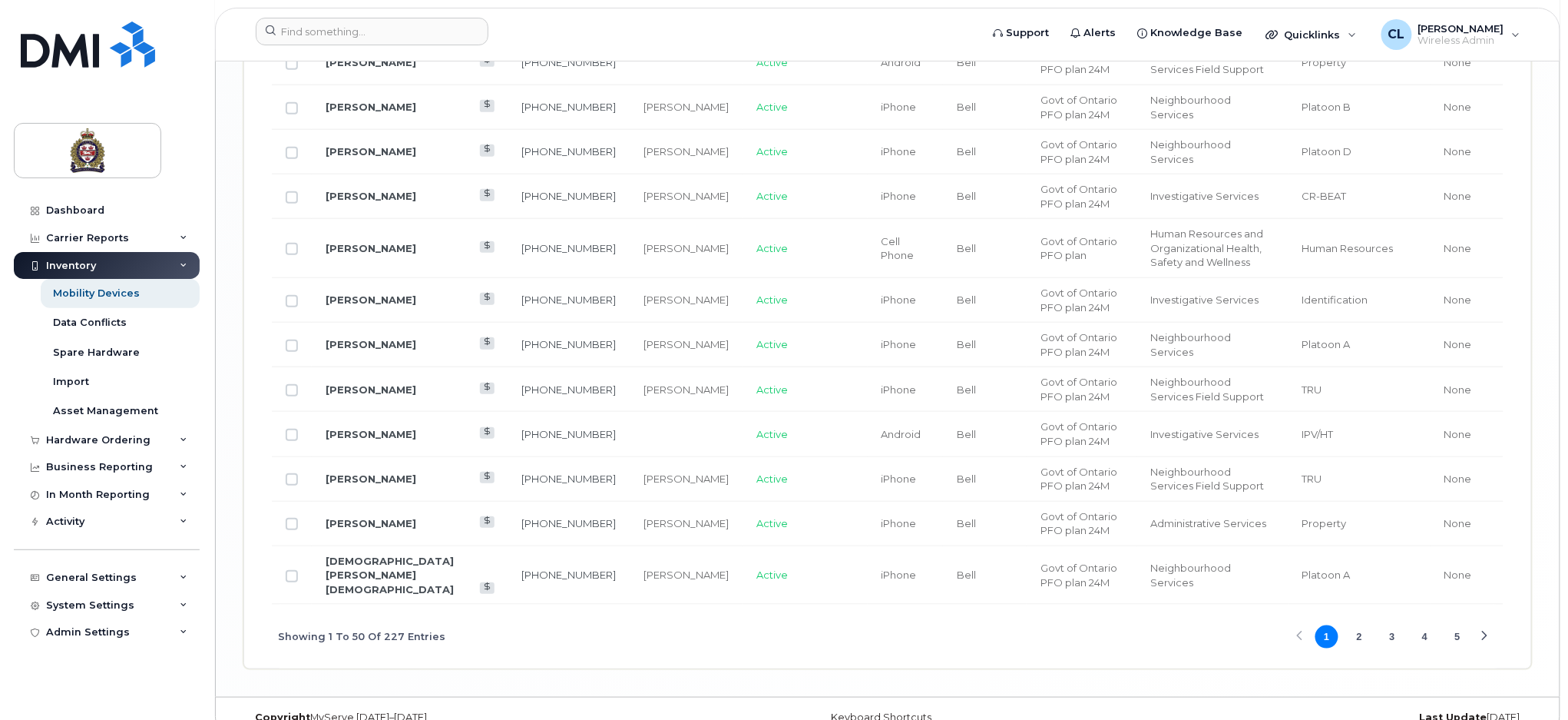
click at [1394, 625] on button "3" at bounding box center [1392, 636] width 23 height 23
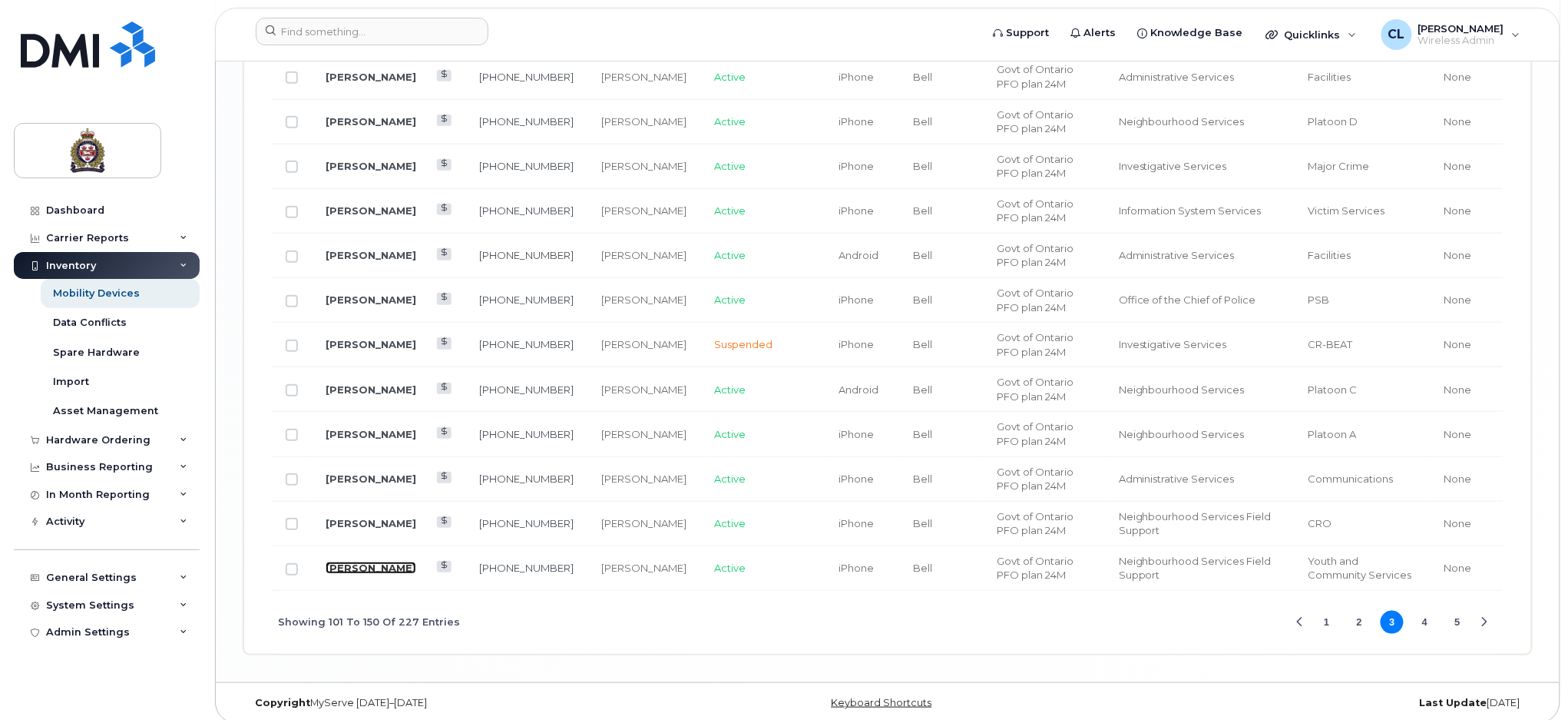
click at [367, 562] on link "[PERSON_NAME]" at bounding box center [371, 567] width 91 height 12
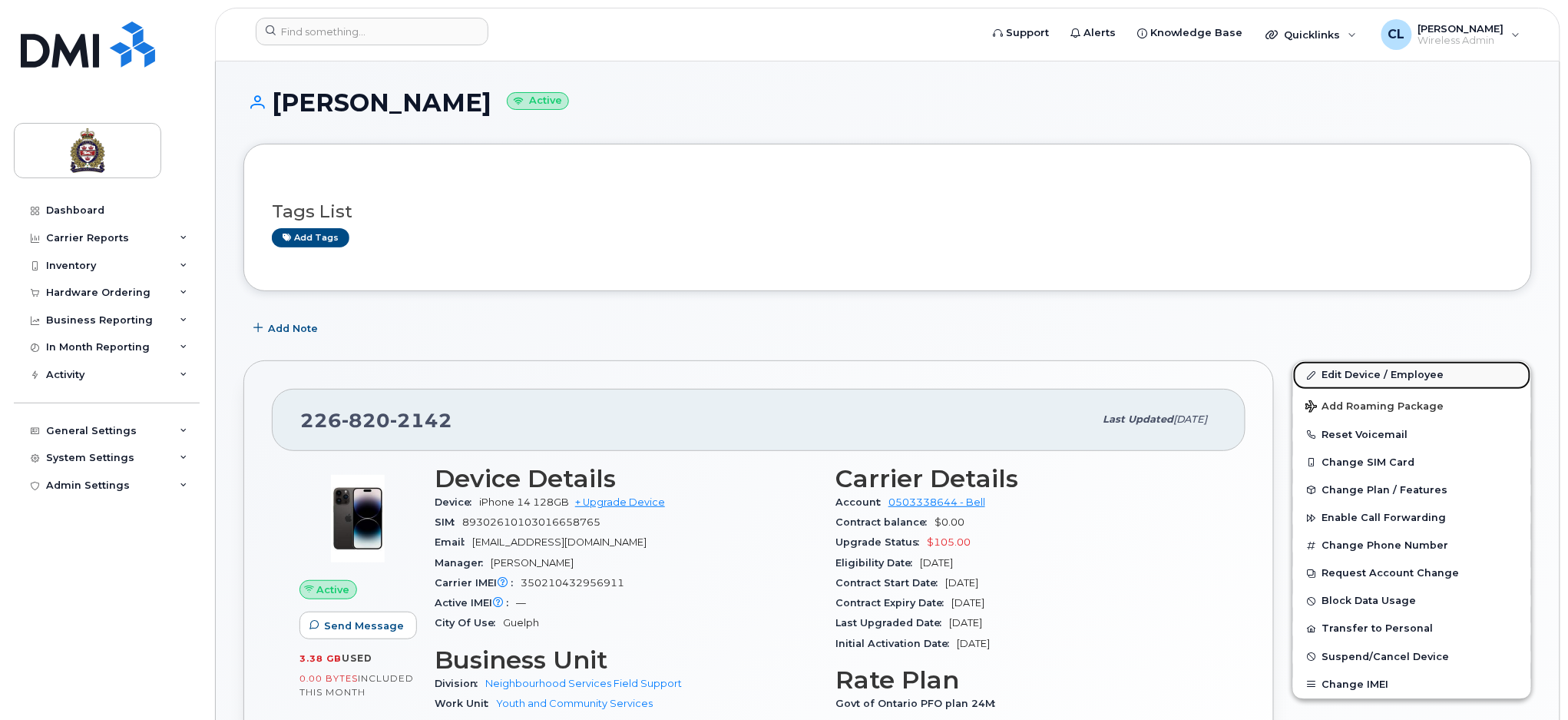
click at [1401, 368] on link "Edit Device / Employee" at bounding box center [1412, 375] width 238 height 27
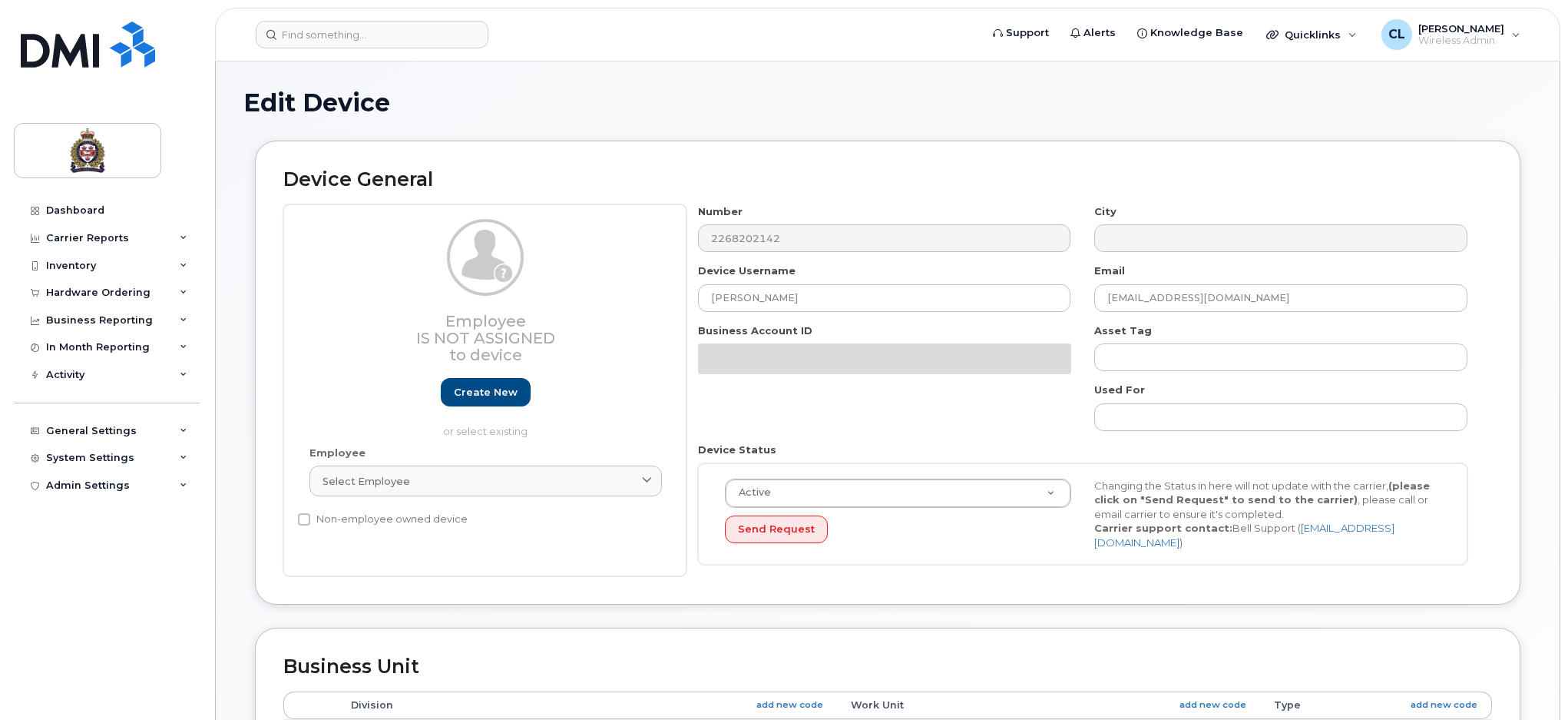
select select "159065"
select select "3728701"
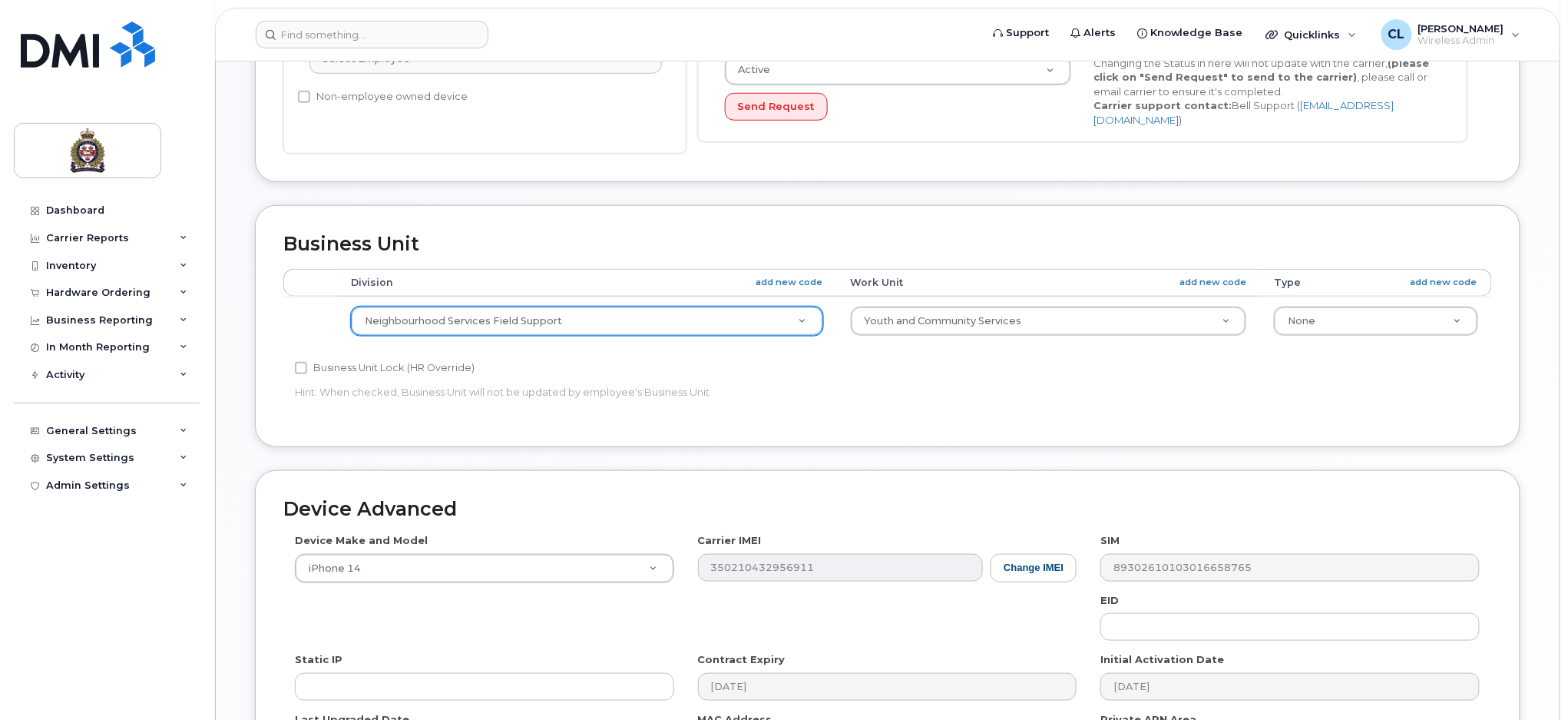
scroll to position [409, 0]
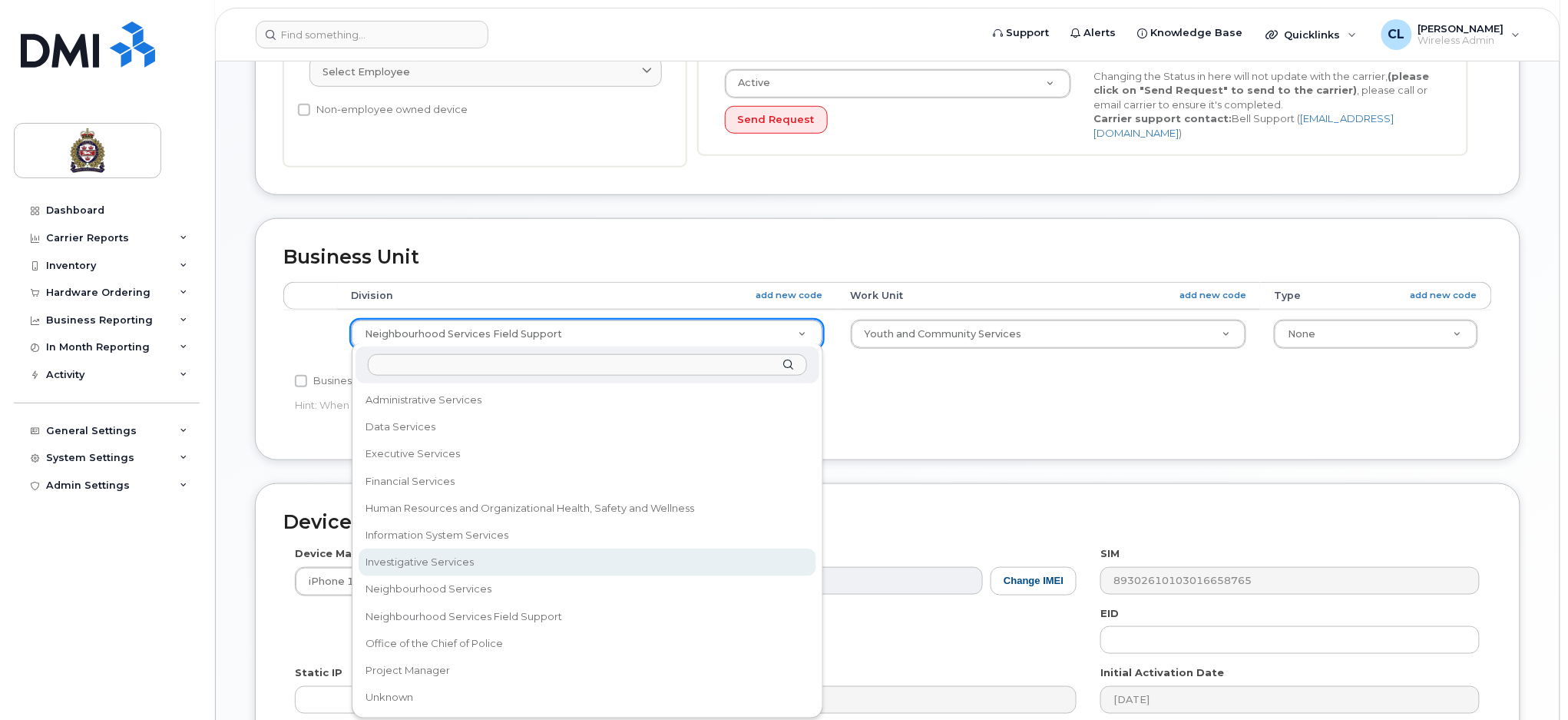
select select "159069"
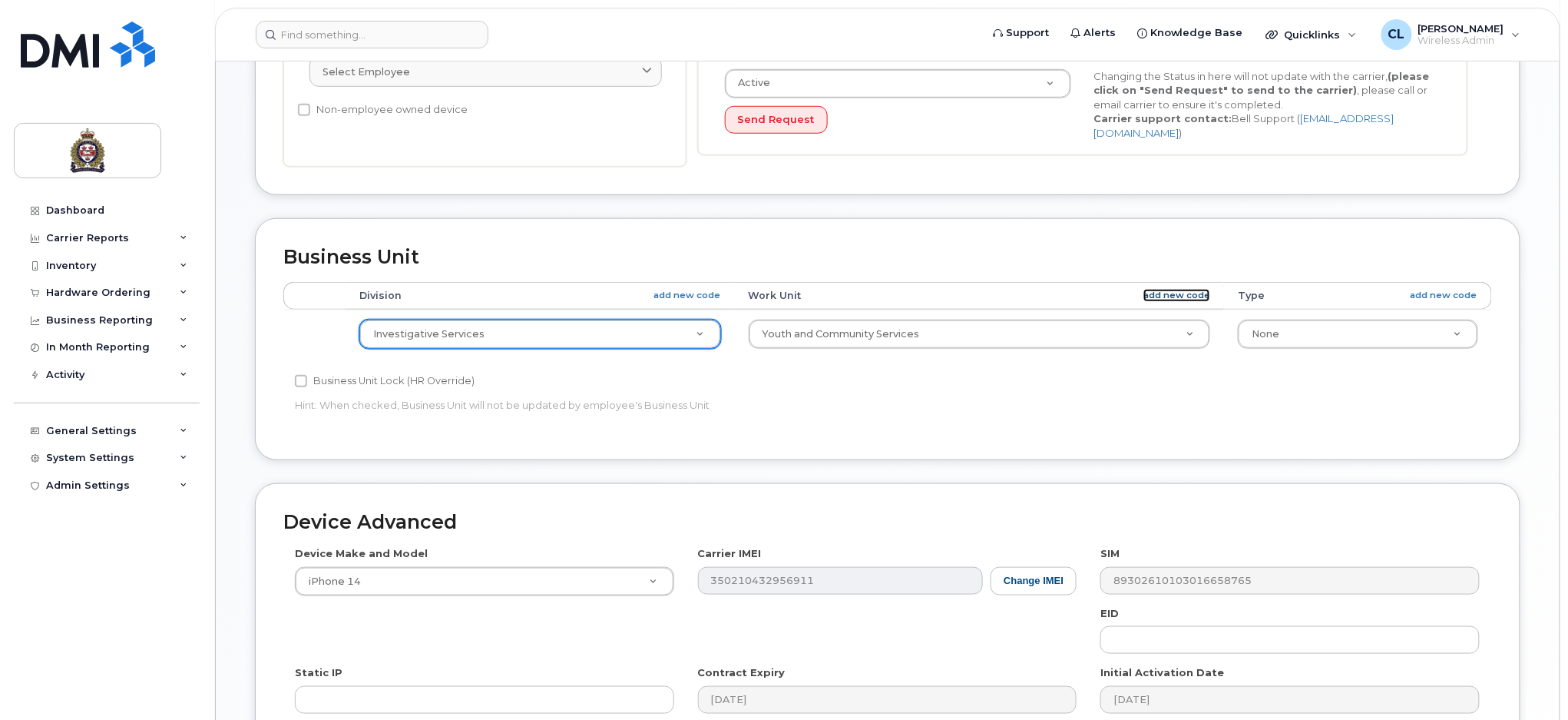
click at [1200, 289] on link "add new code" at bounding box center [1176, 295] width 67 height 13
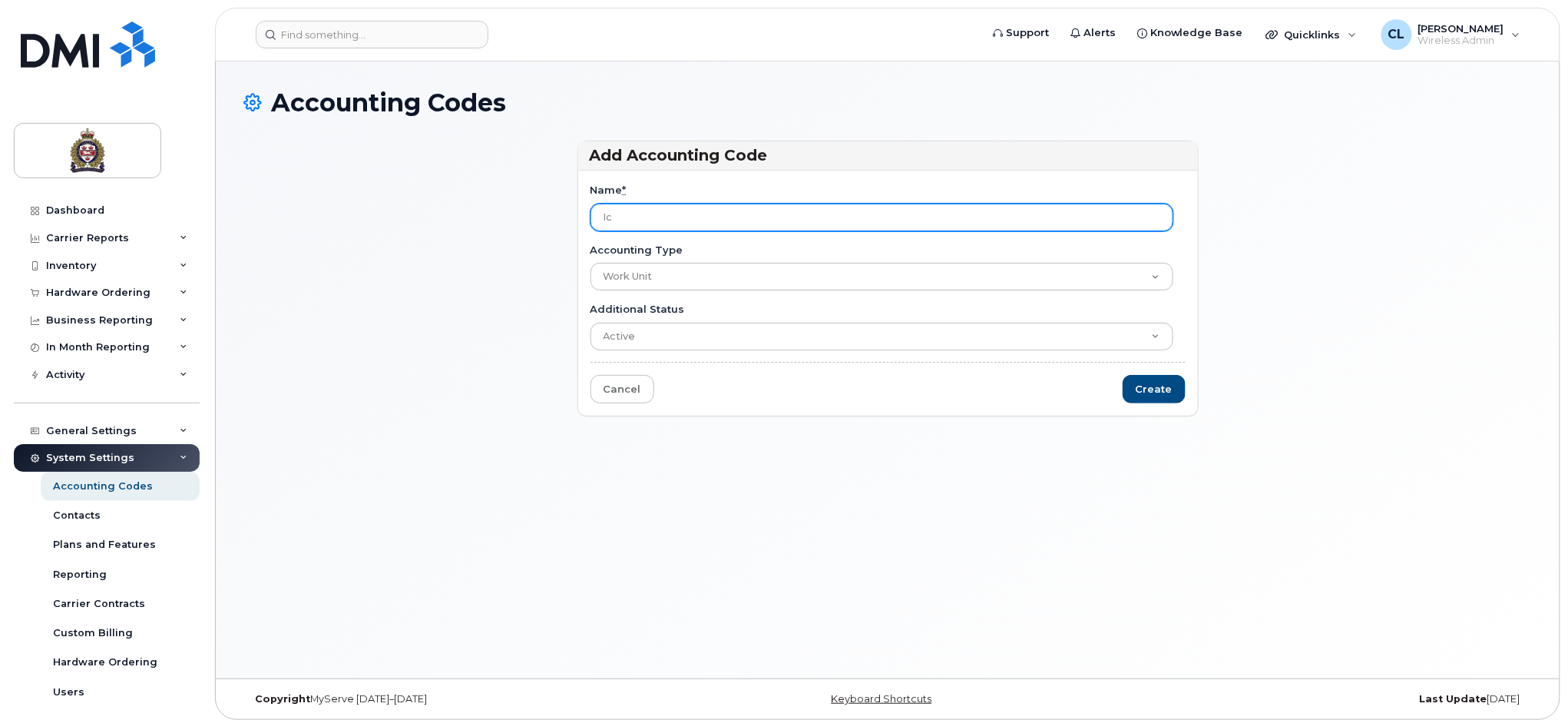
type input "I"
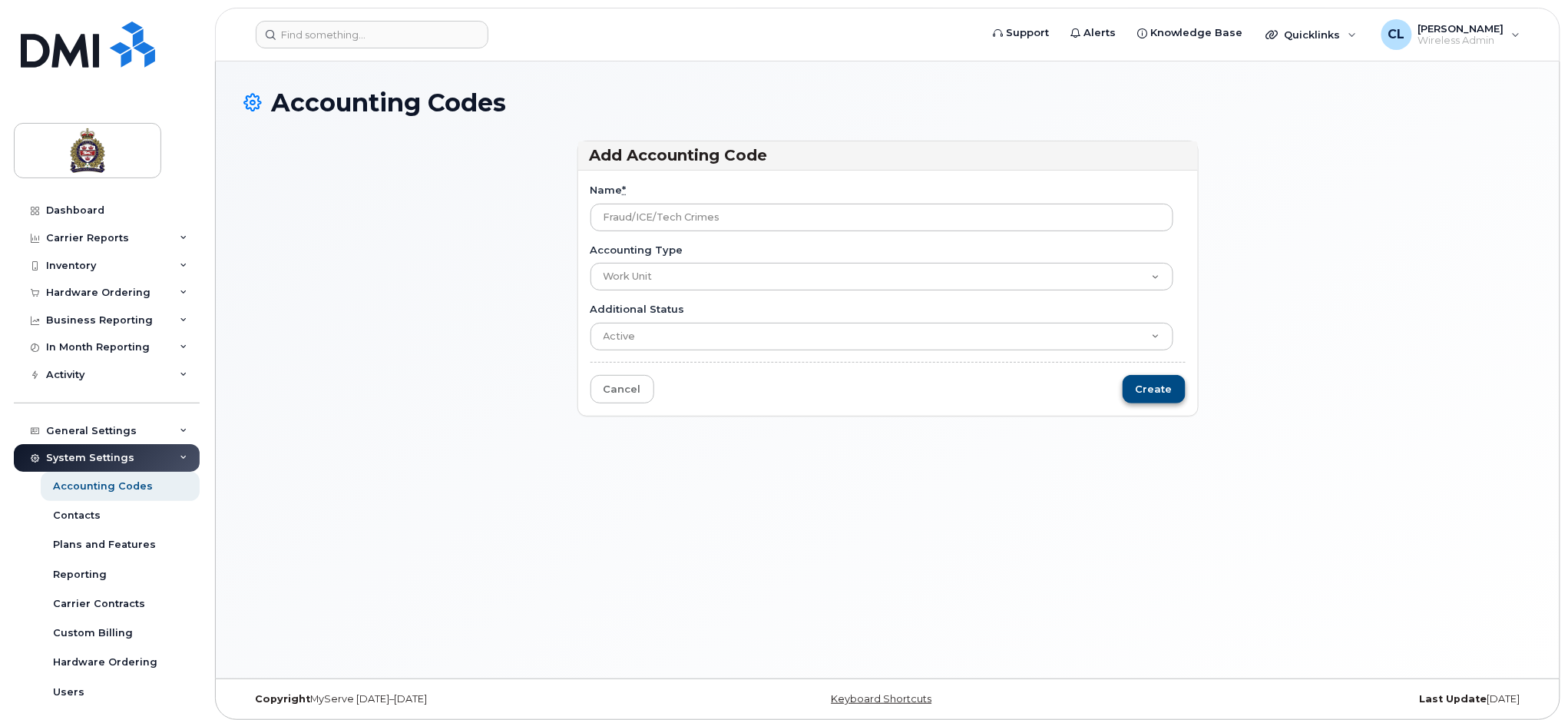
type input "Fraud/ICE/Tech Crimes"
click at [1157, 389] on input "Create" at bounding box center [1154, 389] width 63 height 28
type input "Saving..."
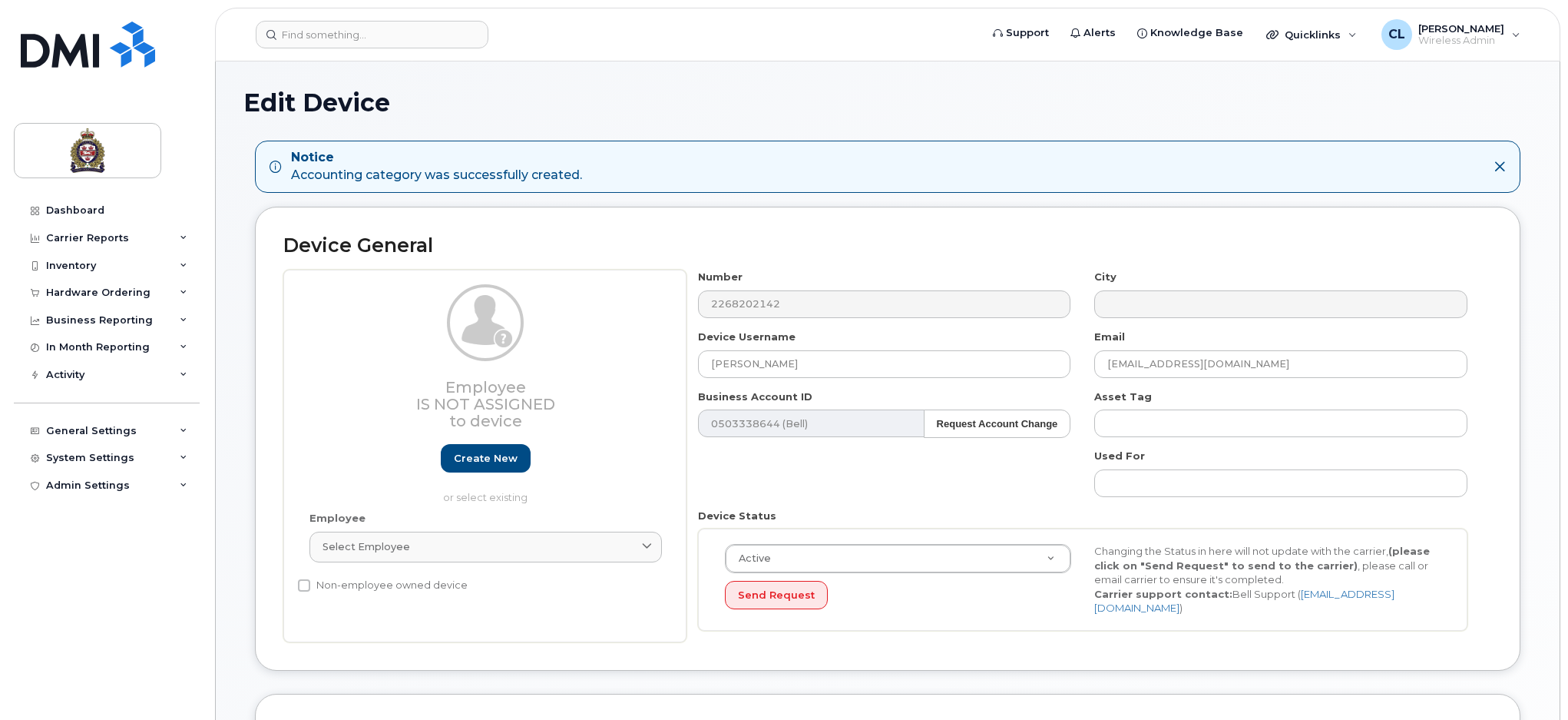
select select "159065"
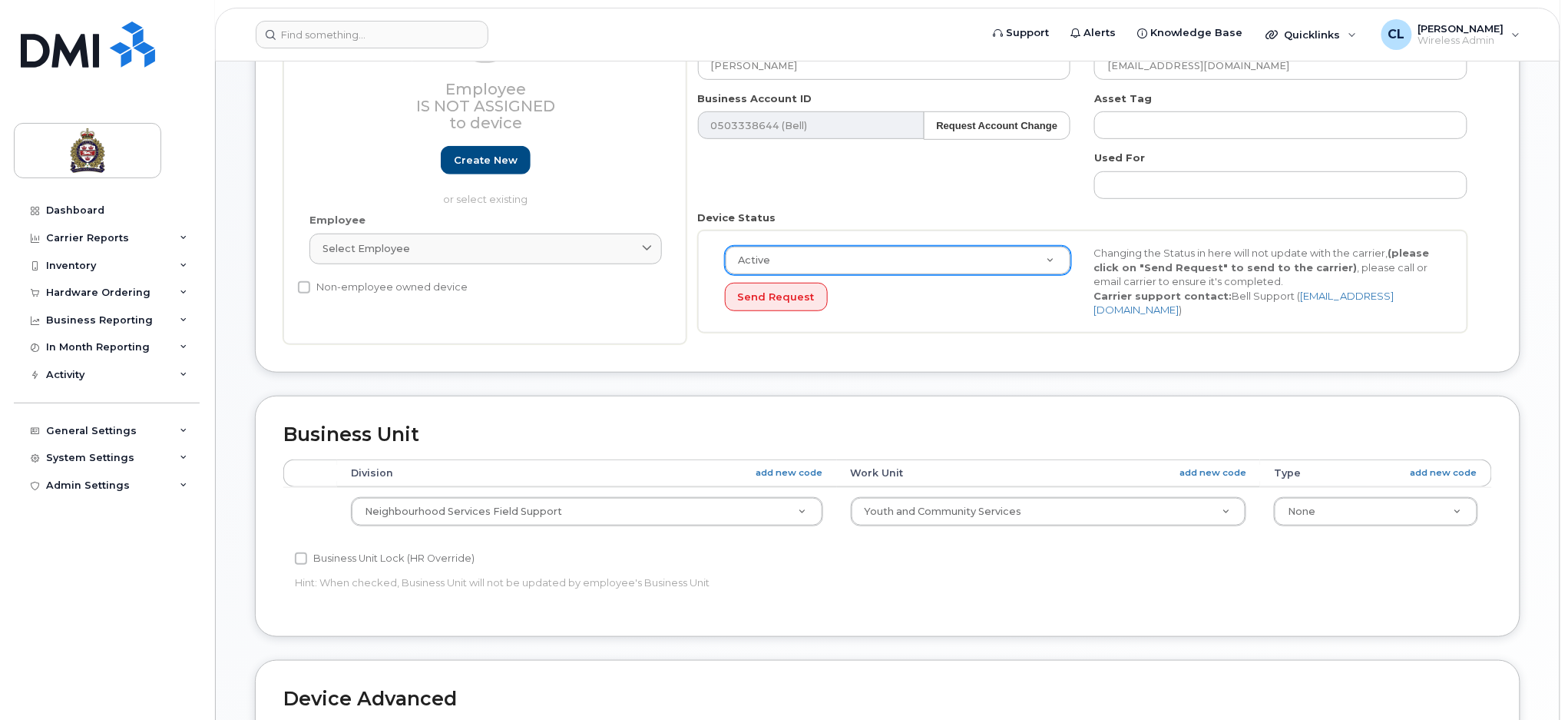
scroll to position [307, 0]
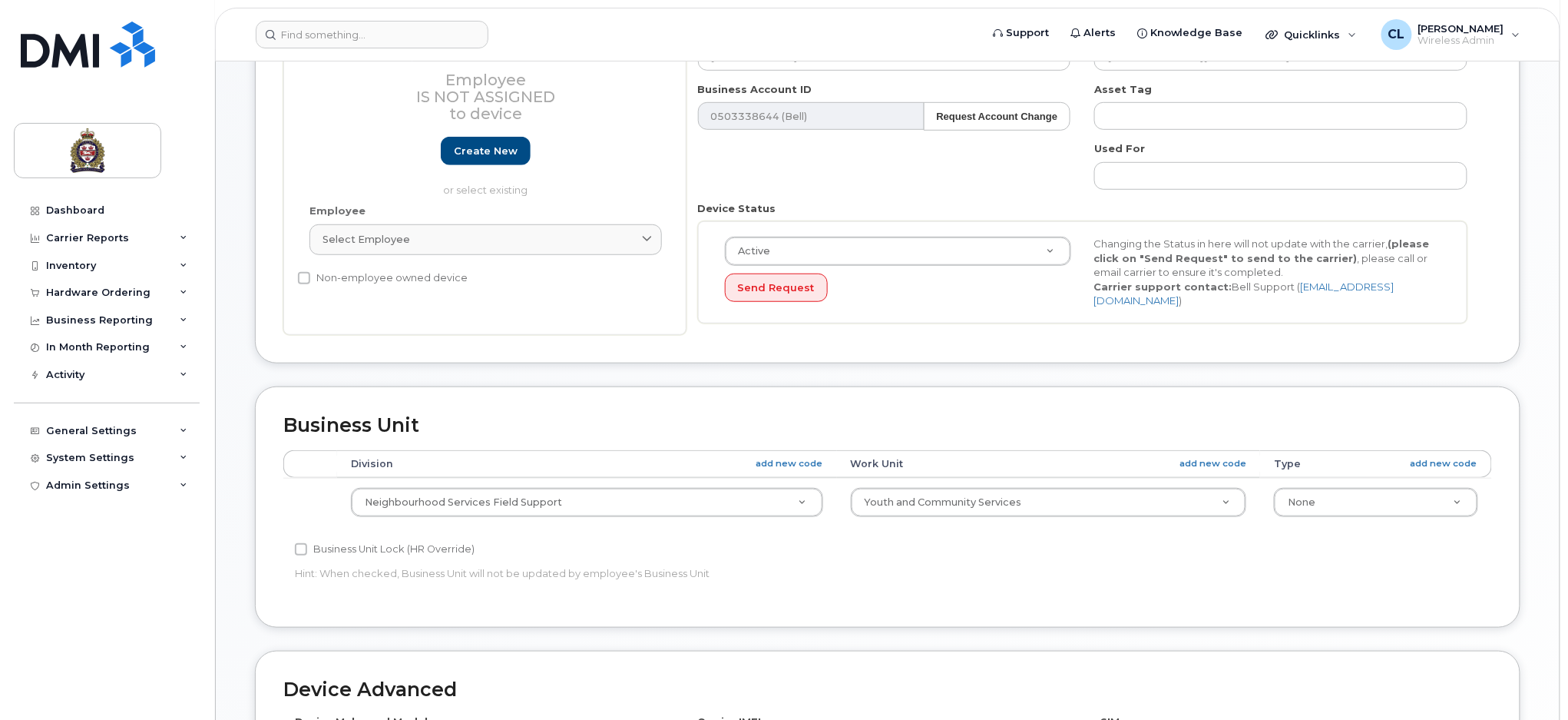
click at [1006, 479] on td "Youth and Community Services Admin Admin-Deputies CARS Communications Courts CR…" at bounding box center [1049, 502] width 424 height 48
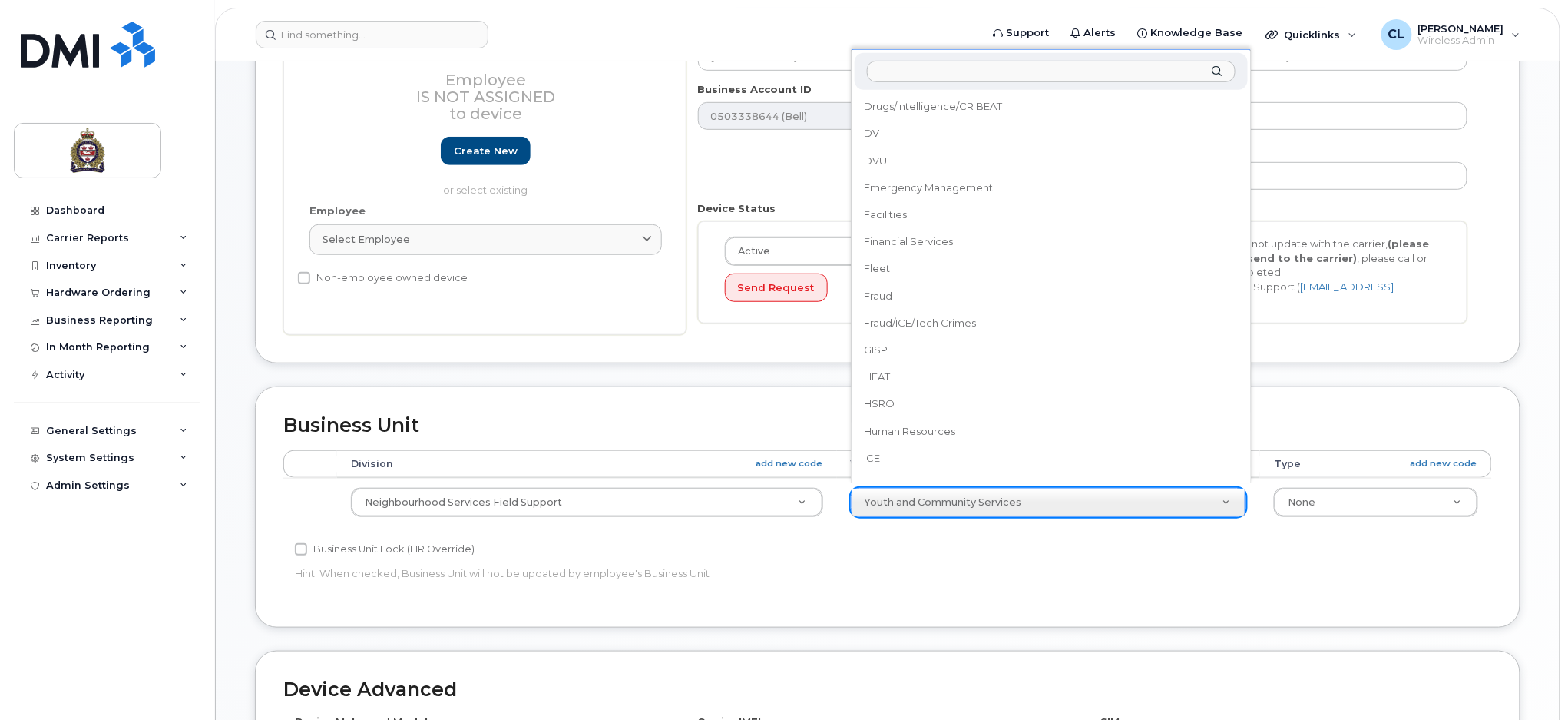
scroll to position [172, 0]
select select "36059317"
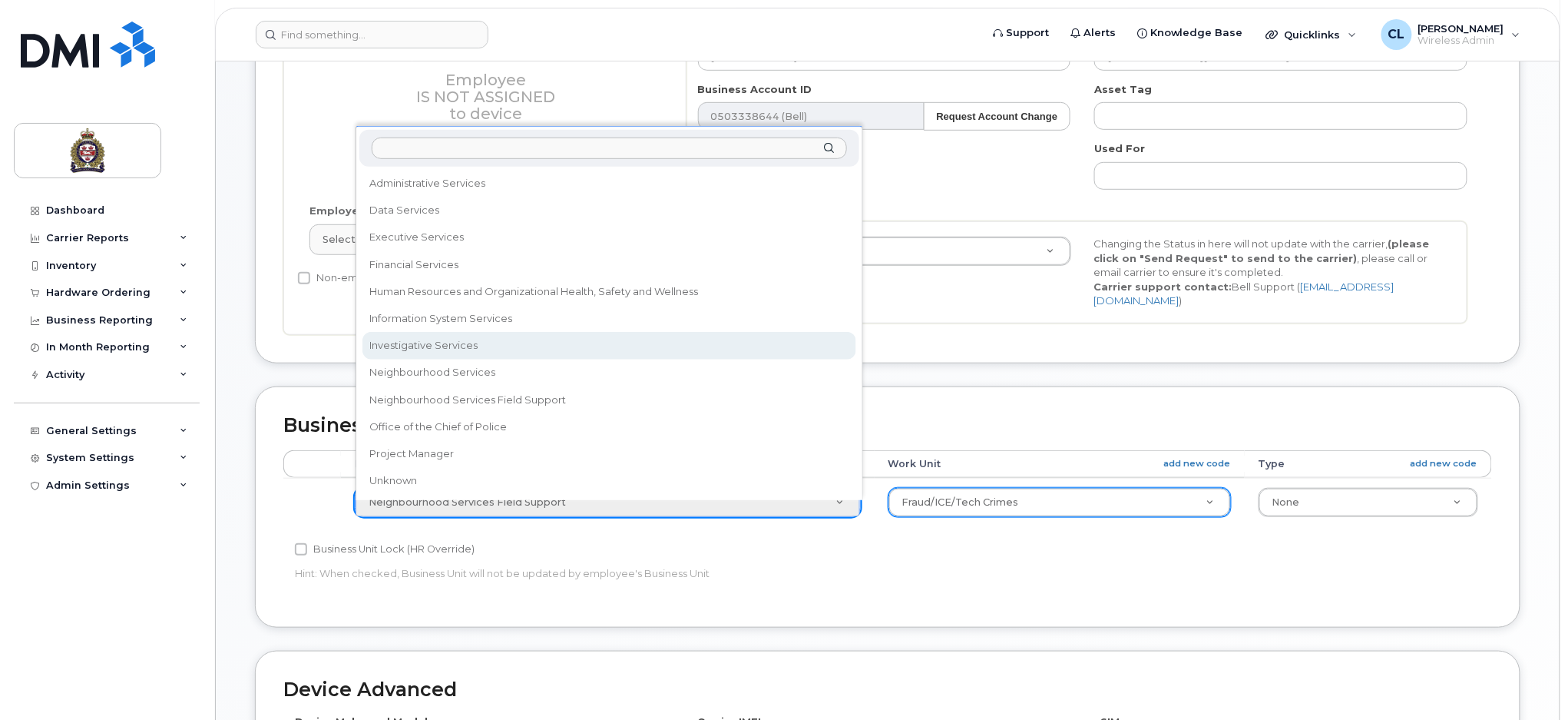
select select "159069"
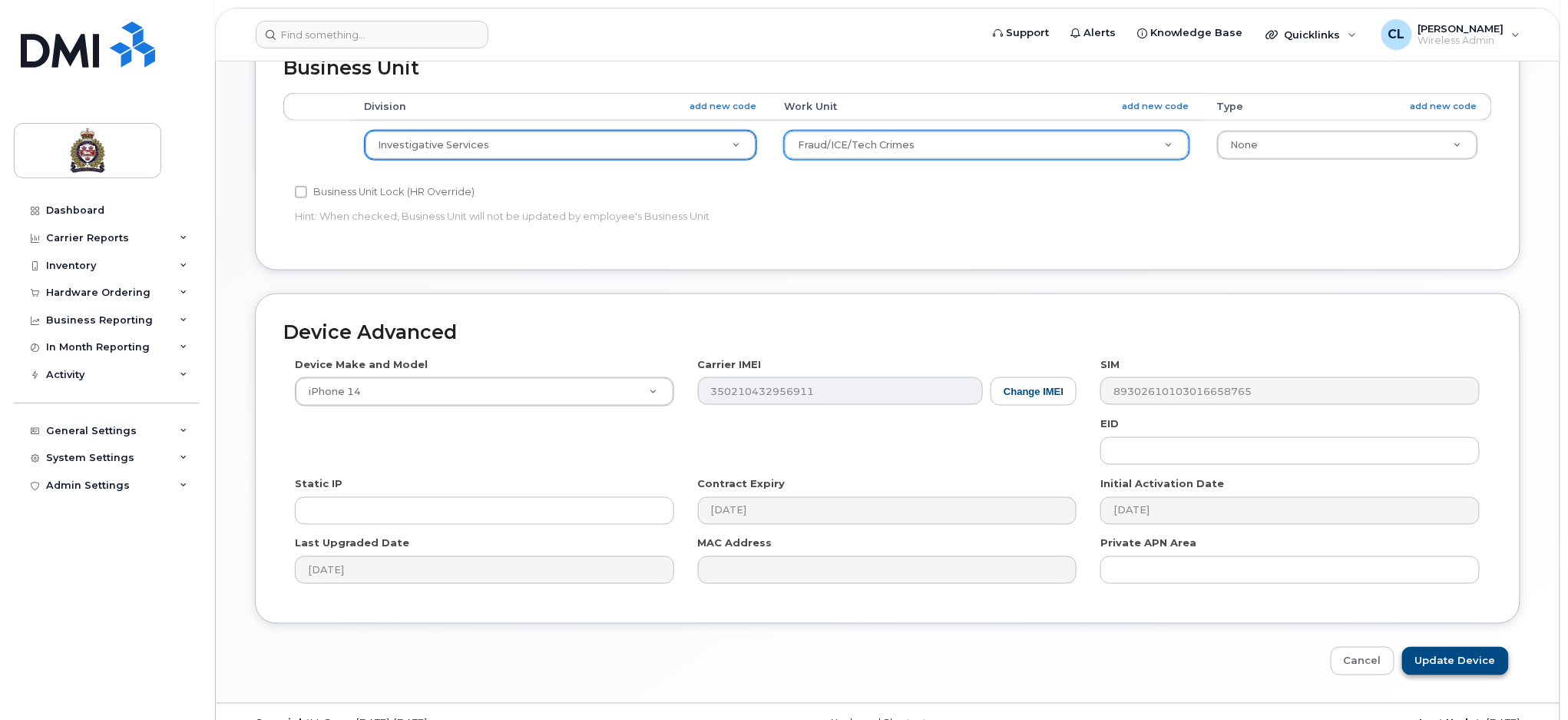
scroll to position [692, 0]
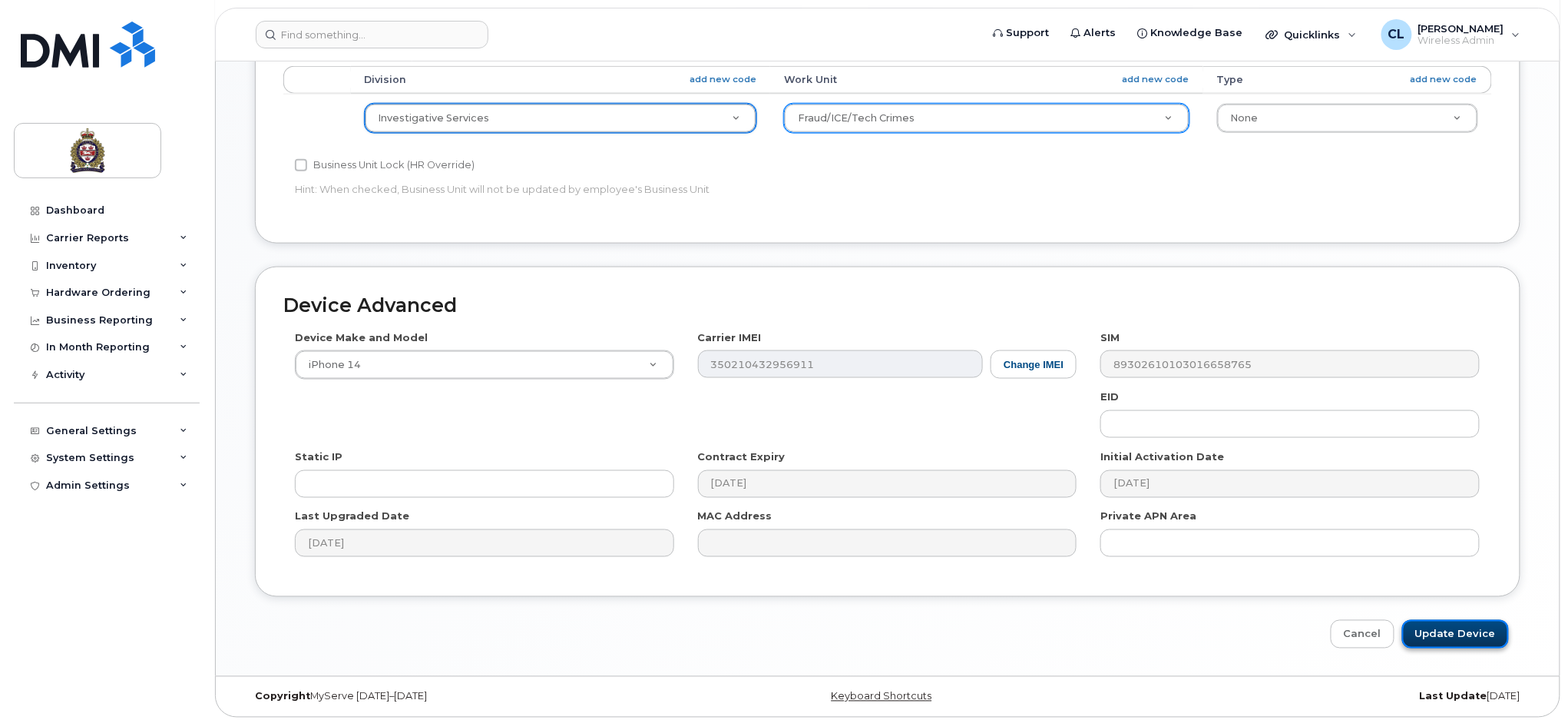
click at [1479, 630] on input "Update Device" at bounding box center [1455, 634] width 107 height 28
type input "Saving..."
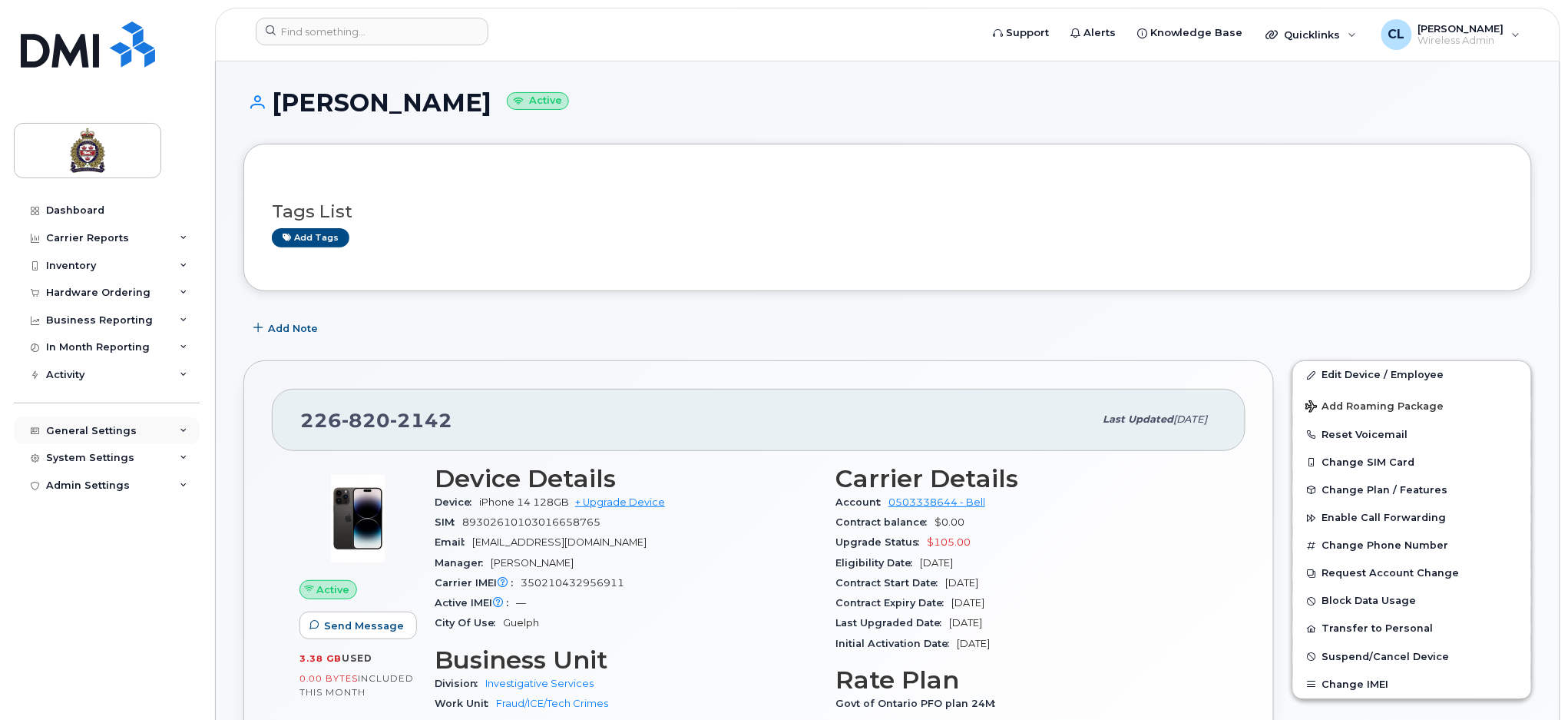
click at [109, 431] on div "General Settings" at bounding box center [91, 430] width 91 height 12
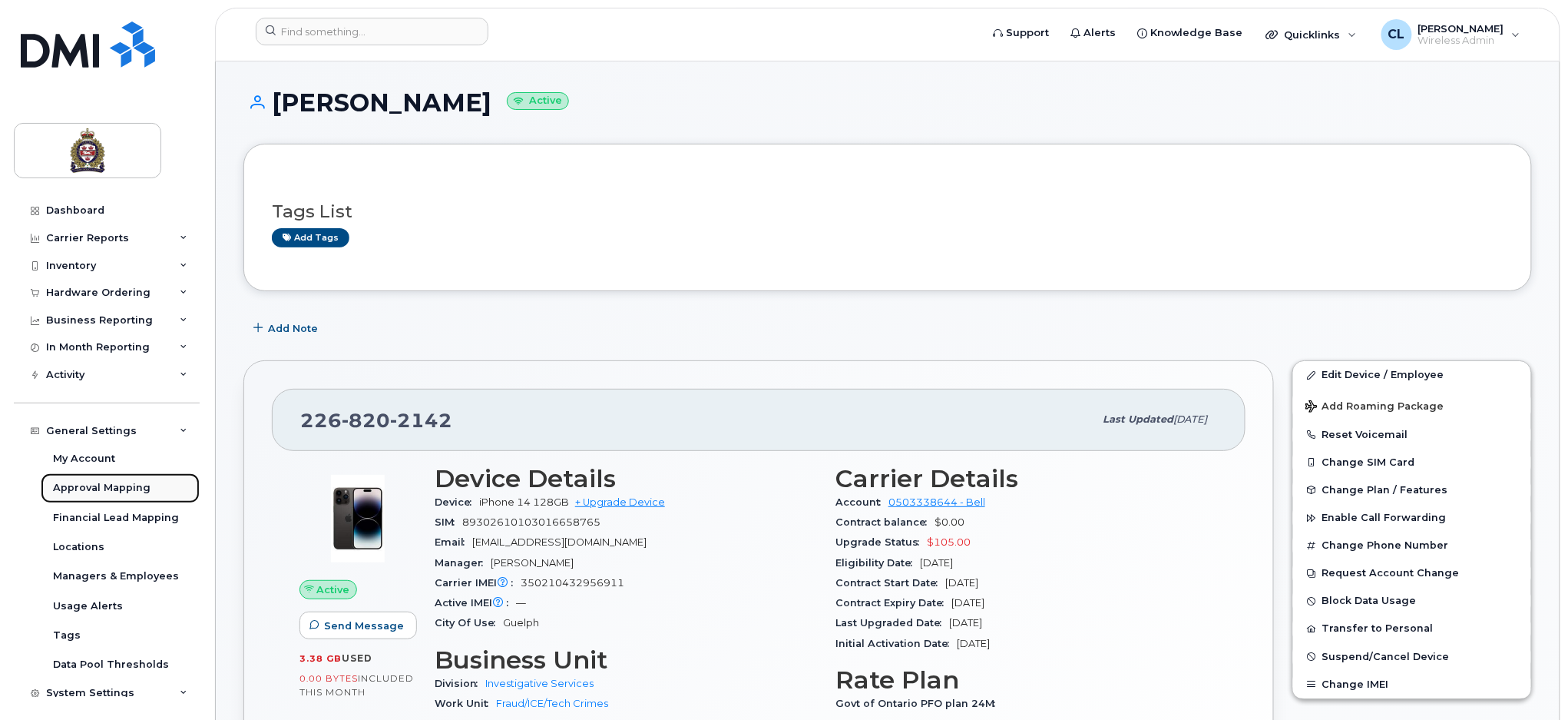
click at [109, 488] on div "Approval Mapping" at bounding box center [101, 488] width 97 height 14
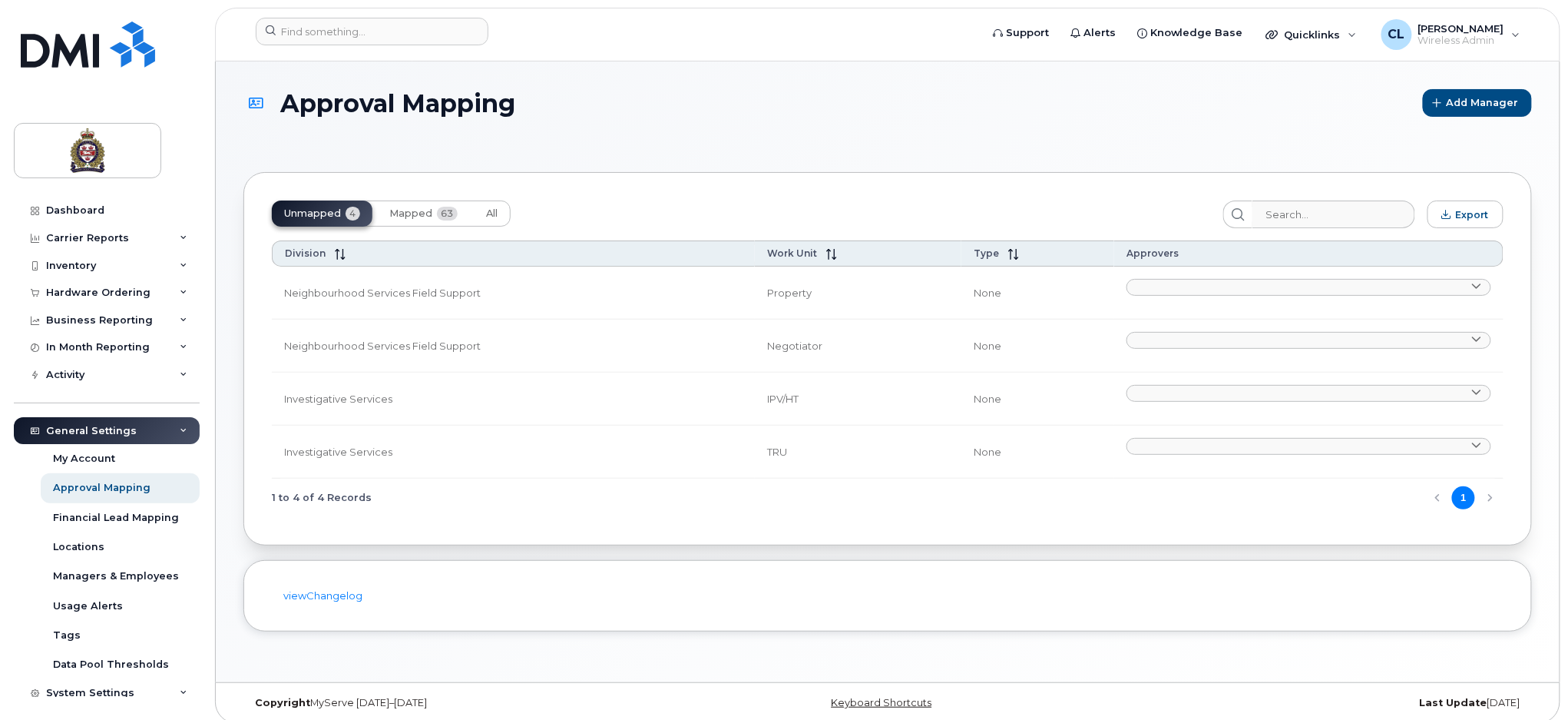
click at [306, 213] on div "Unmapped 4 Mapped 63 All" at bounding box center [391, 213] width 239 height 26
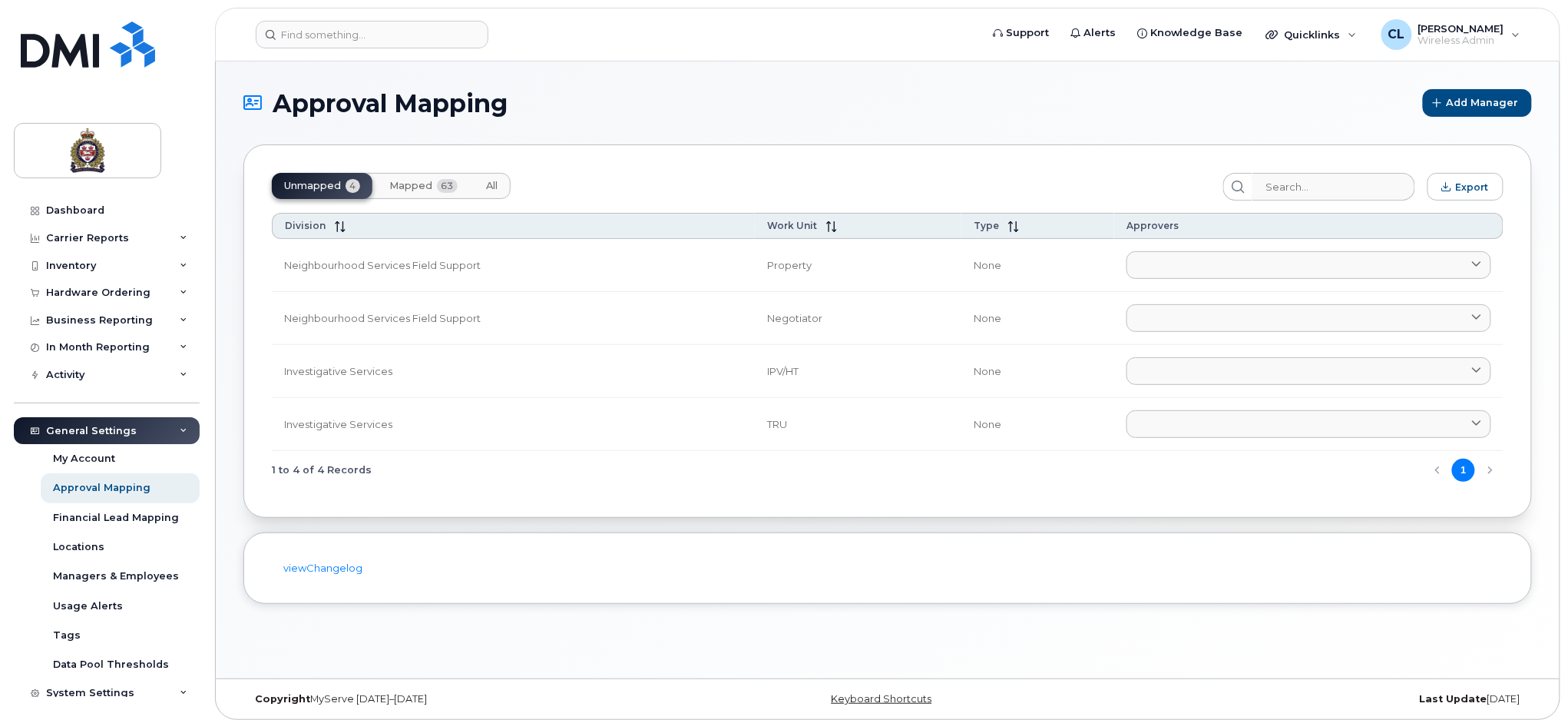
click at [402, 192] on button "Mapped 63" at bounding box center [424, 186] width 93 height 26
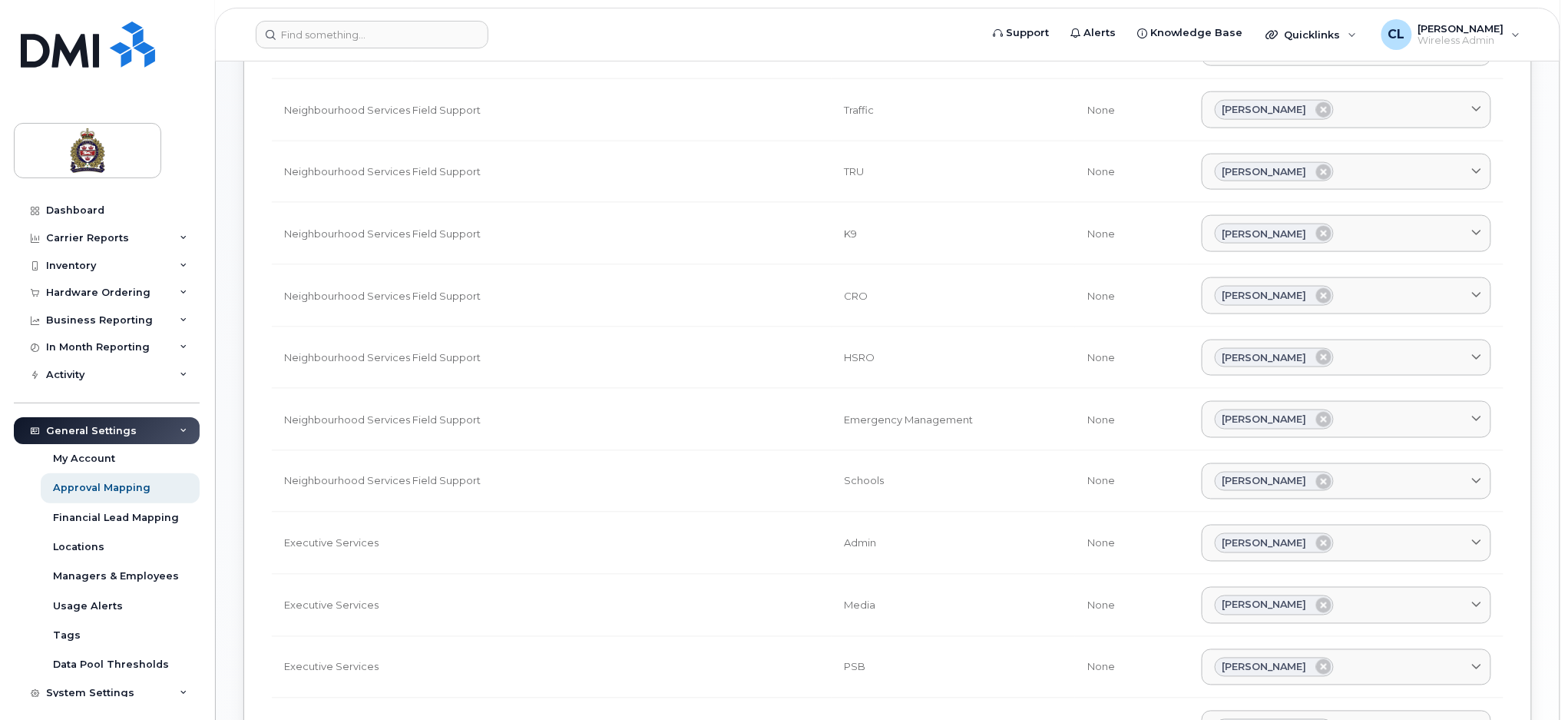
scroll to position [1323, 0]
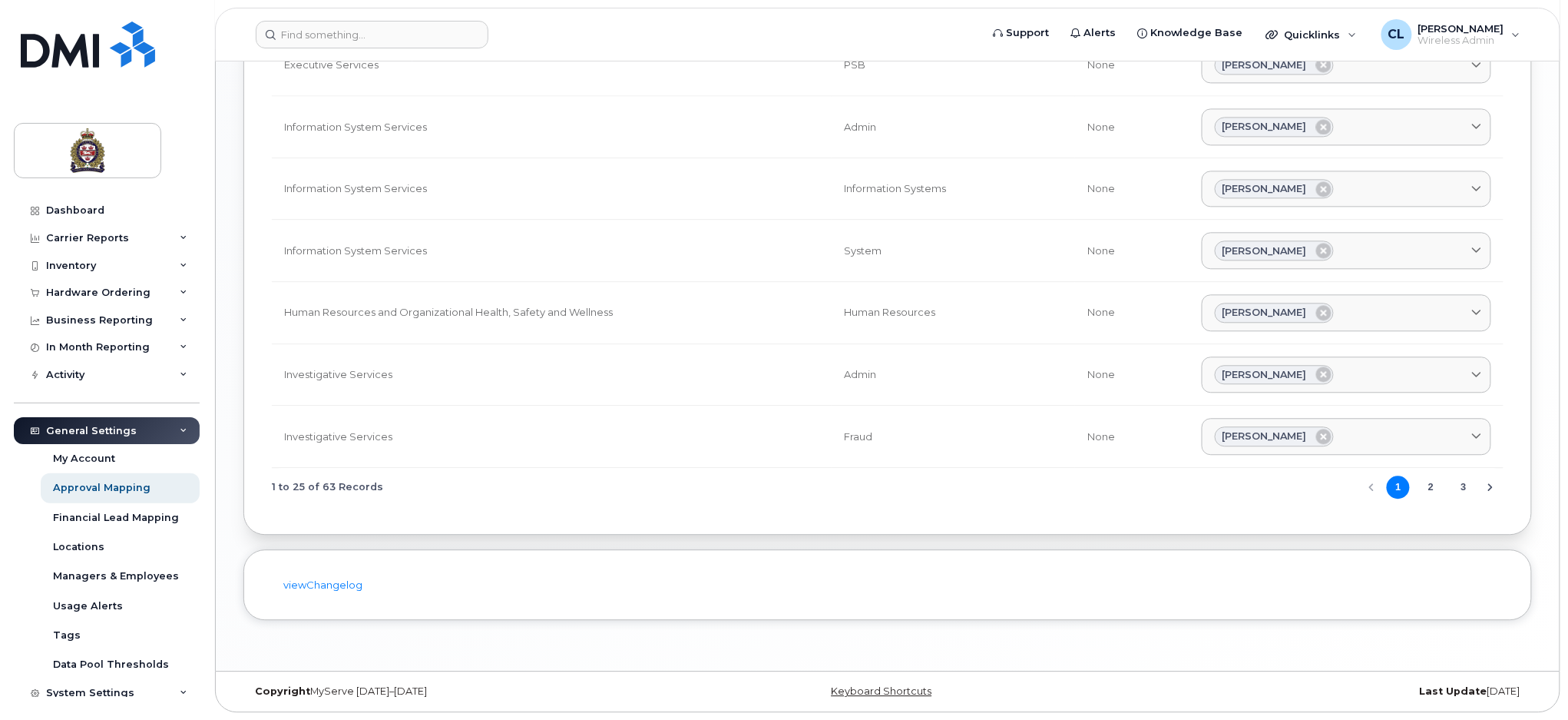
click at [1432, 487] on button "2" at bounding box center [1431, 487] width 23 height 23
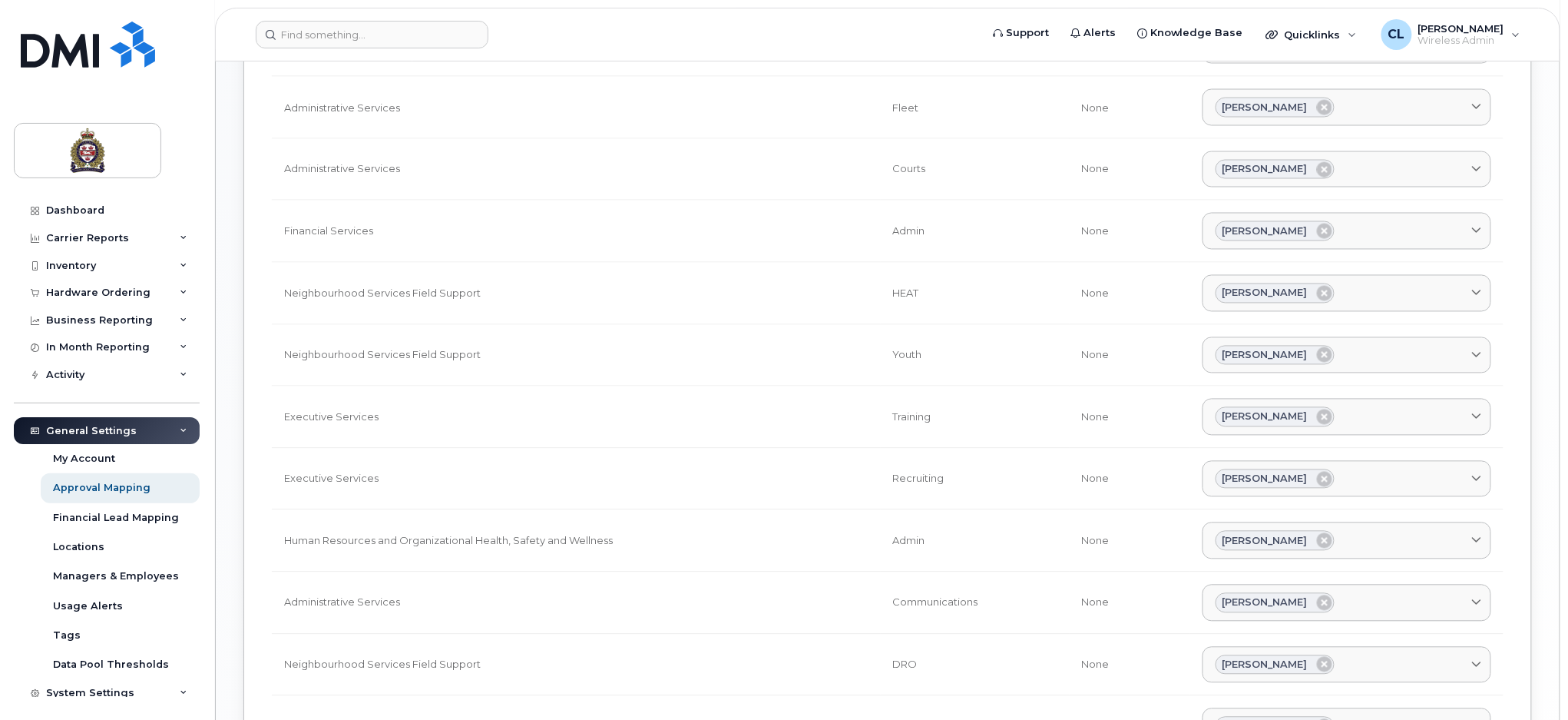
scroll to position [1229, 0]
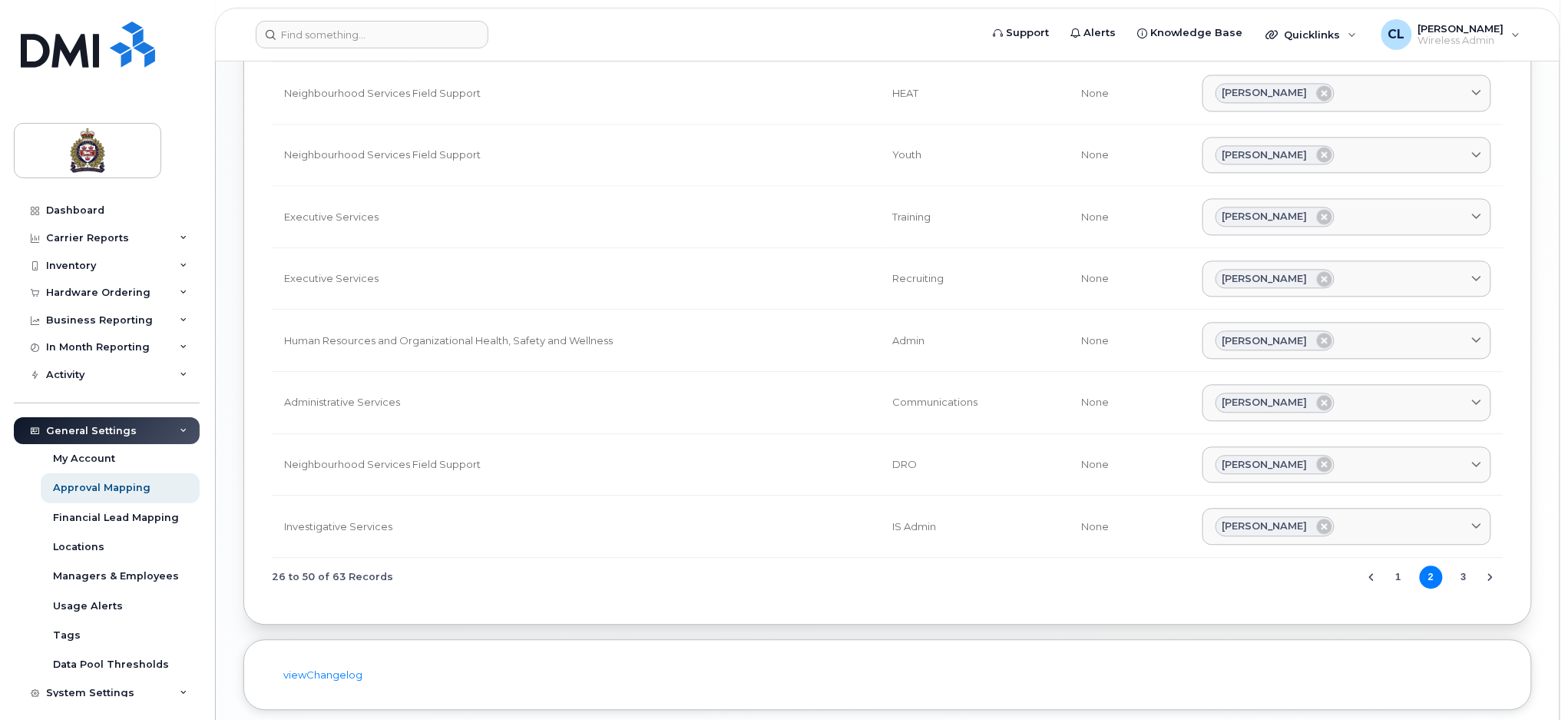
click at [1461, 578] on button "3" at bounding box center [1463, 577] width 23 height 23
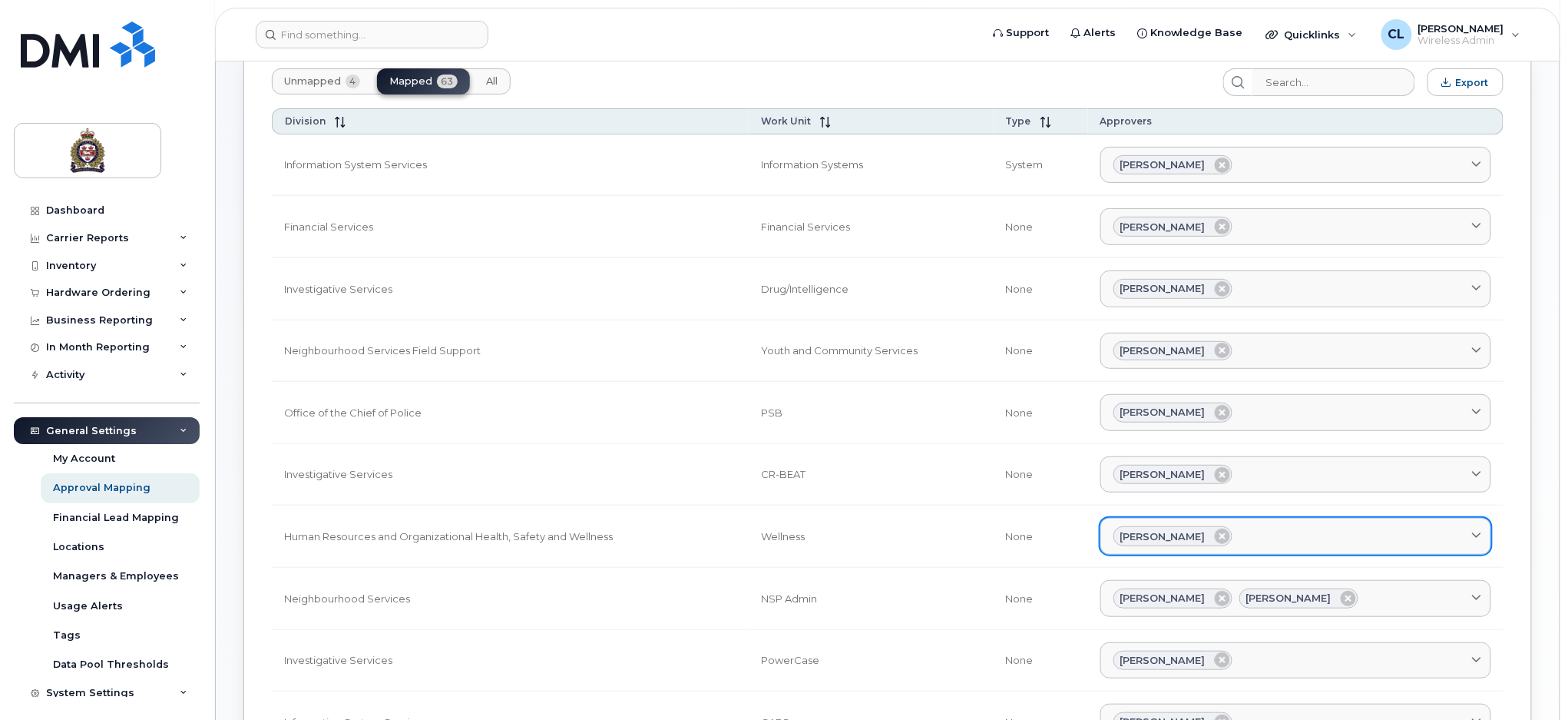
scroll to position [409, 0]
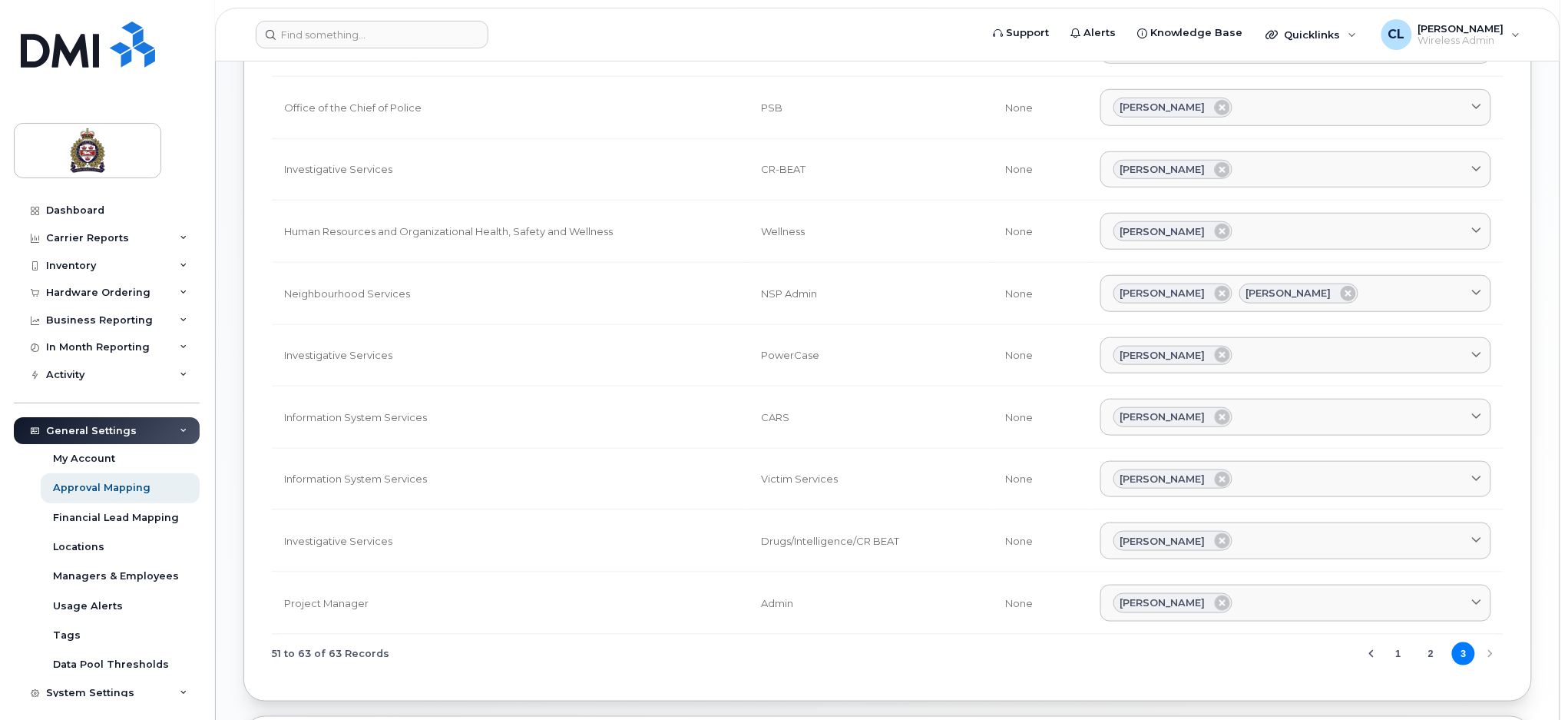
click at [1487, 652] on div "51 to 63 of 63 Records 1 2 3" at bounding box center [888, 654] width 1232 height 39
click at [1395, 659] on button "1" at bounding box center [1398, 653] width 23 height 23
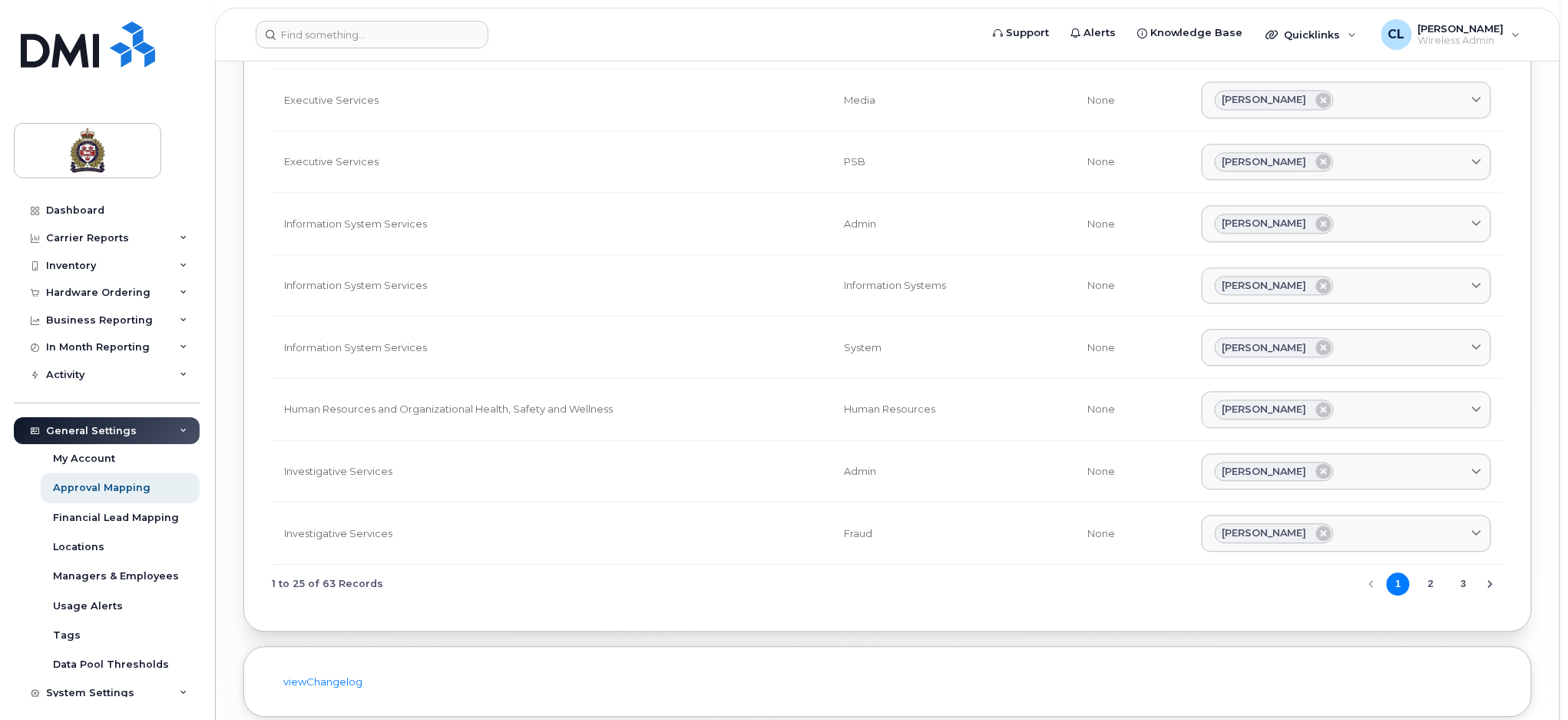
scroll to position [1229, 0]
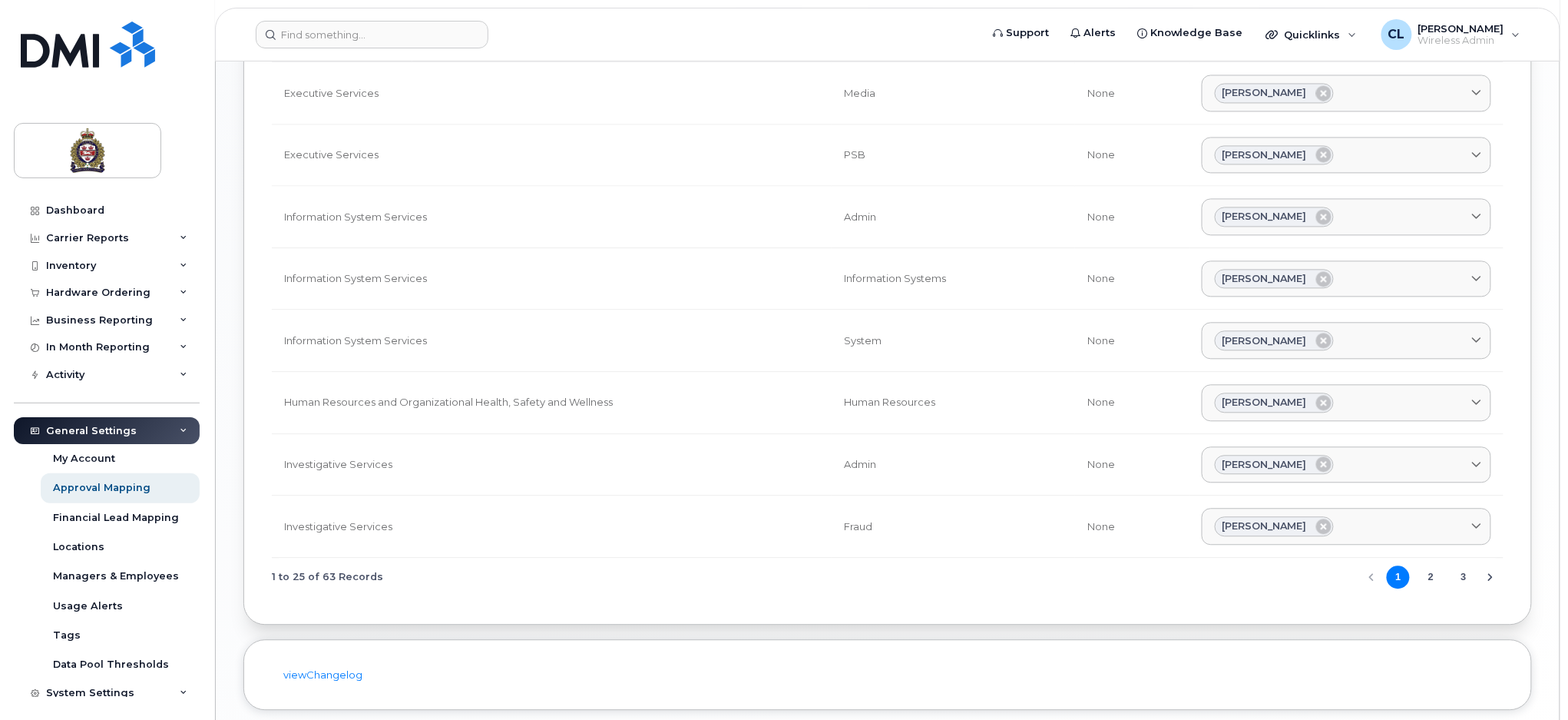
click at [1427, 582] on button "2" at bounding box center [1431, 577] width 23 height 23
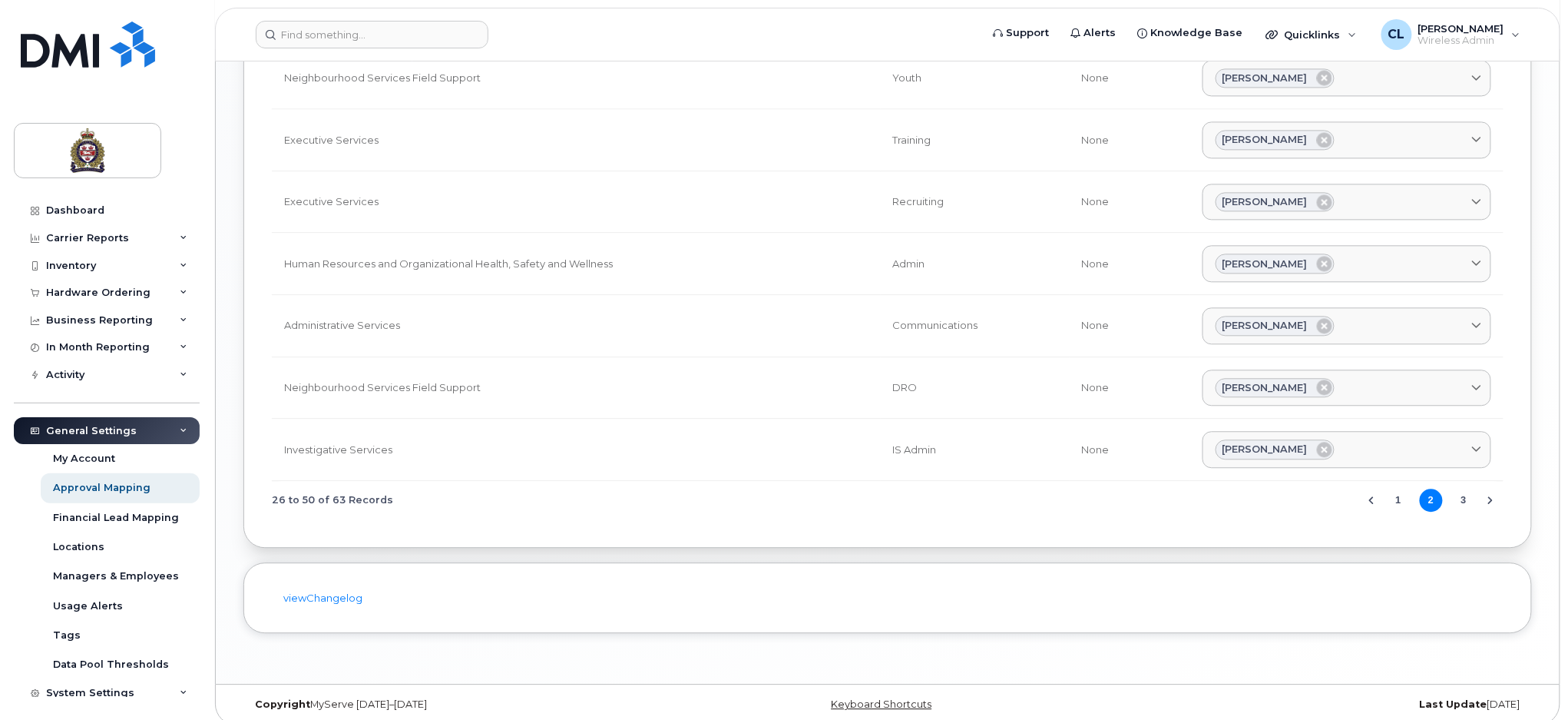
scroll to position [1323, 0]
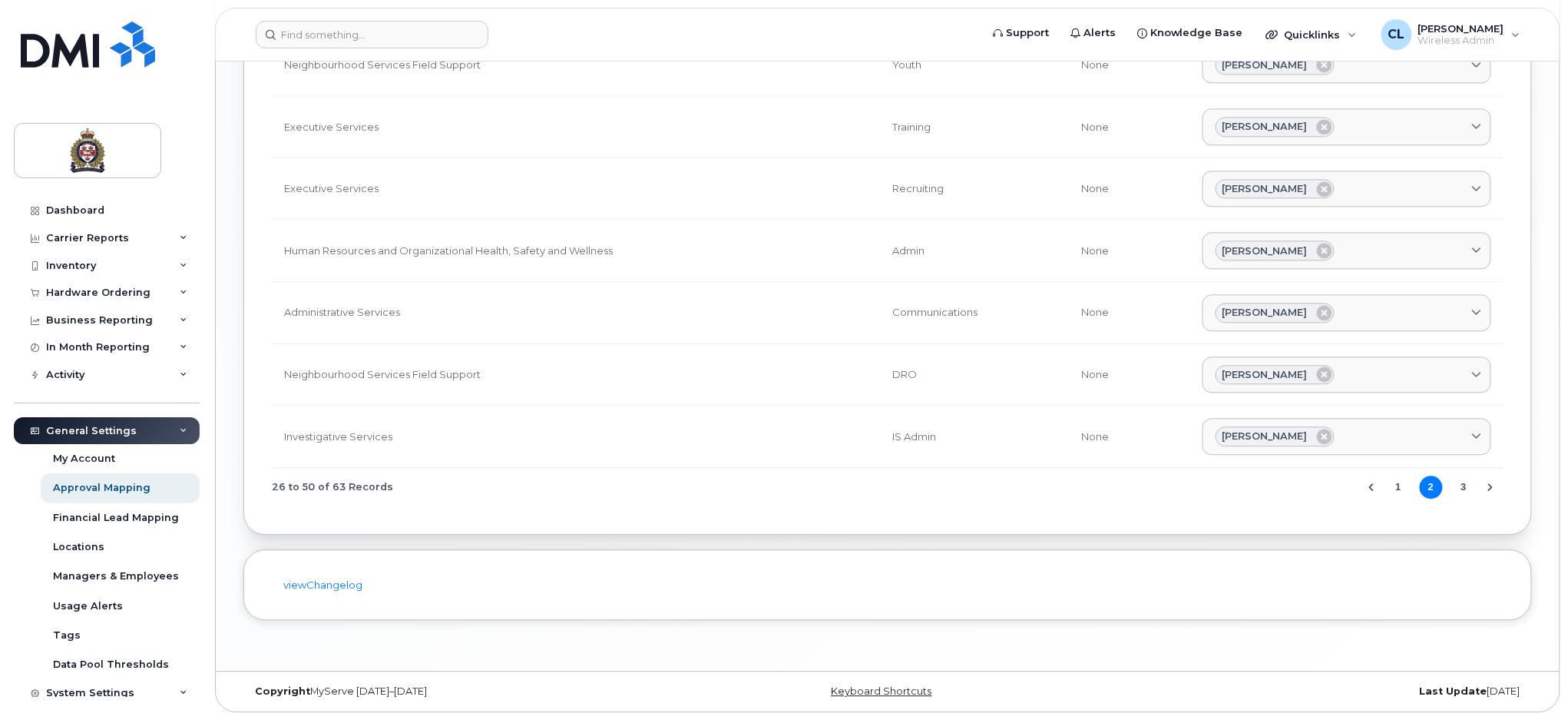
click at [1463, 492] on button "3" at bounding box center [1463, 487] width 23 height 23
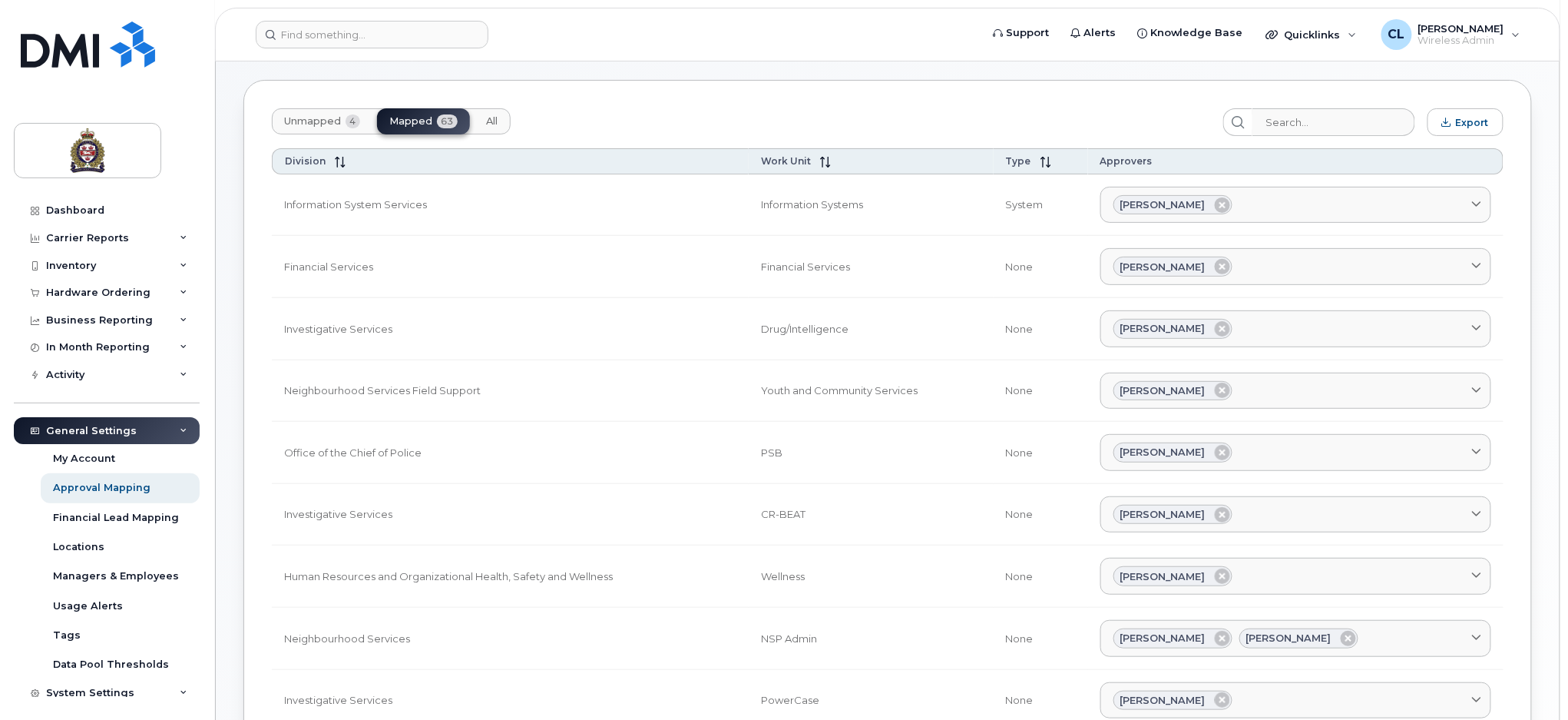
scroll to position [0, 0]
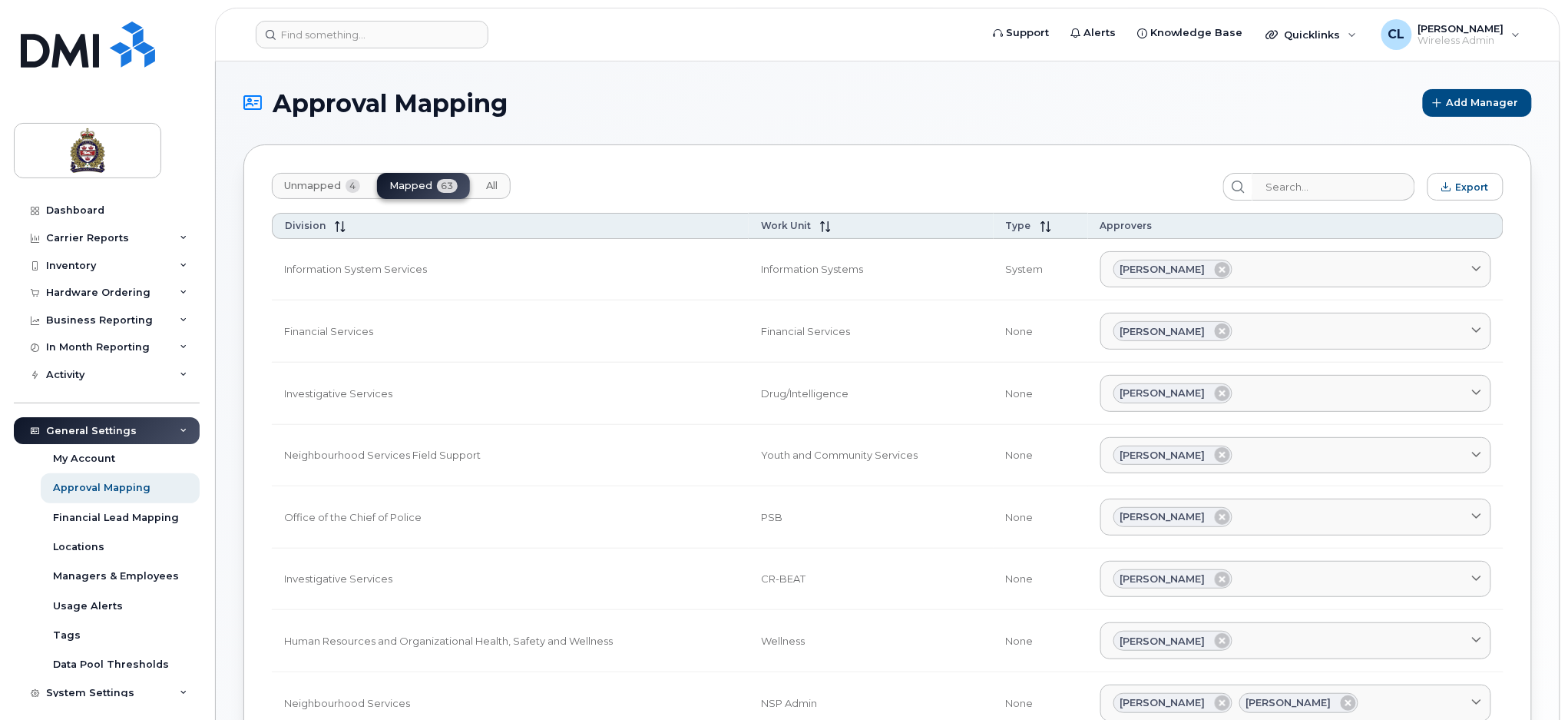
click at [299, 179] on span "Unmapped" at bounding box center [312, 185] width 57 height 12
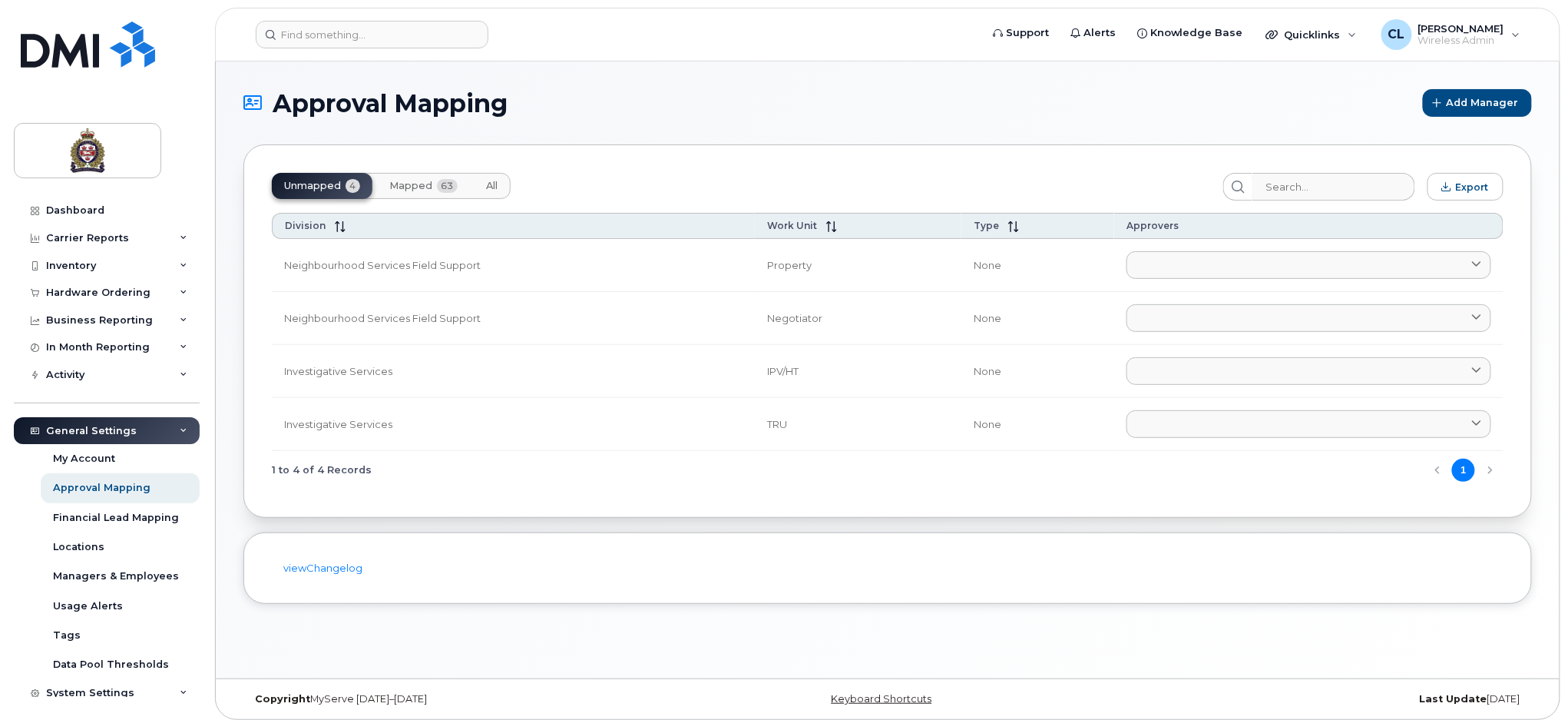
click at [663, 471] on div "1 to 4 of 4 Records 1" at bounding box center [888, 471] width 1232 height 39
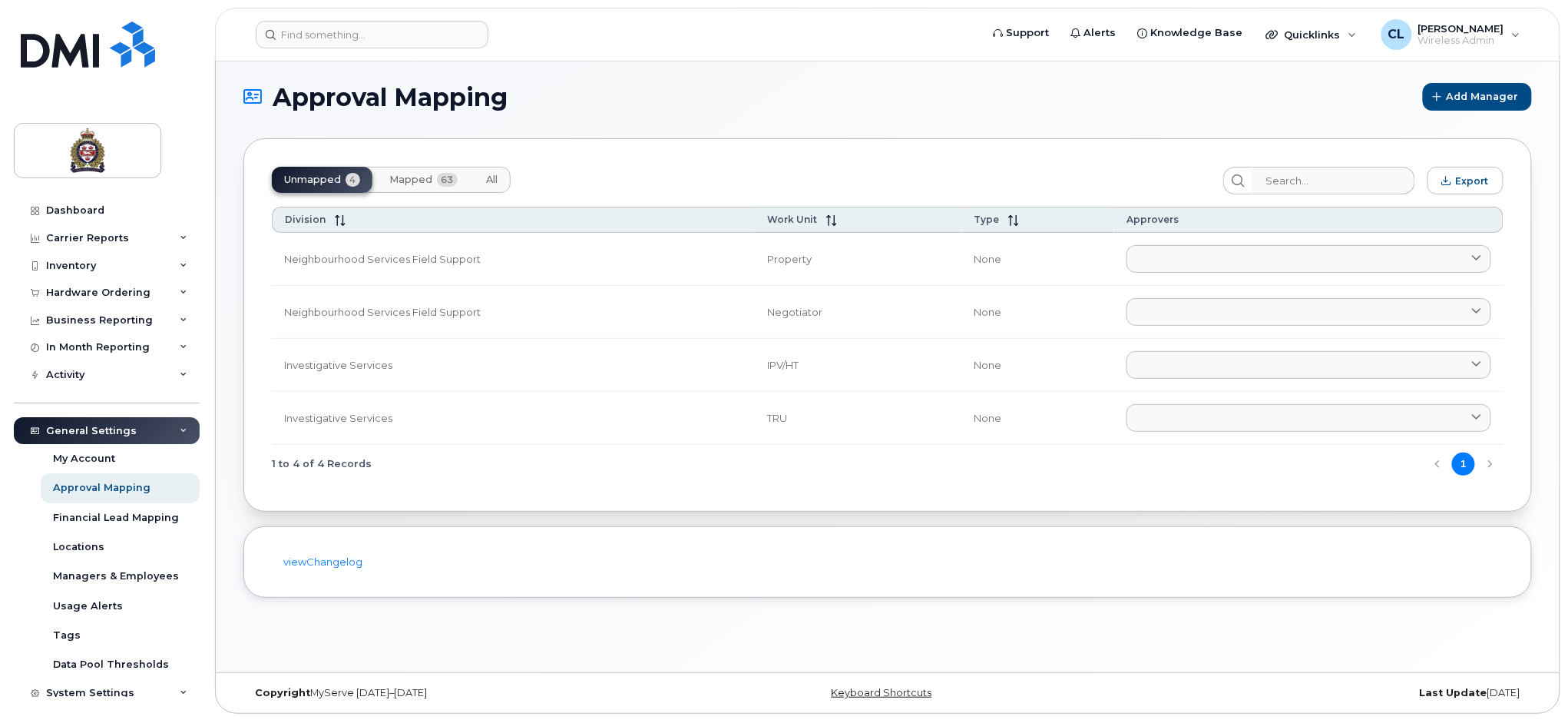
scroll to position [8, 0]
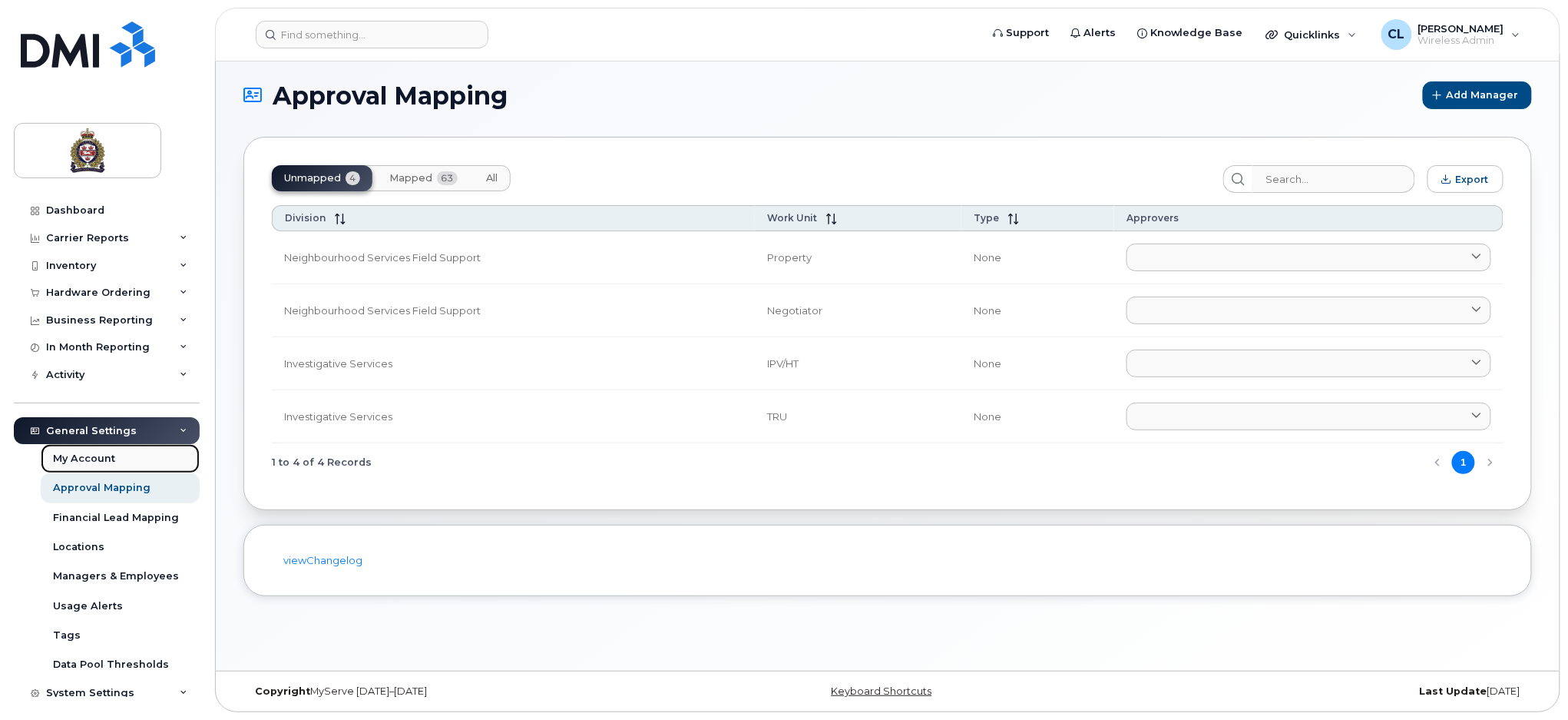
click at [83, 466] on link "My Account" at bounding box center [121, 459] width 159 height 29
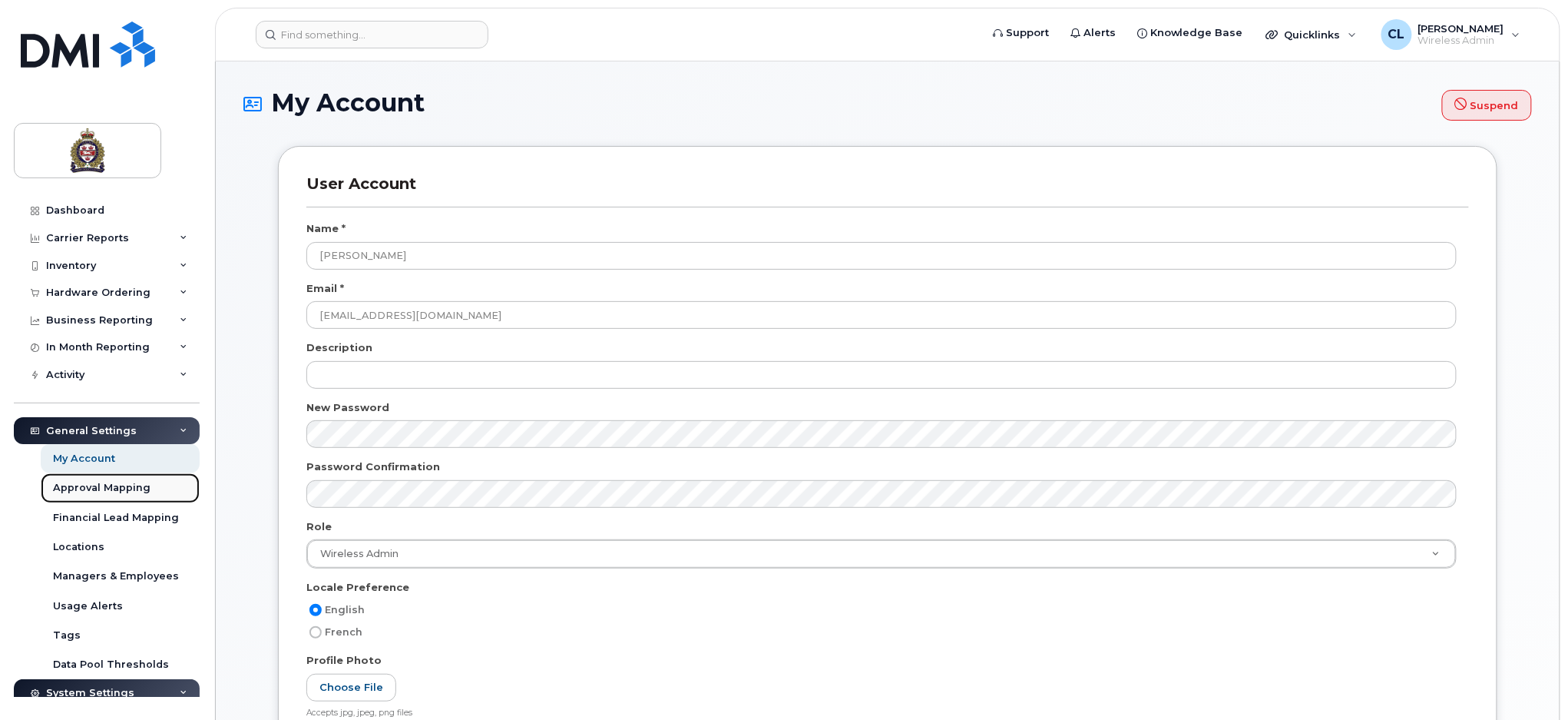
click at [95, 490] on div "Approval Mapping" at bounding box center [101, 488] width 97 height 14
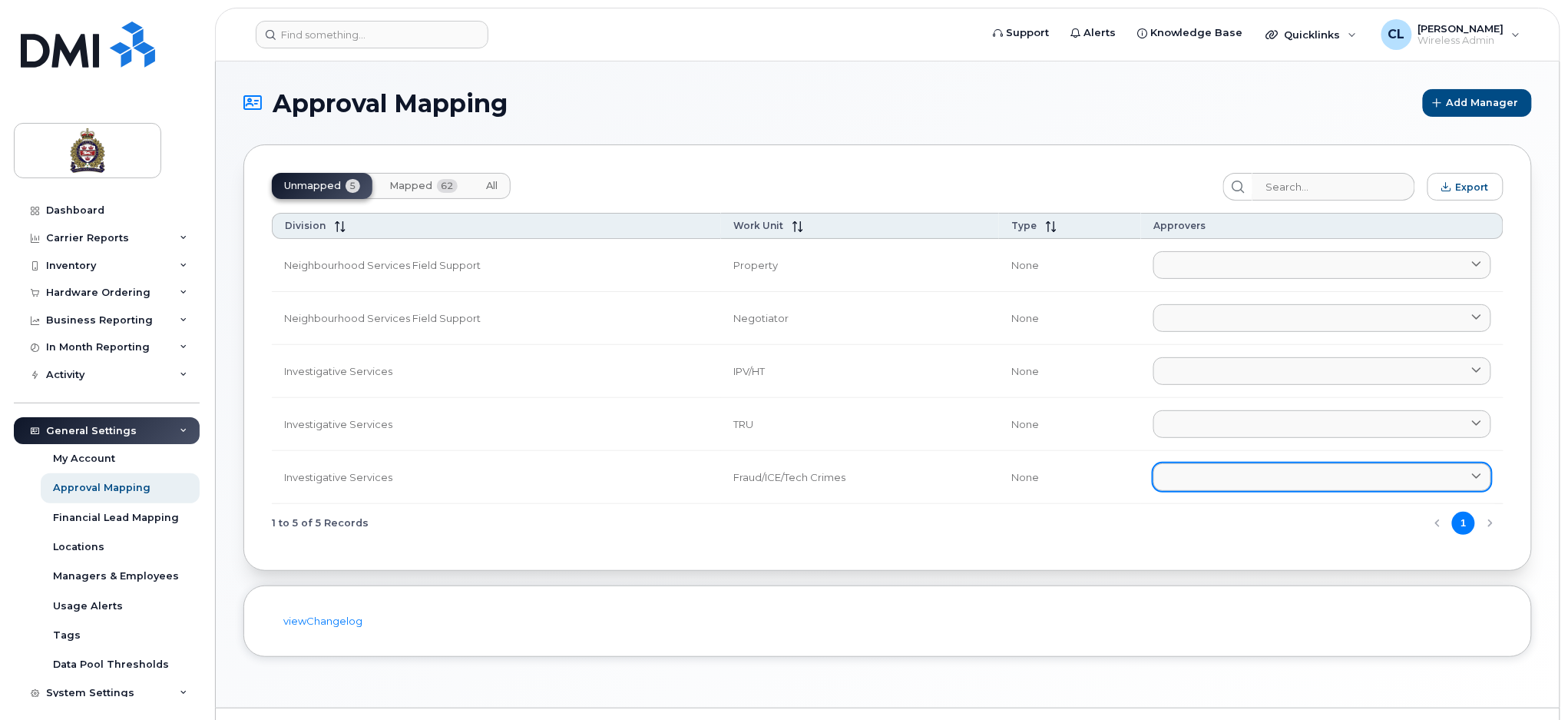
click at [1226, 483] on link at bounding box center [1323, 477] width 338 height 27
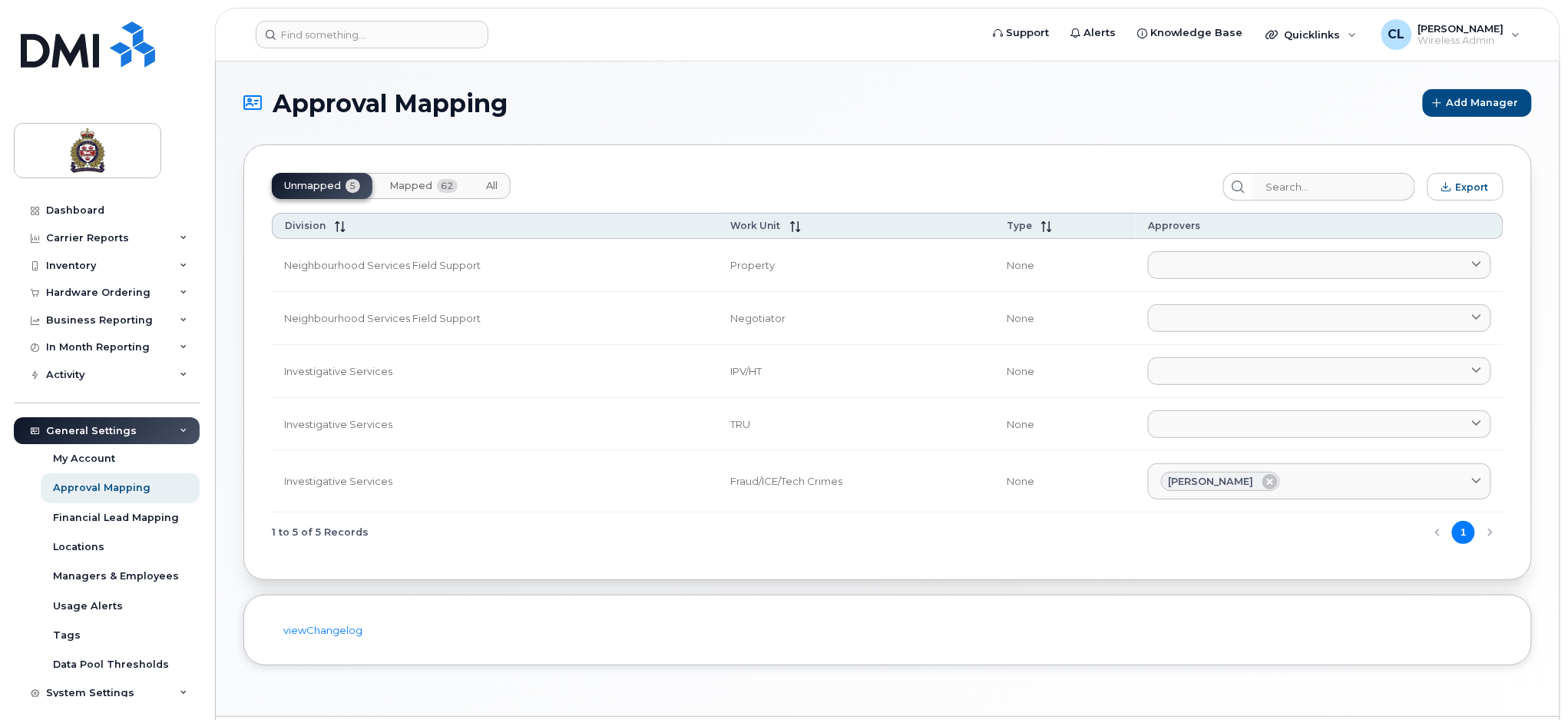
click at [410, 177] on button "Mapped 62" at bounding box center [424, 186] width 93 height 26
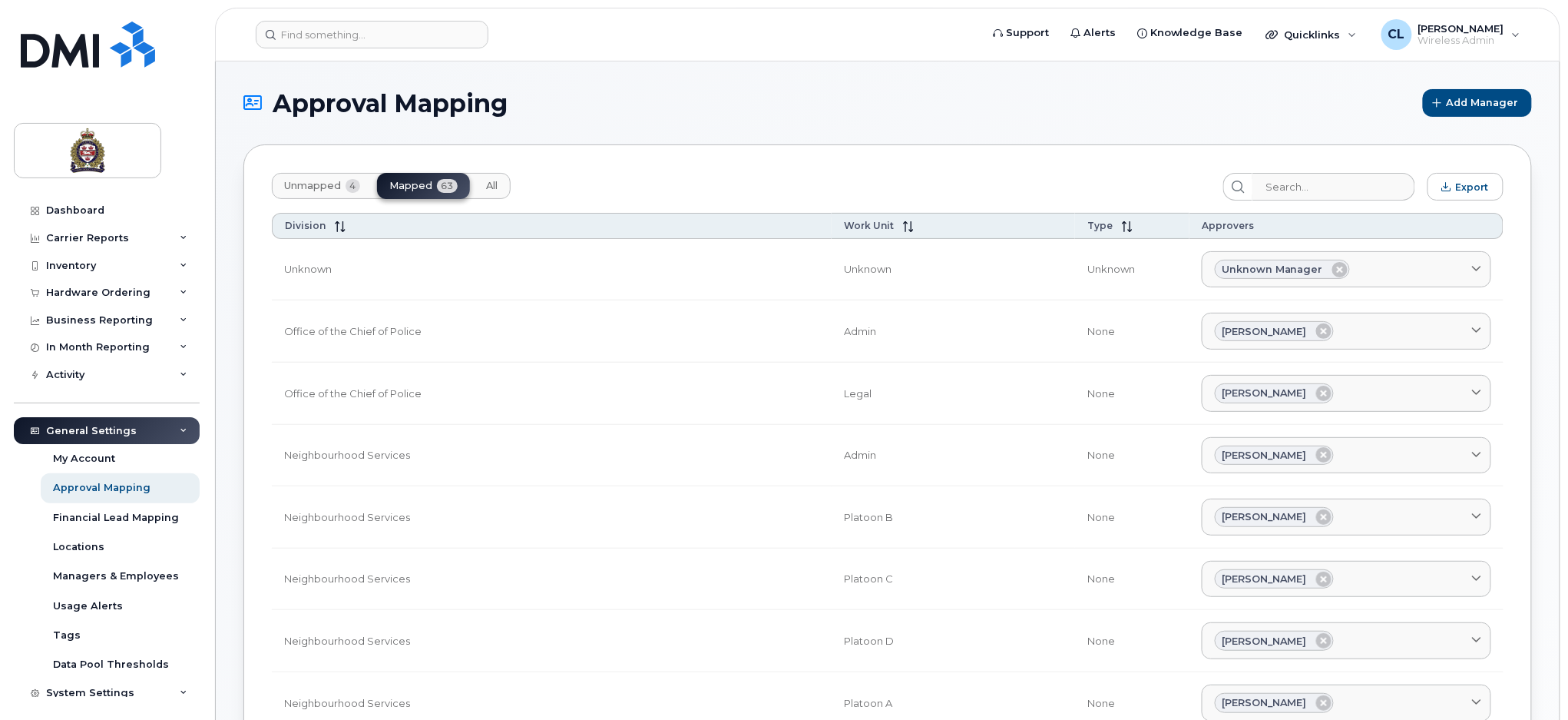
click at [319, 183] on span "Unmapped" at bounding box center [312, 185] width 57 height 12
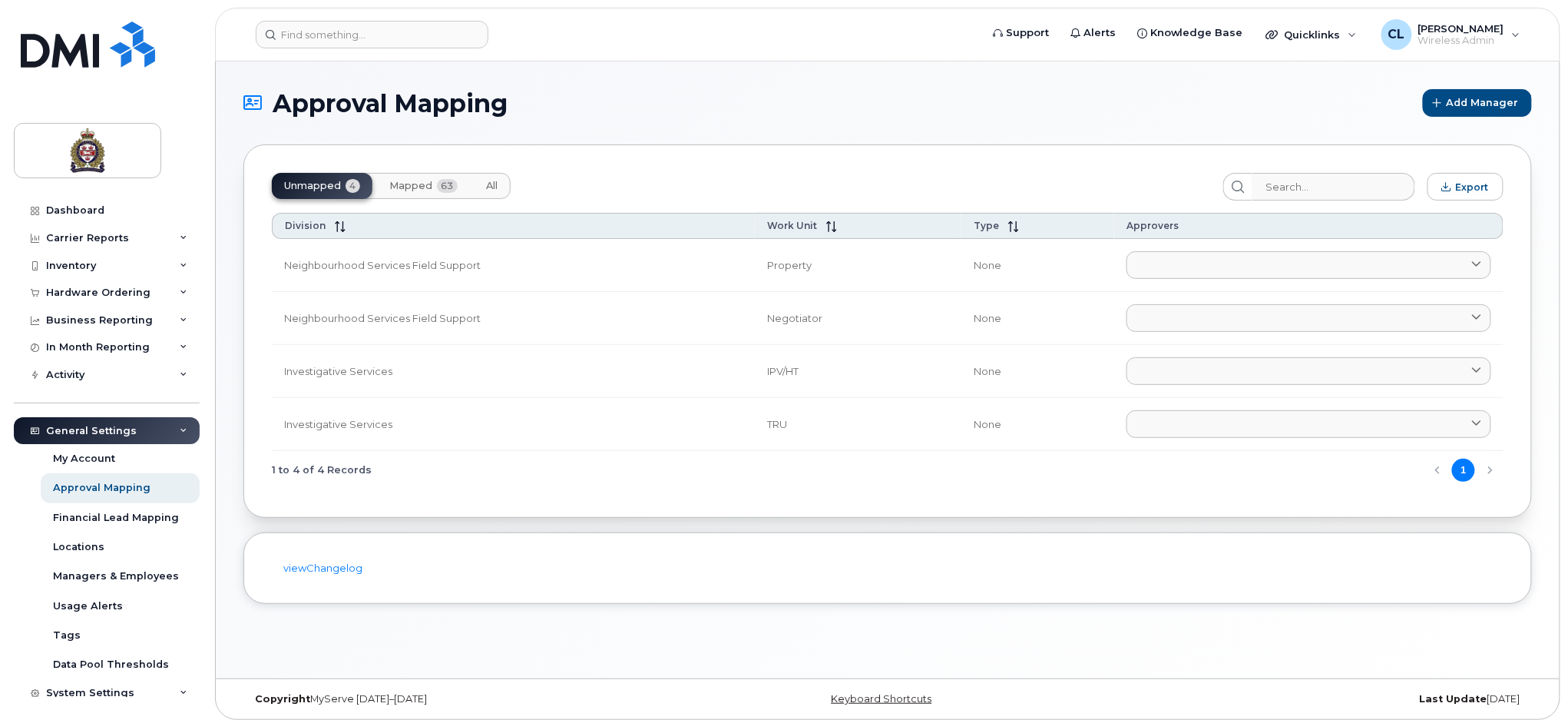
click at [421, 191] on span "Mapped" at bounding box center [410, 185] width 43 height 12
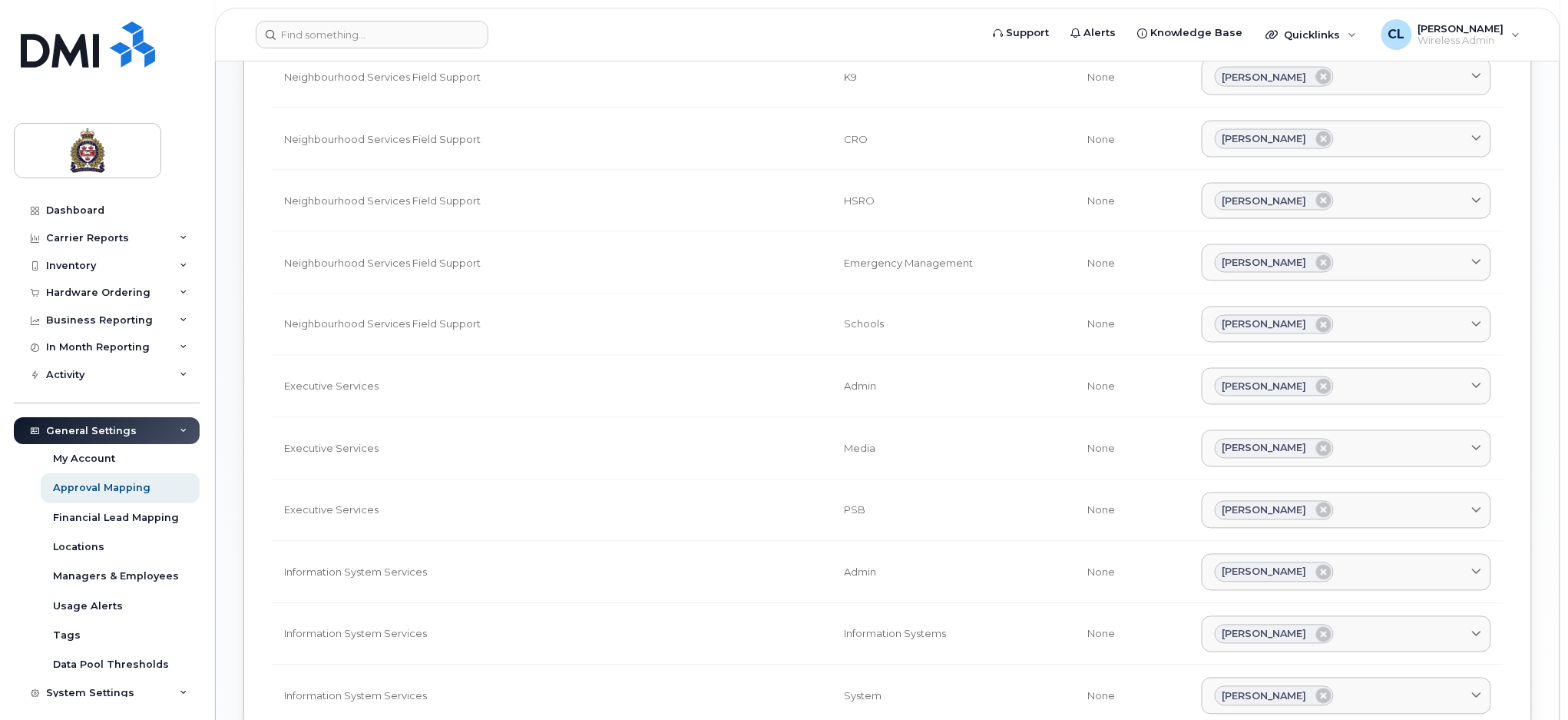
scroll to position [1229, 0]
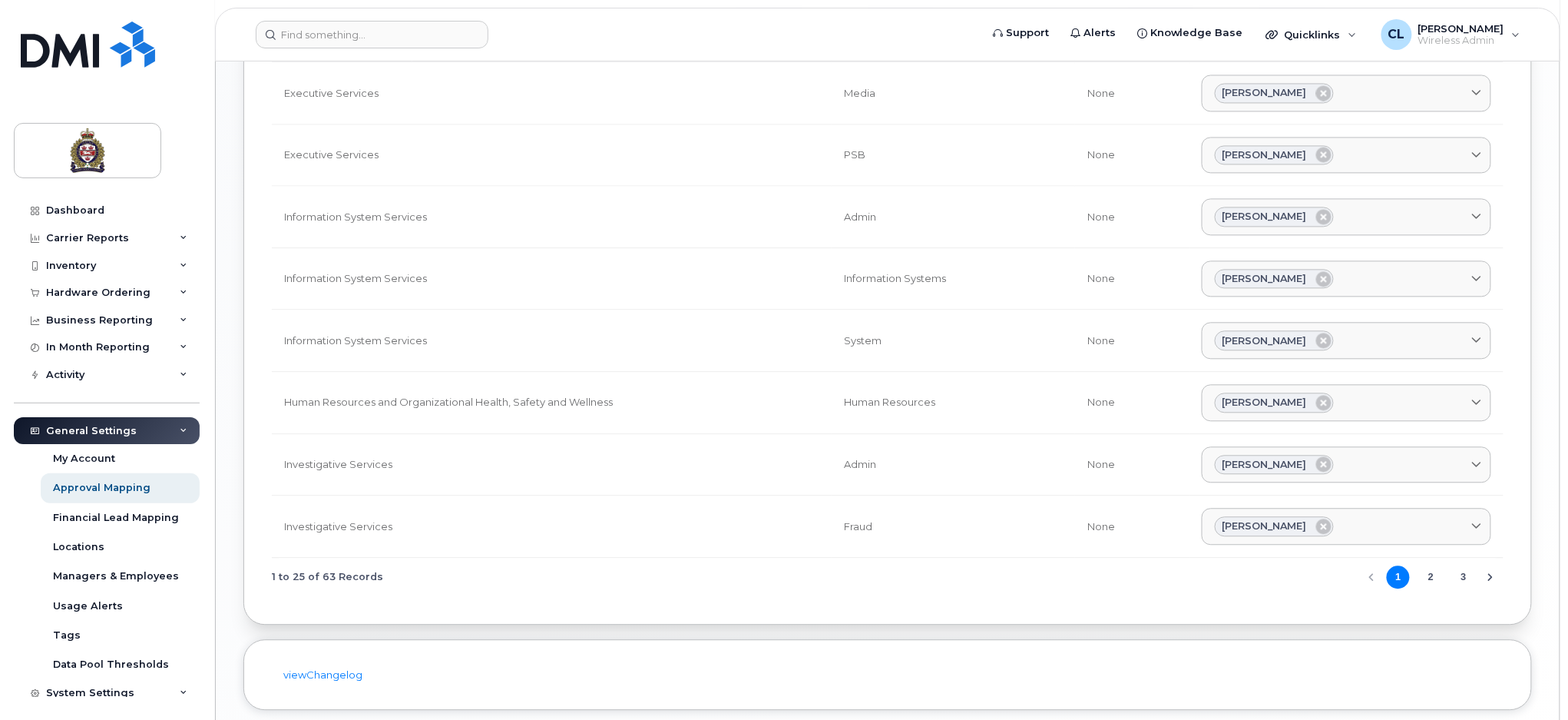
click at [1435, 578] on button "2" at bounding box center [1431, 577] width 23 height 23
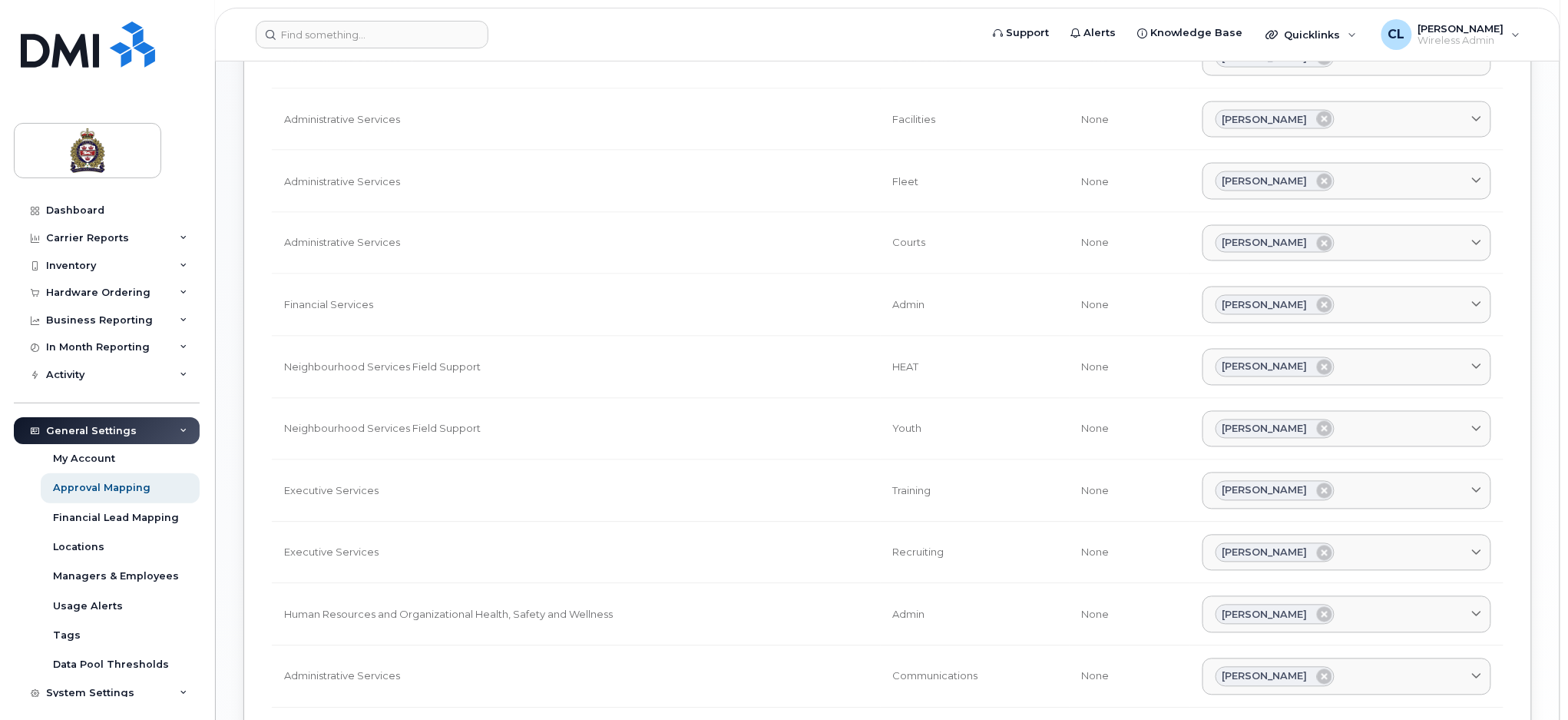
scroll to position [1323, 0]
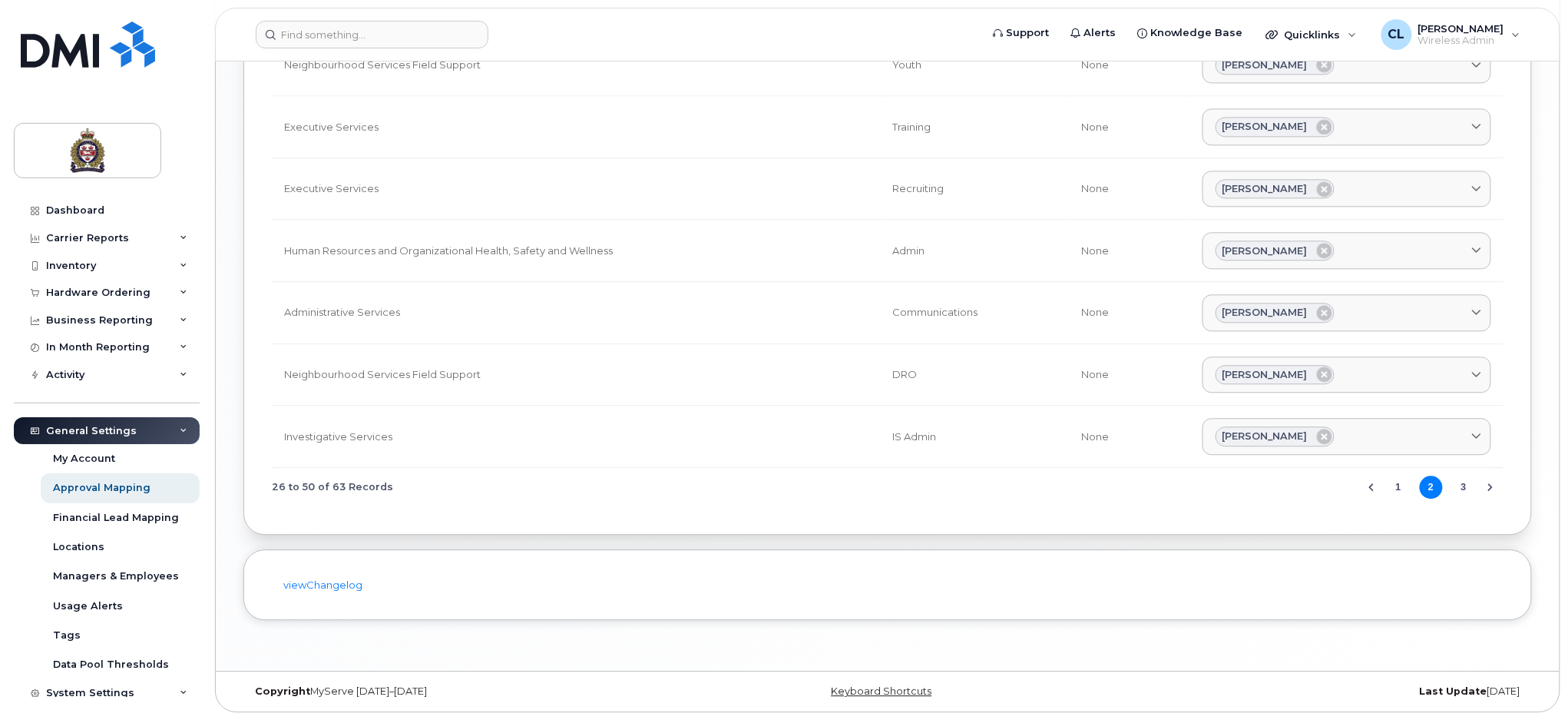
click at [1462, 481] on button "3" at bounding box center [1463, 487] width 23 height 23
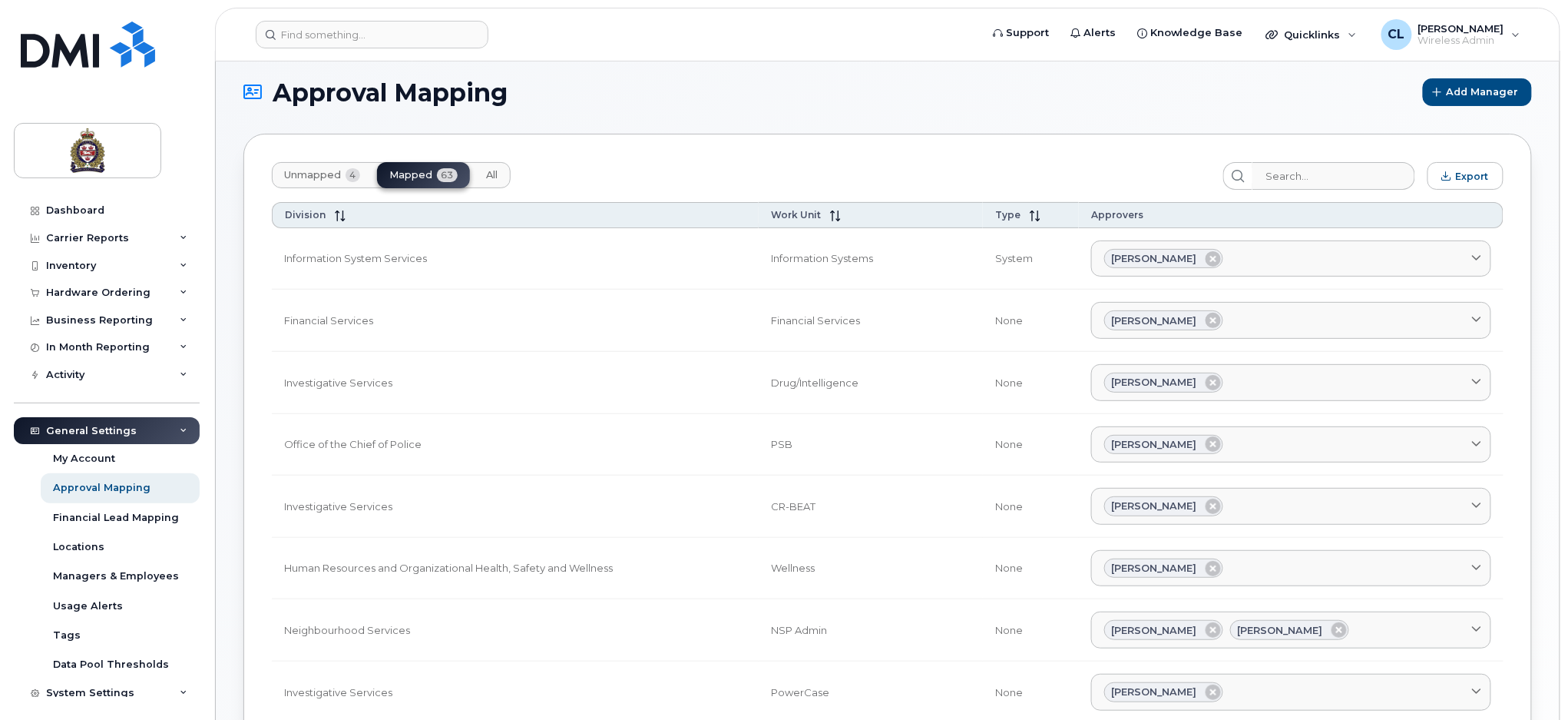
scroll to position [0, 0]
